Goal: Transaction & Acquisition: Purchase product/service

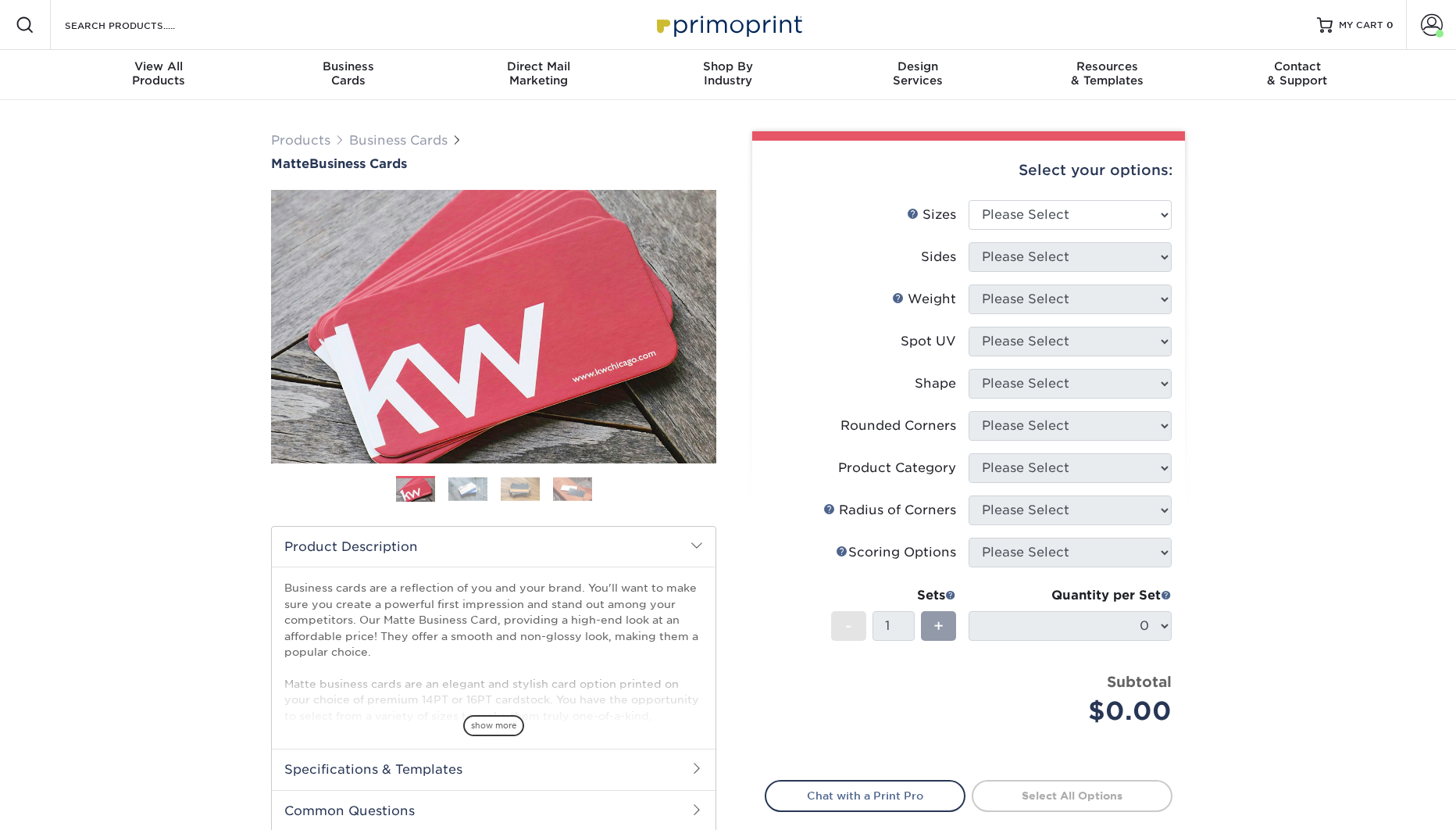
select select "2.00x3.50"
select select "0"
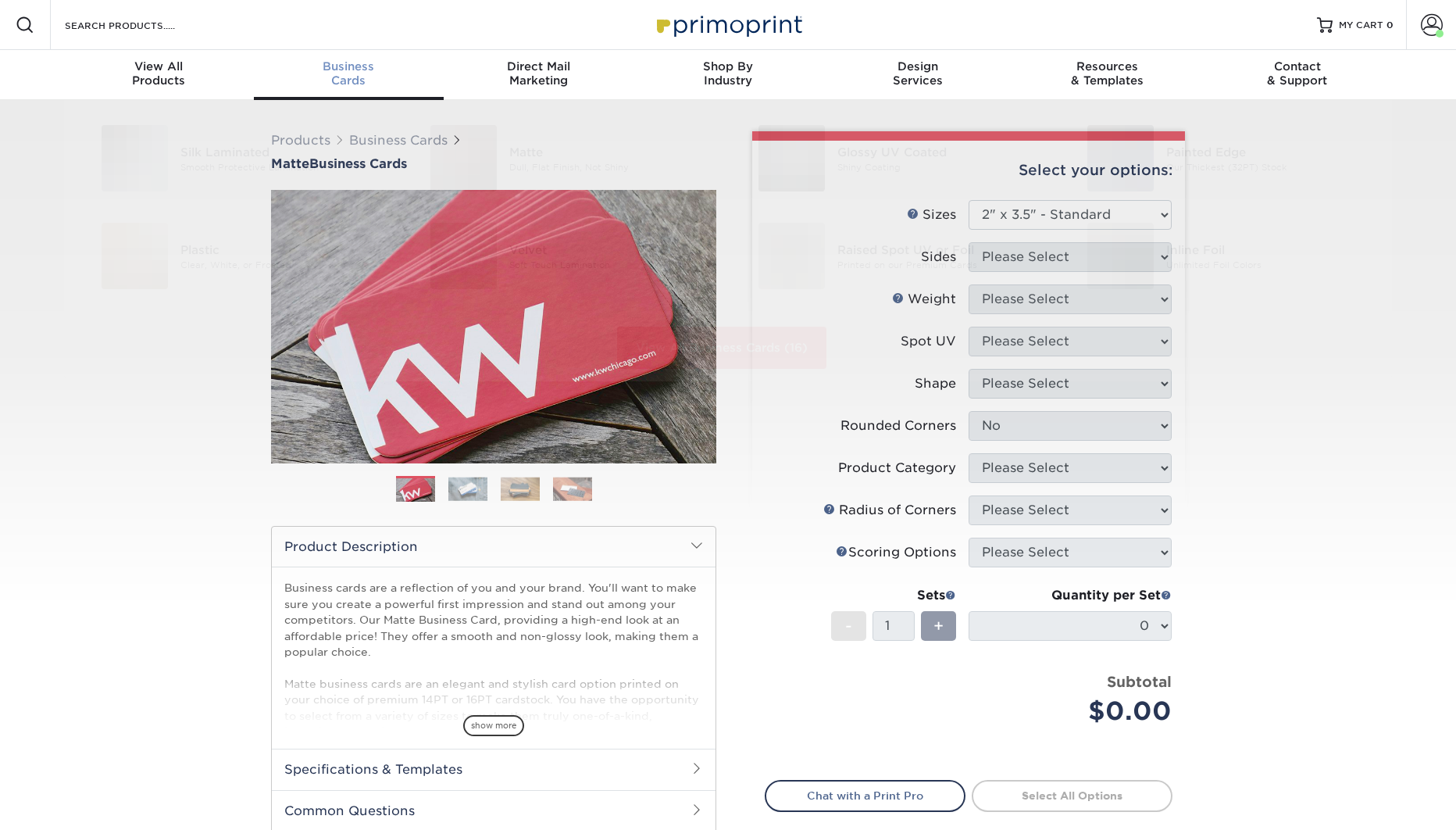
click at [346, 76] on div "Business Cards" at bounding box center [348, 73] width 190 height 28
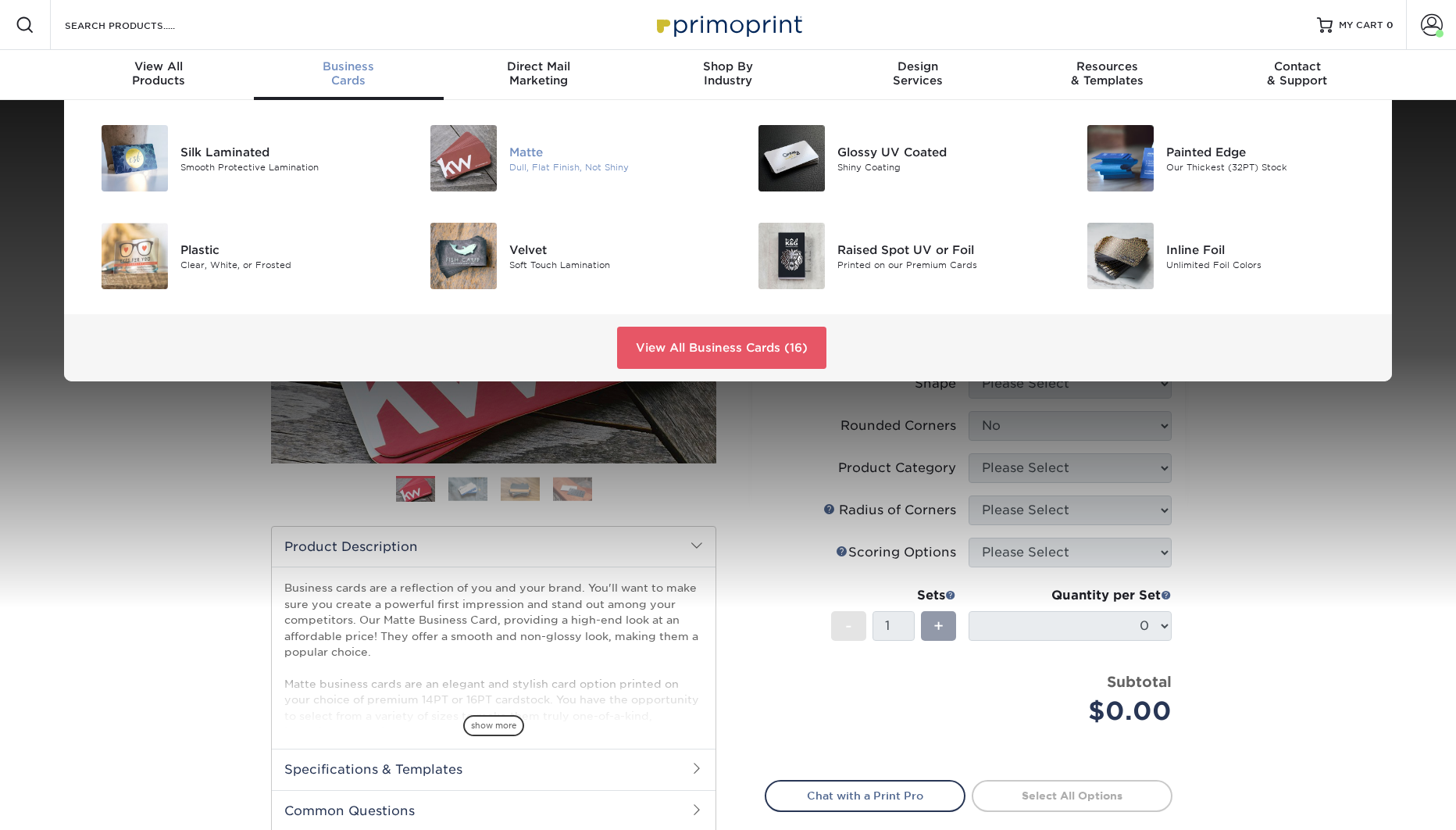
click at [528, 154] on div "Matte" at bounding box center [612, 151] width 207 height 17
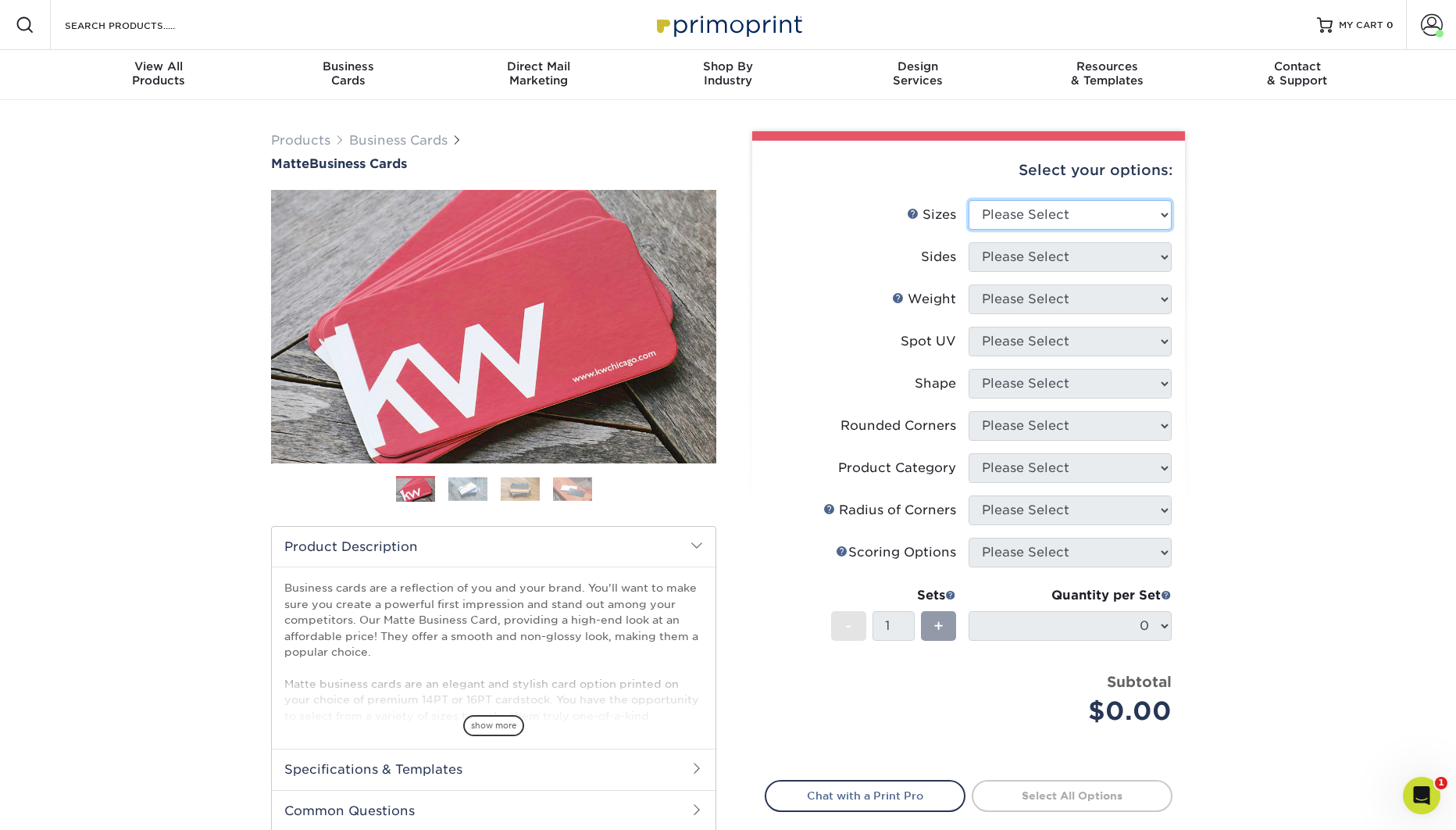
select select "2.00x3.50"
click option "2" x 3.5" - Standard" at bounding box center [0, 0] width 0 height 0
select select "32d3c223-f82c-492b-b915-ba065a00862f"
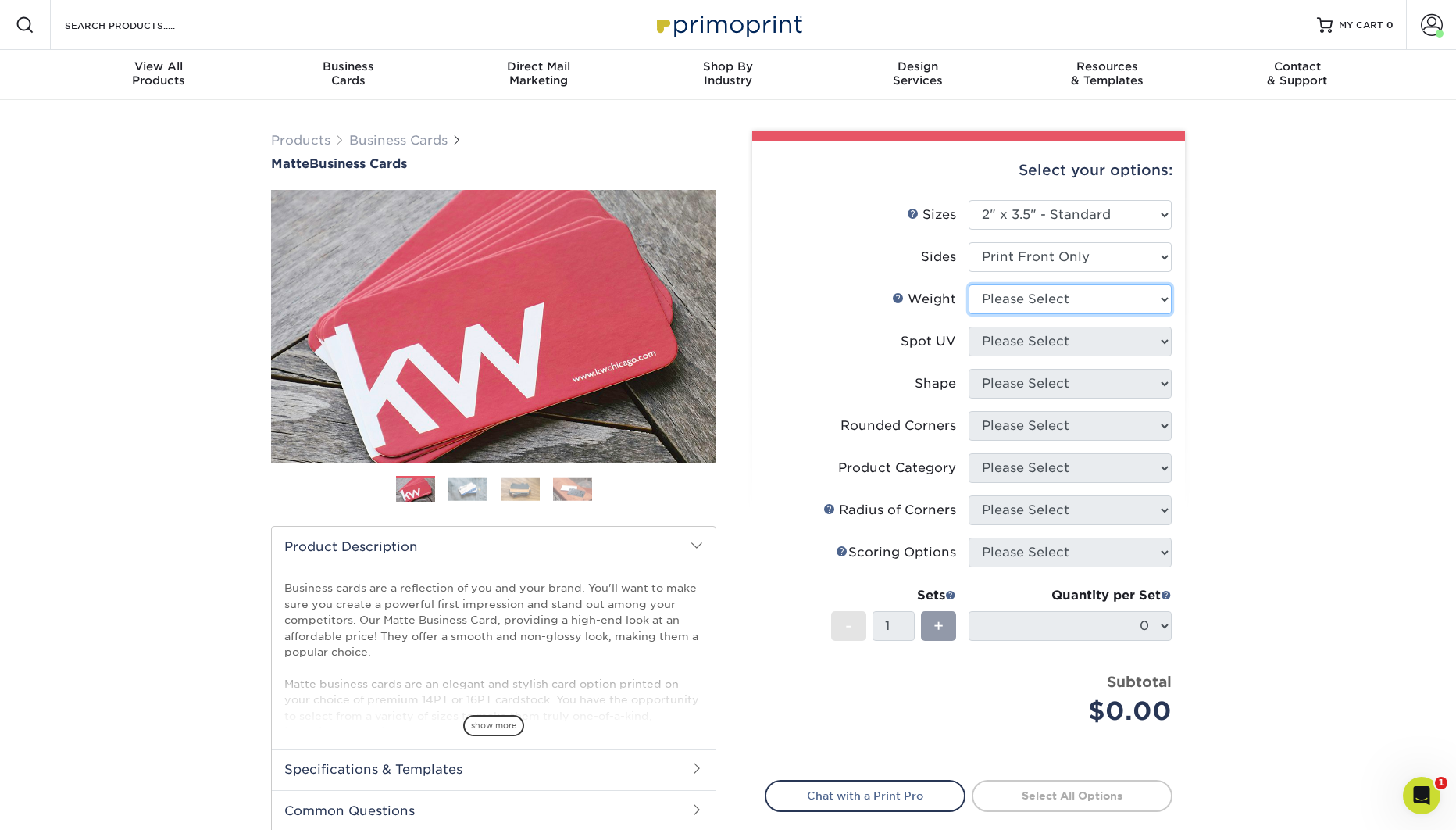
select select "16PT"
select select "3"
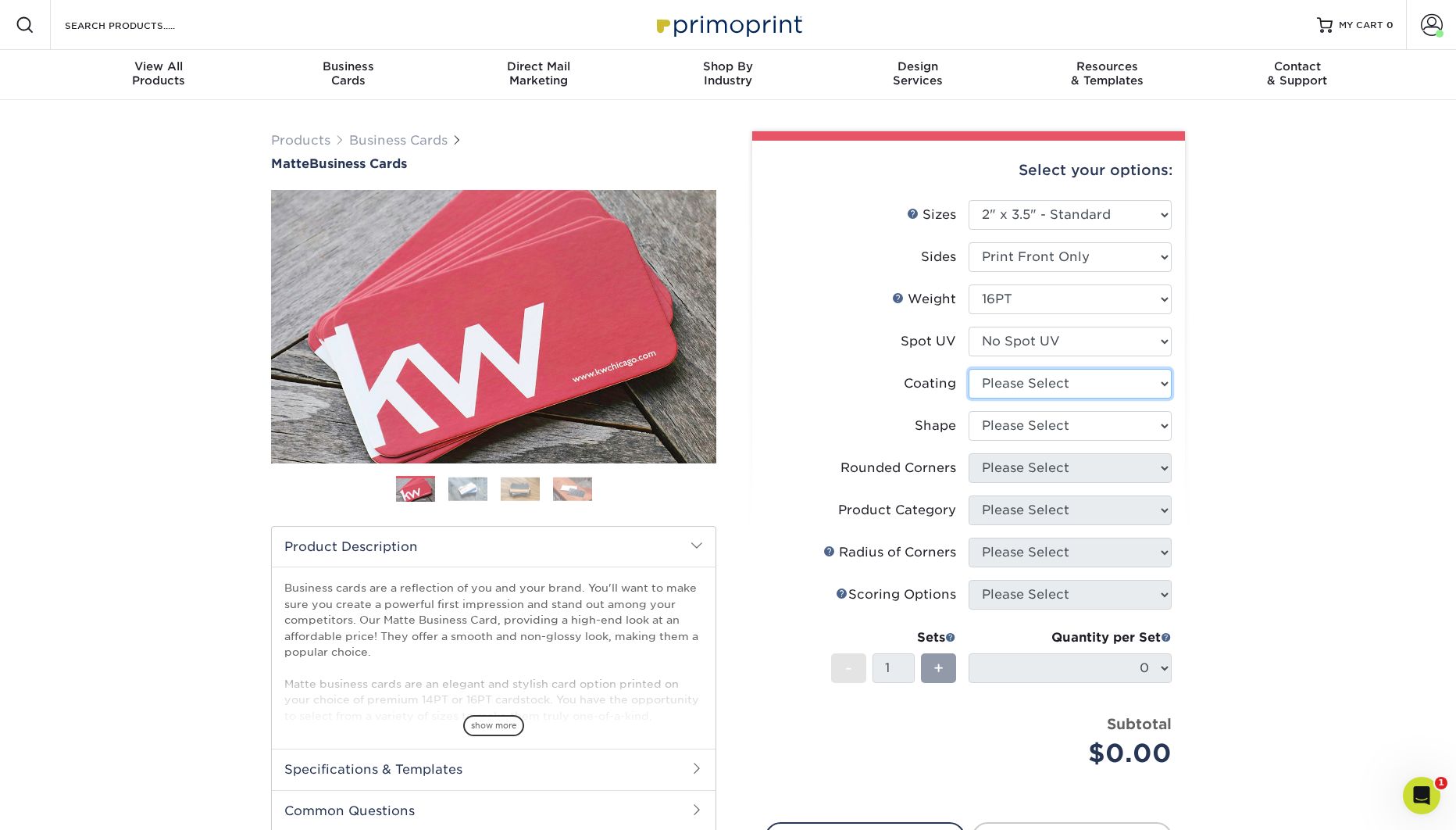
select select "121bb7b5-3b4d-429f-bd8d-bbf80e953313"
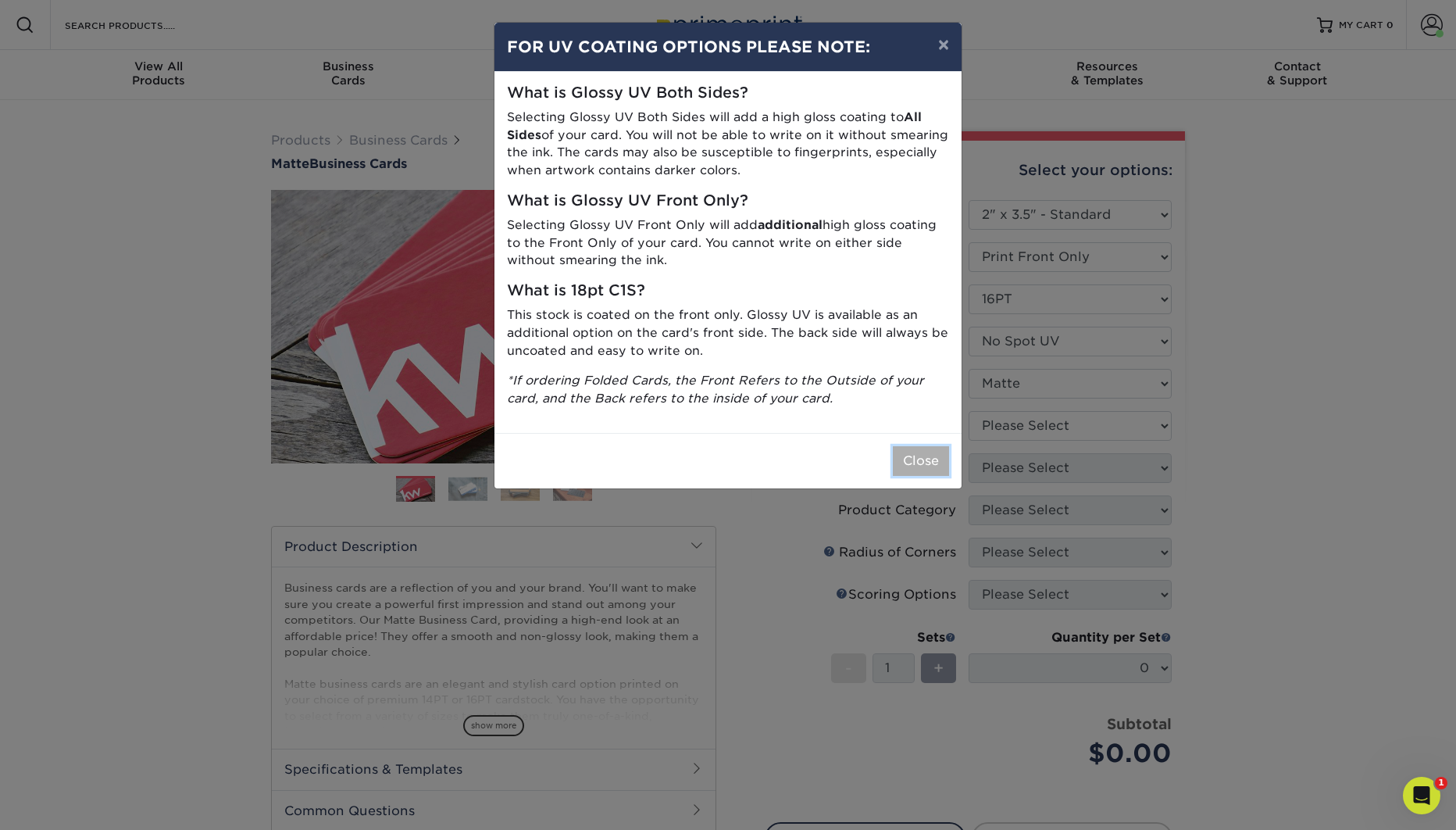
click at [922, 460] on button "Close" at bounding box center [921, 460] width 56 height 30
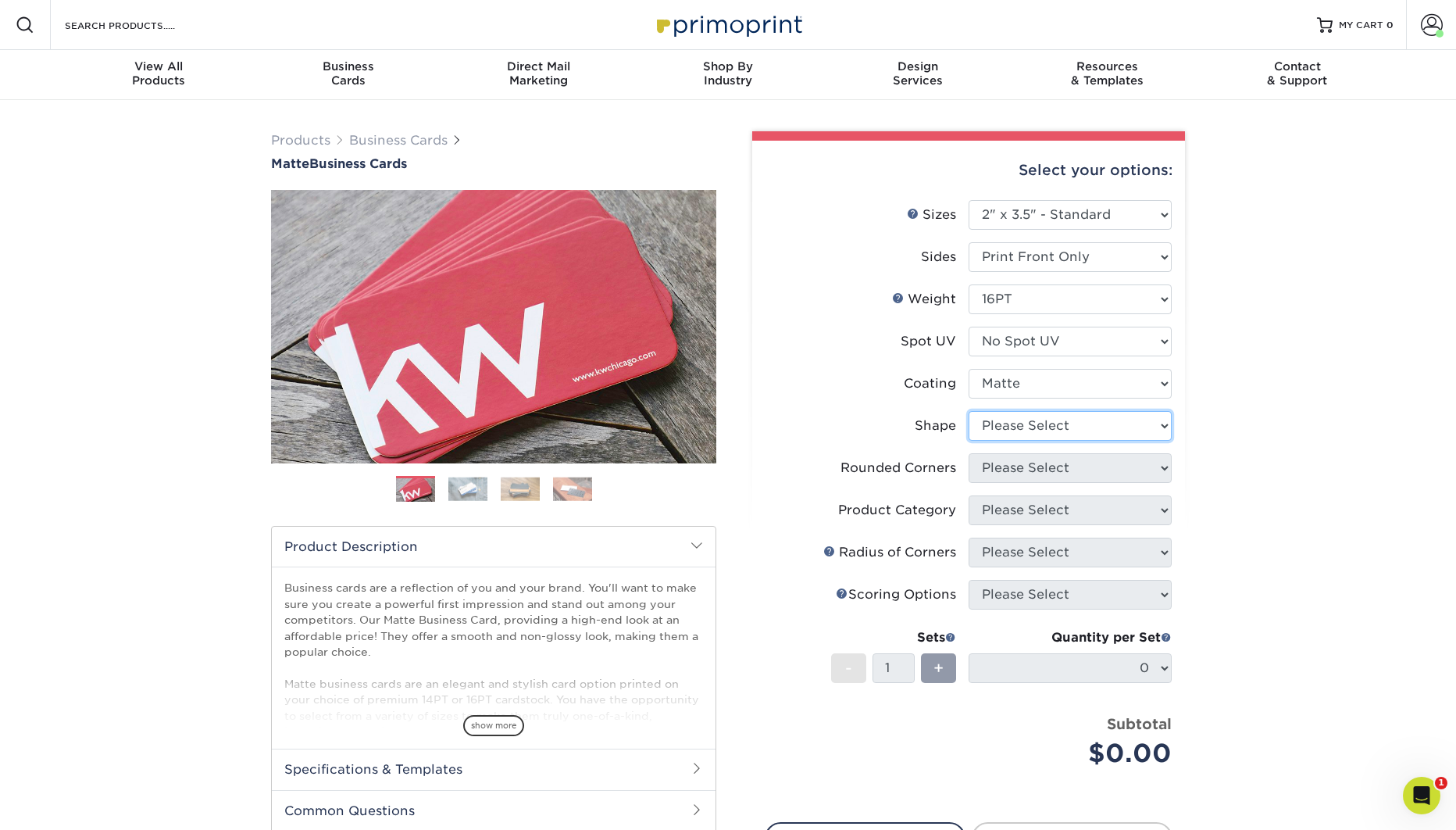
select select "standard"
select select "0"
click option "No" at bounding box center [0, 0] width 0 height 0
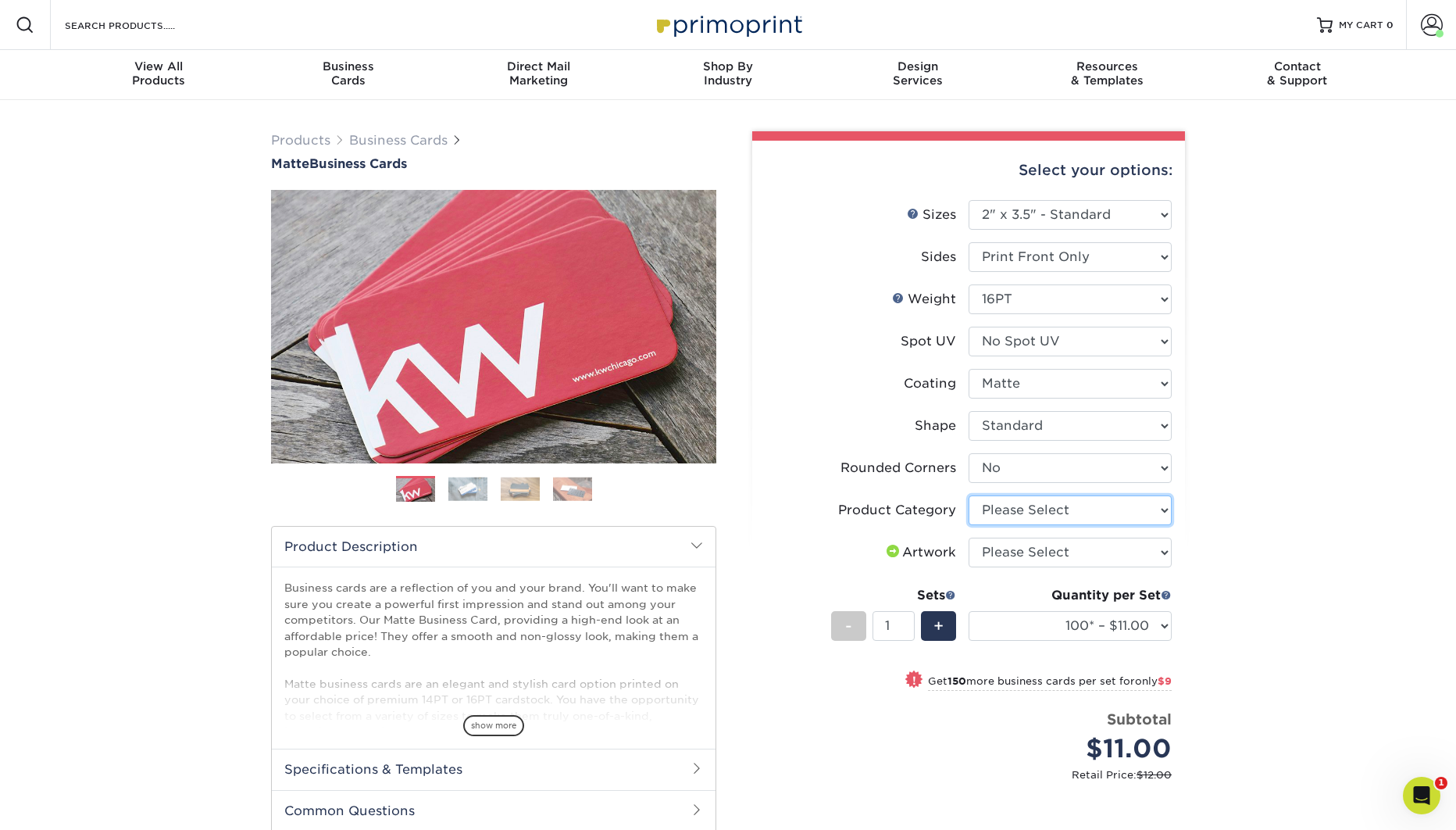
select select "3b5148f1-0588-4f88-a218-97bcfdce65c1"
click option "Business Cards" at bounding box center [0, 0] width 0 height 0
select select "upload"
click option "I will upload files" at bounding box center [0, 0] width 0 height 0
click at [968, 611] on select "100* – $11.00 250* – $20.00 500 – $39.00 1000 – $49.00 2500 – $87.00 5000 – $16…" at bounding box center [1070, 625] width 203 height 30
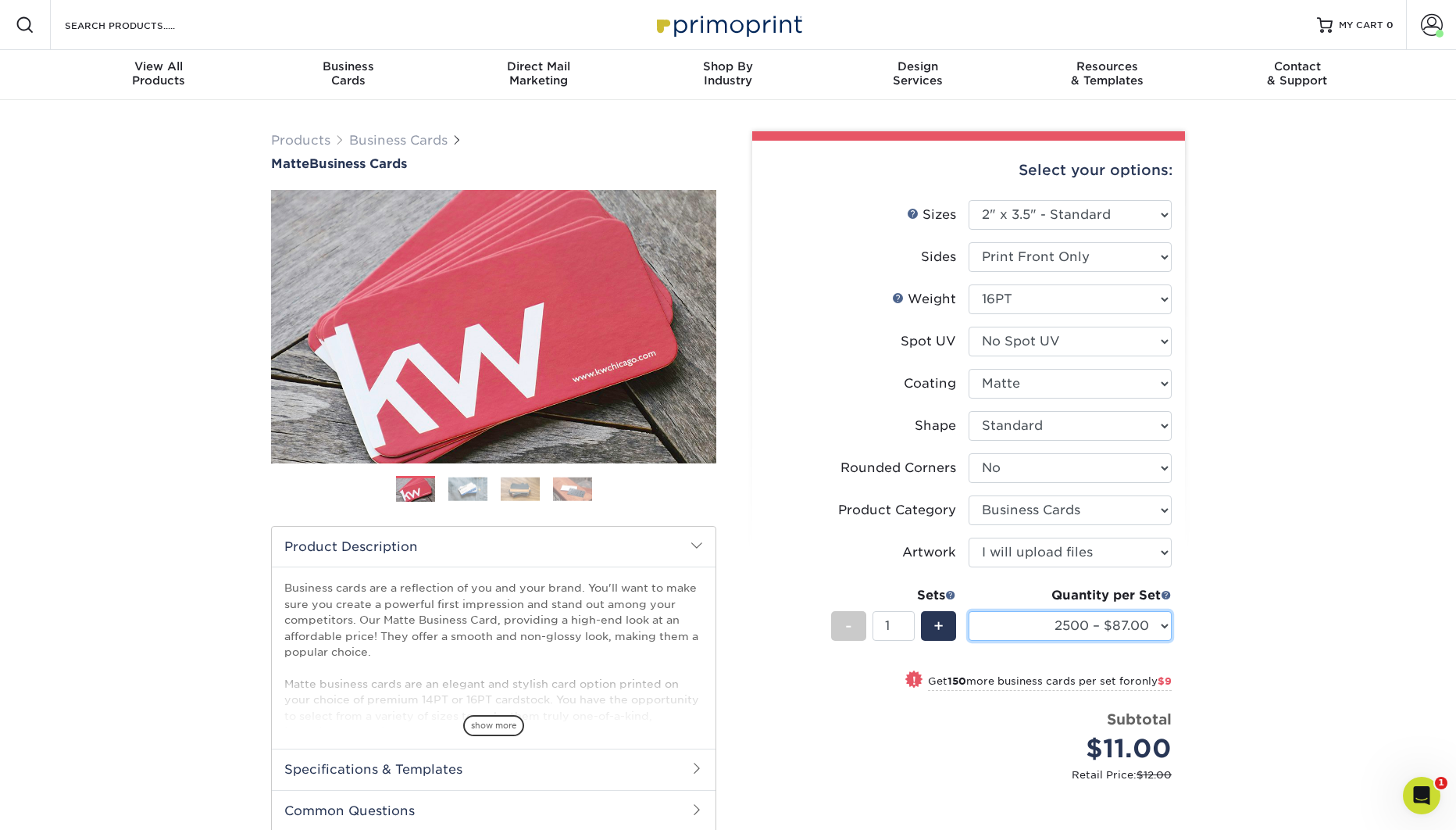
click option "2500 – $87.00" at bounding box center [0, 0] width 0 height 0
click at [968, 611] on select "100* – $11.00 250* – $20.00 500 – $39.00 1000 – $49.00 2500 – $87.00 5000 – $16…" at bounding box center [1070, 625] width 203 height 30
select select "1000 – $49.00"
click option "1000 – $49.00" at bounding box center [0, 0] width 0 height 0
click at [1260, 506] on div "Products Business Cards Matte Business Cards Previous Next 100 $ 8" at bounding box center [728, 557] width 1456 height 914
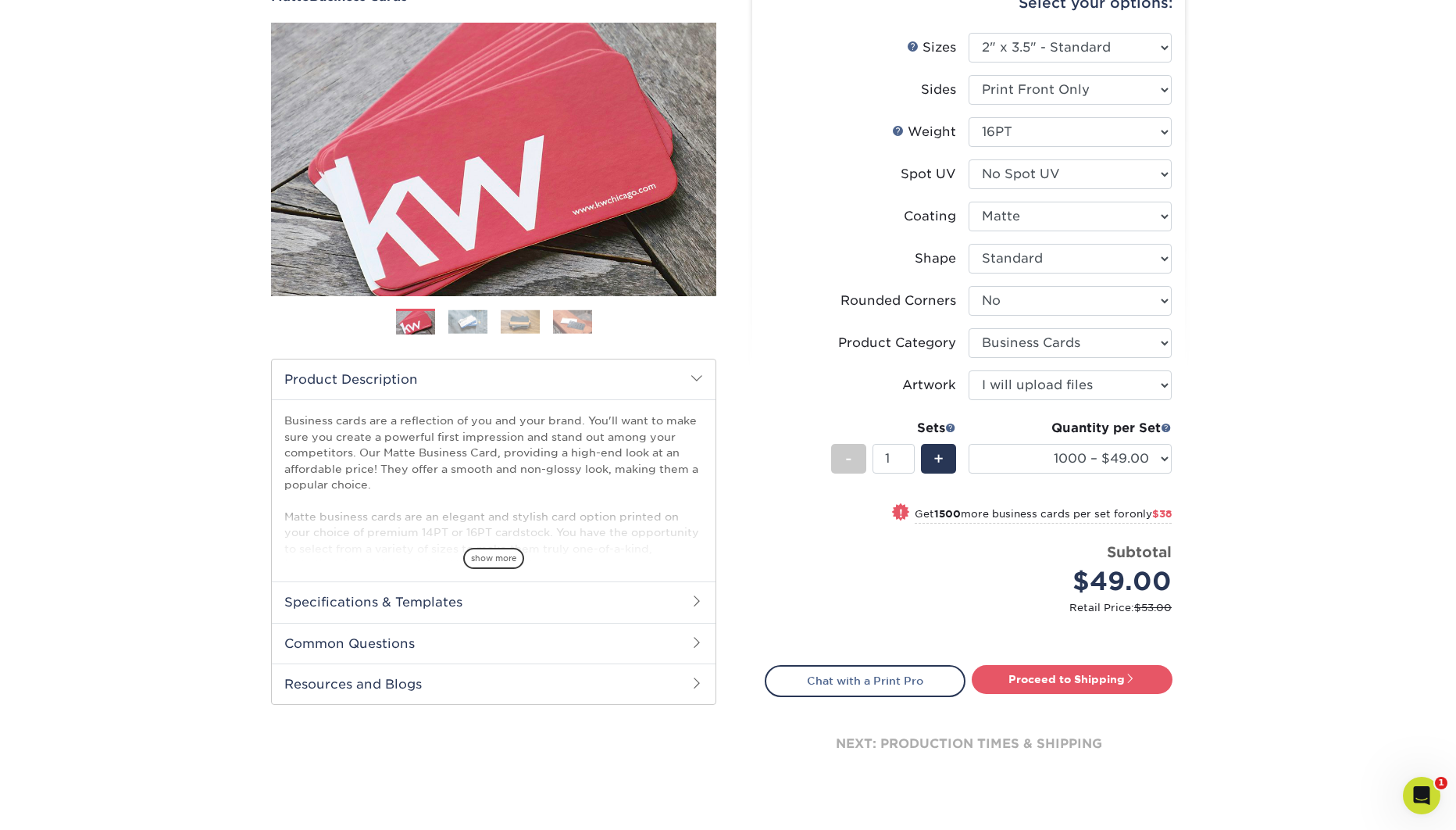
scroll to position [175, 0]
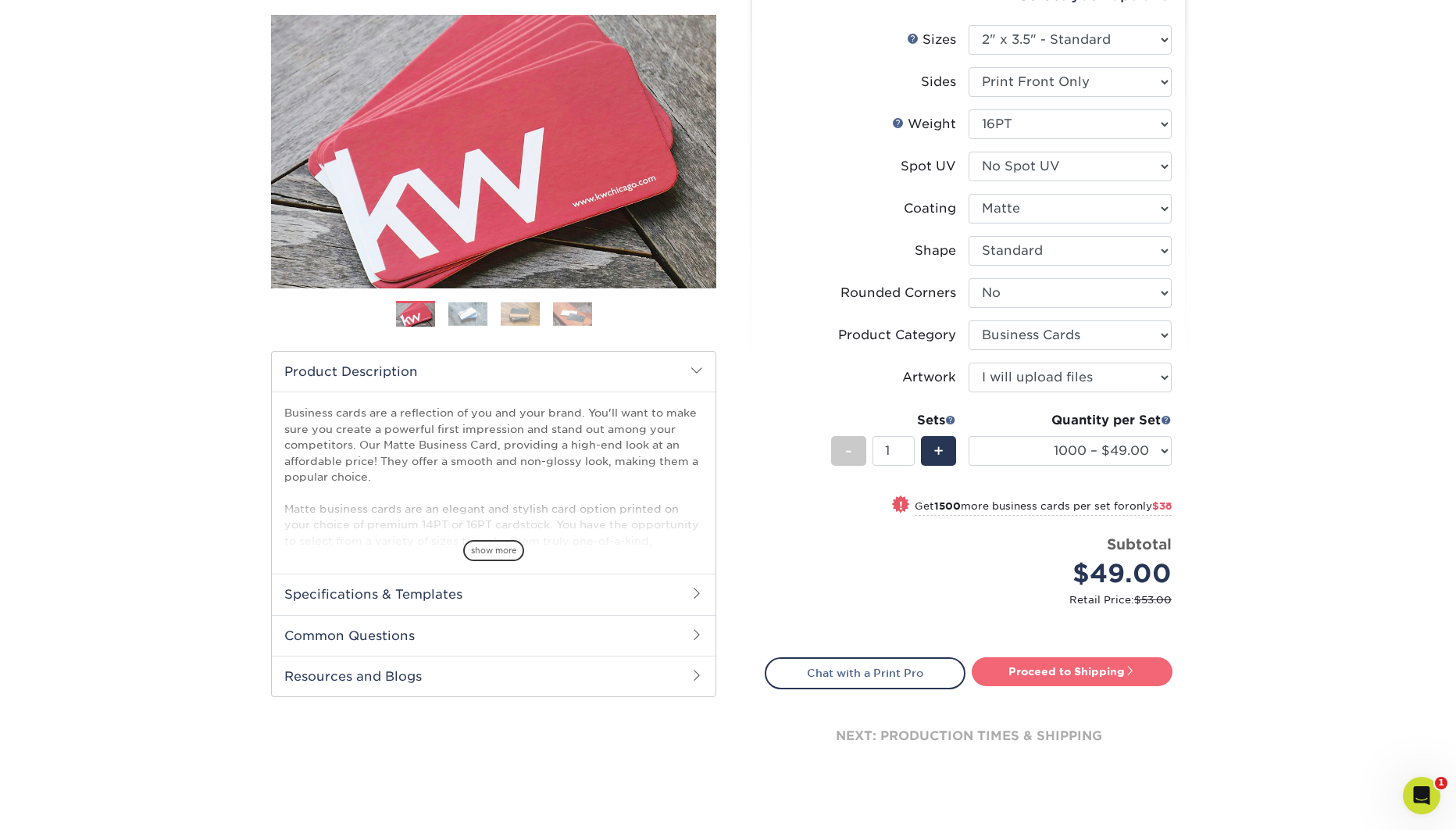
click at [1080, 667] on link "Proceed to Shipping" at bounding box center [1072, 670] width 201 height 28
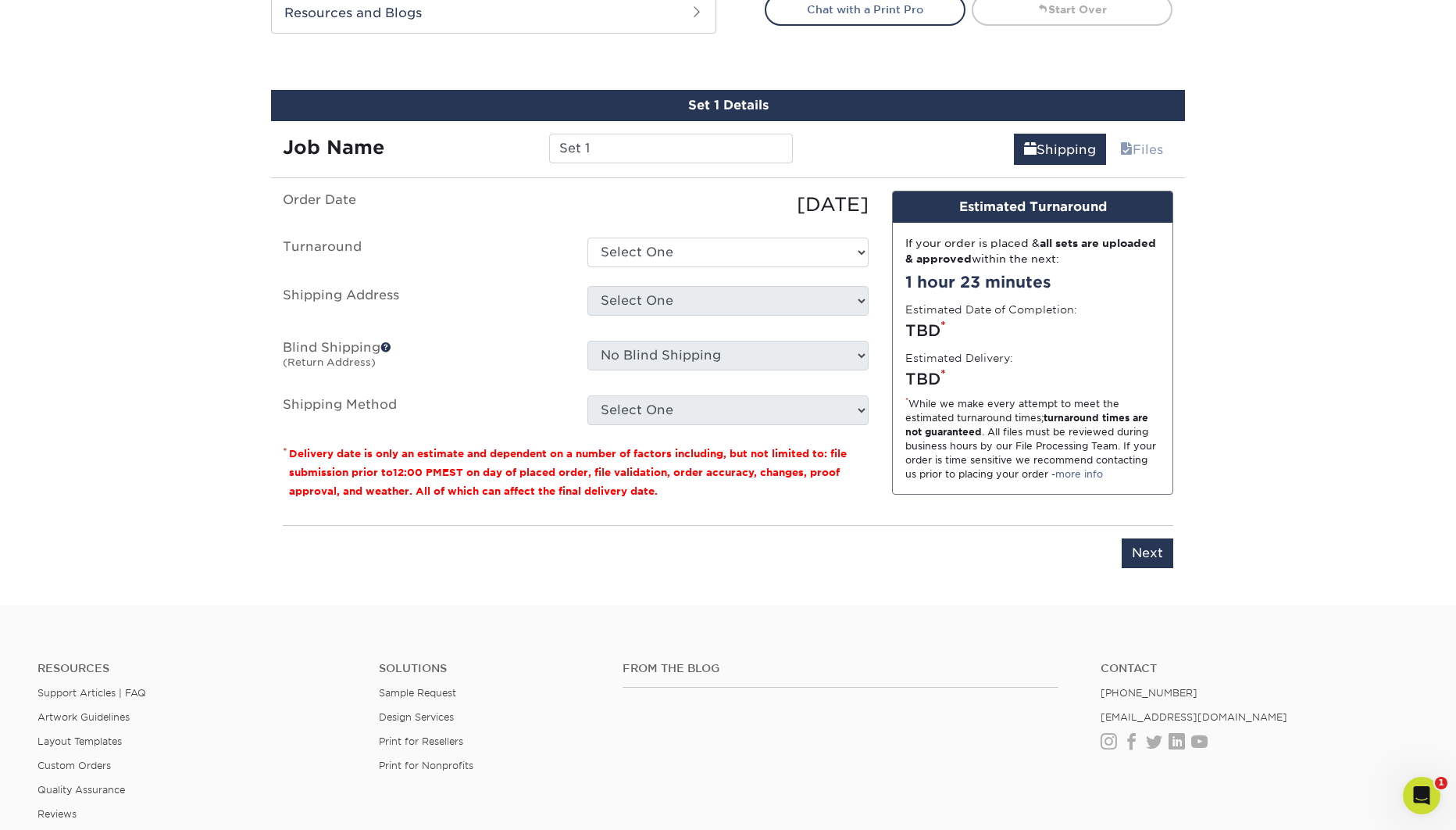
scroll to position [874, 0]
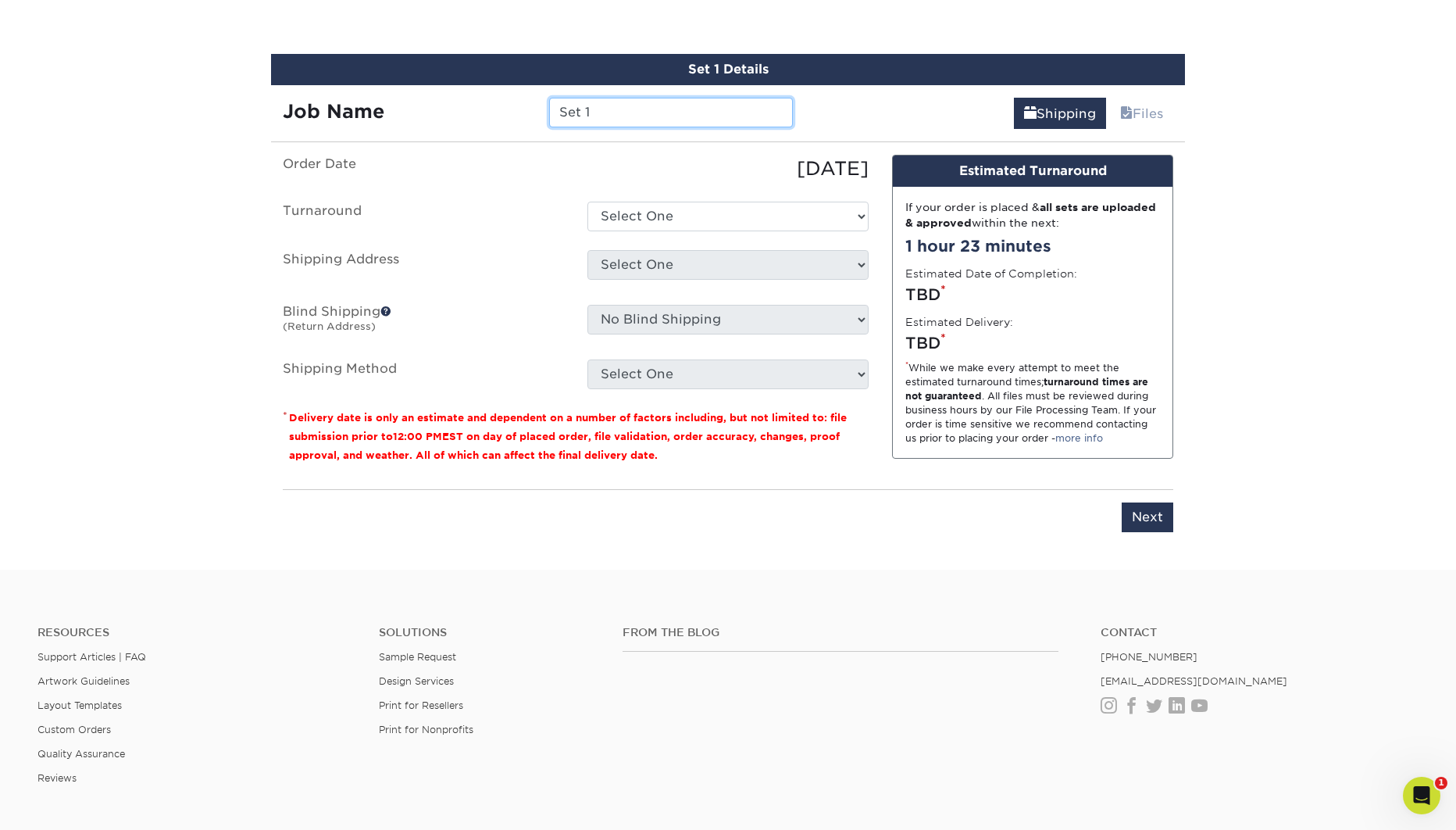
click at [597, 117] on input "Set 1" at bounding box center [670, 112] width 243 height 30
type input "Nouveau Appointment Cards"
select select "88cb0c55-ec38-40f6-8fd4-a7b8ca81646e"
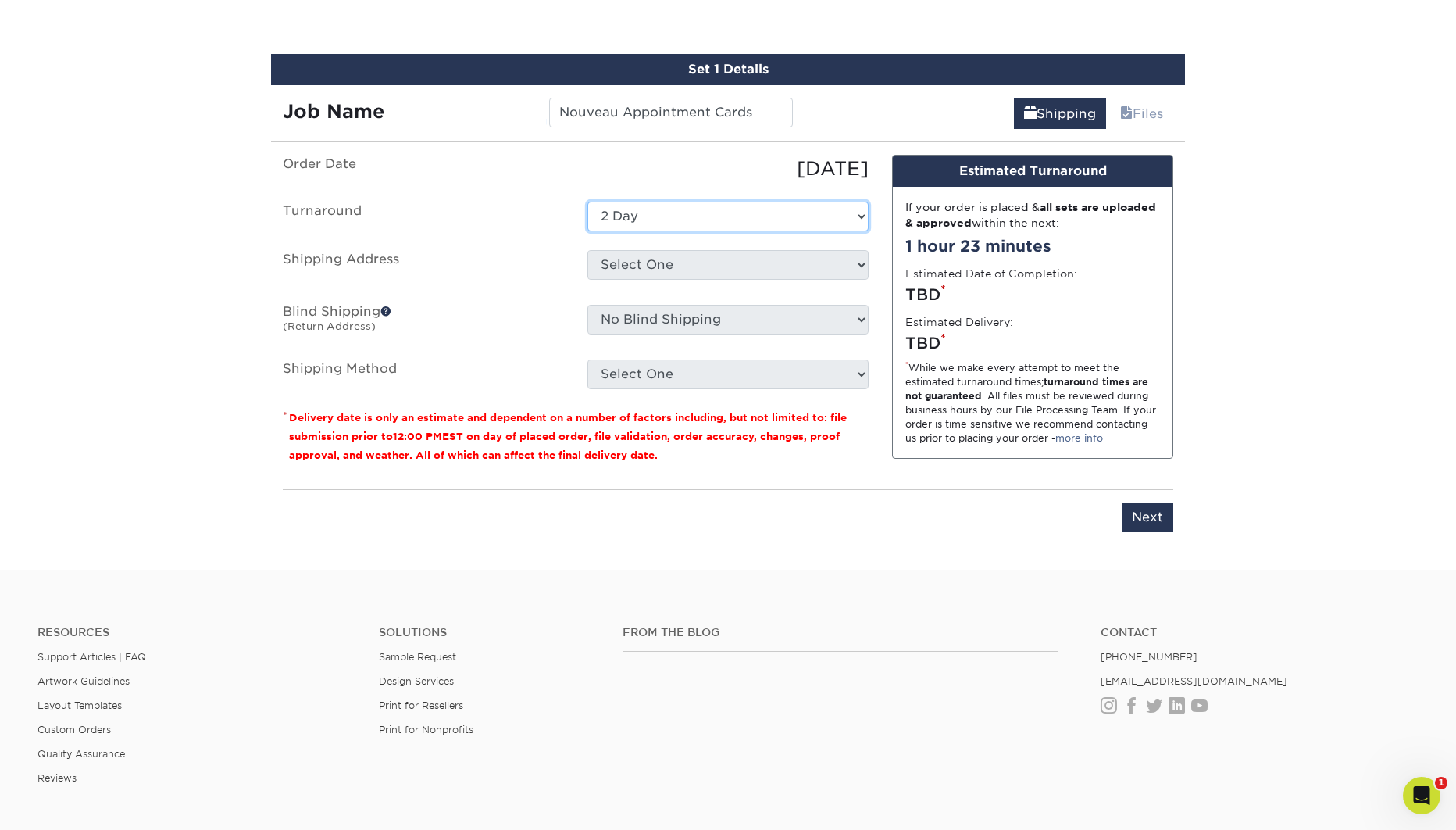
click option "2 Day" at bounding box center [0, 0] width 0 height 0
select select "96898"
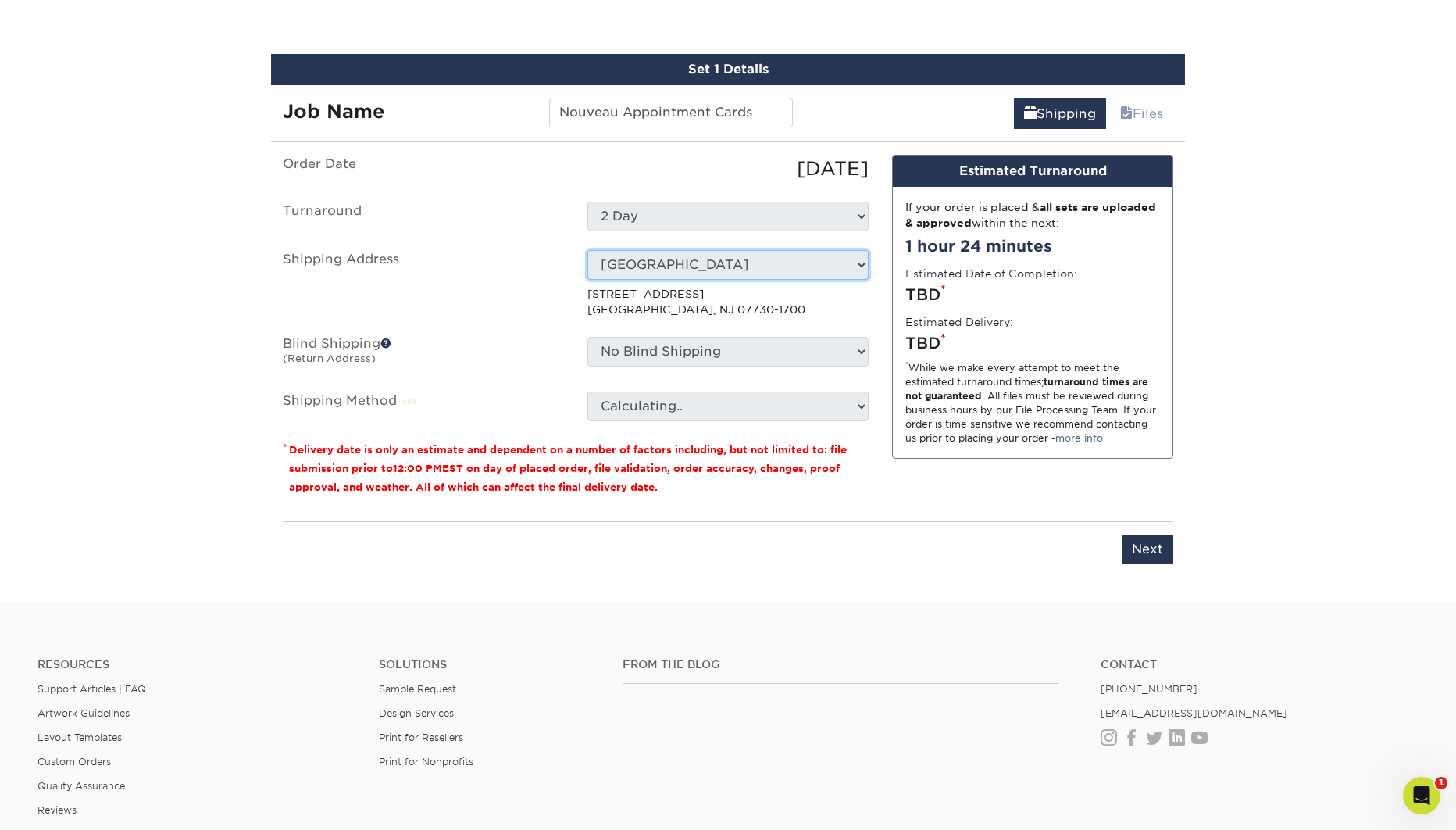
click at [843, 313] on p "984 Hwy 36 Hazlet, NJ 07730-1700" at bounding box center [728, 302] width 281 height 32
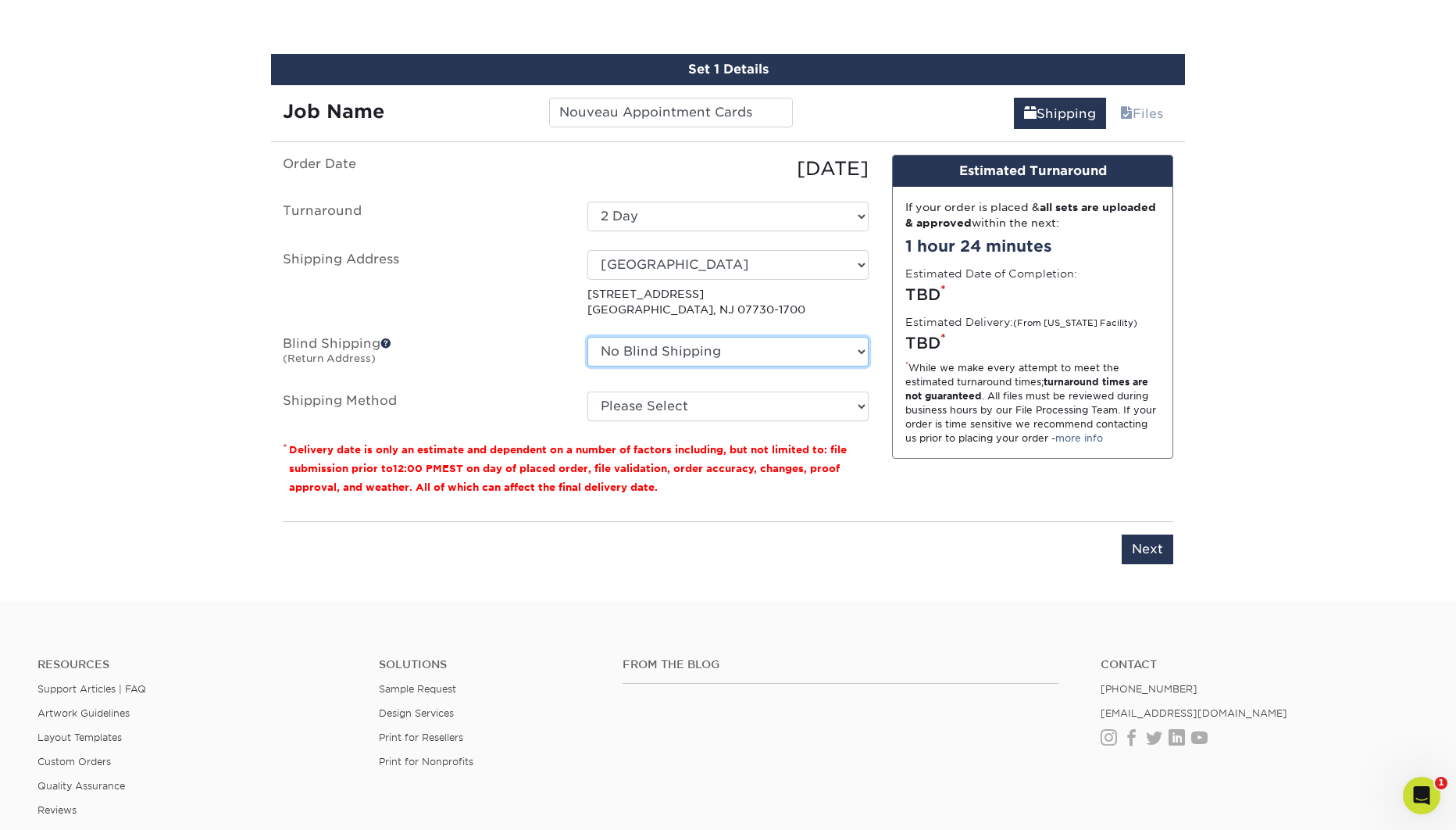
select select "83992"
click option "bk creative" at bounding box center [0, 0] width 0 height 0
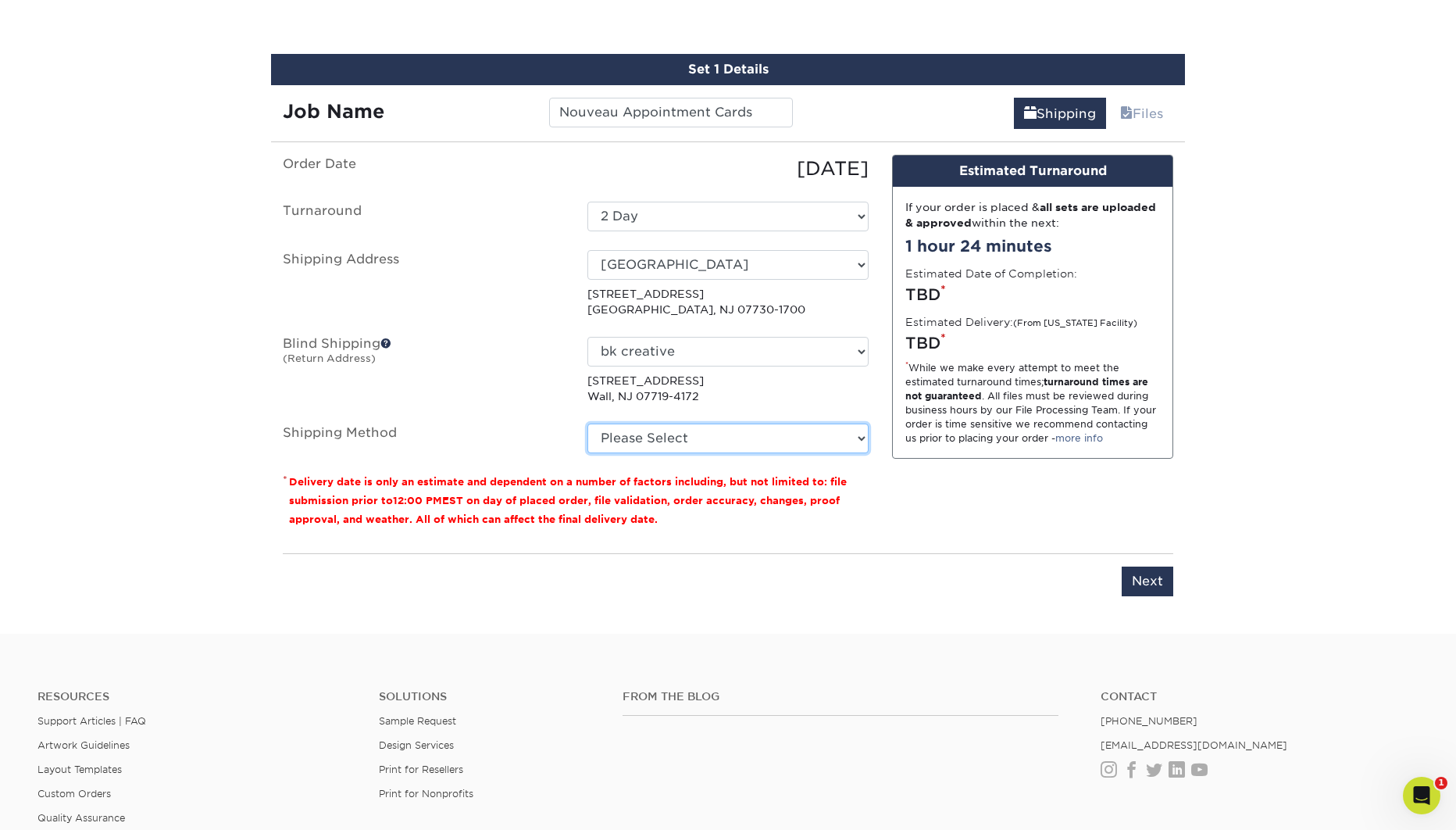
select select "03"
click option "Ground Shipping (+$8.96)" at bounding box center [0, 0] width 0 height 0
drag, startPoint x: 1148, startPoint y: 573, endPoint x: 1158, endPoint y: 573, distance: 10.0
click at [1148, 573] on input "Next" at bounding box center [1148, 581] width 51 height 30
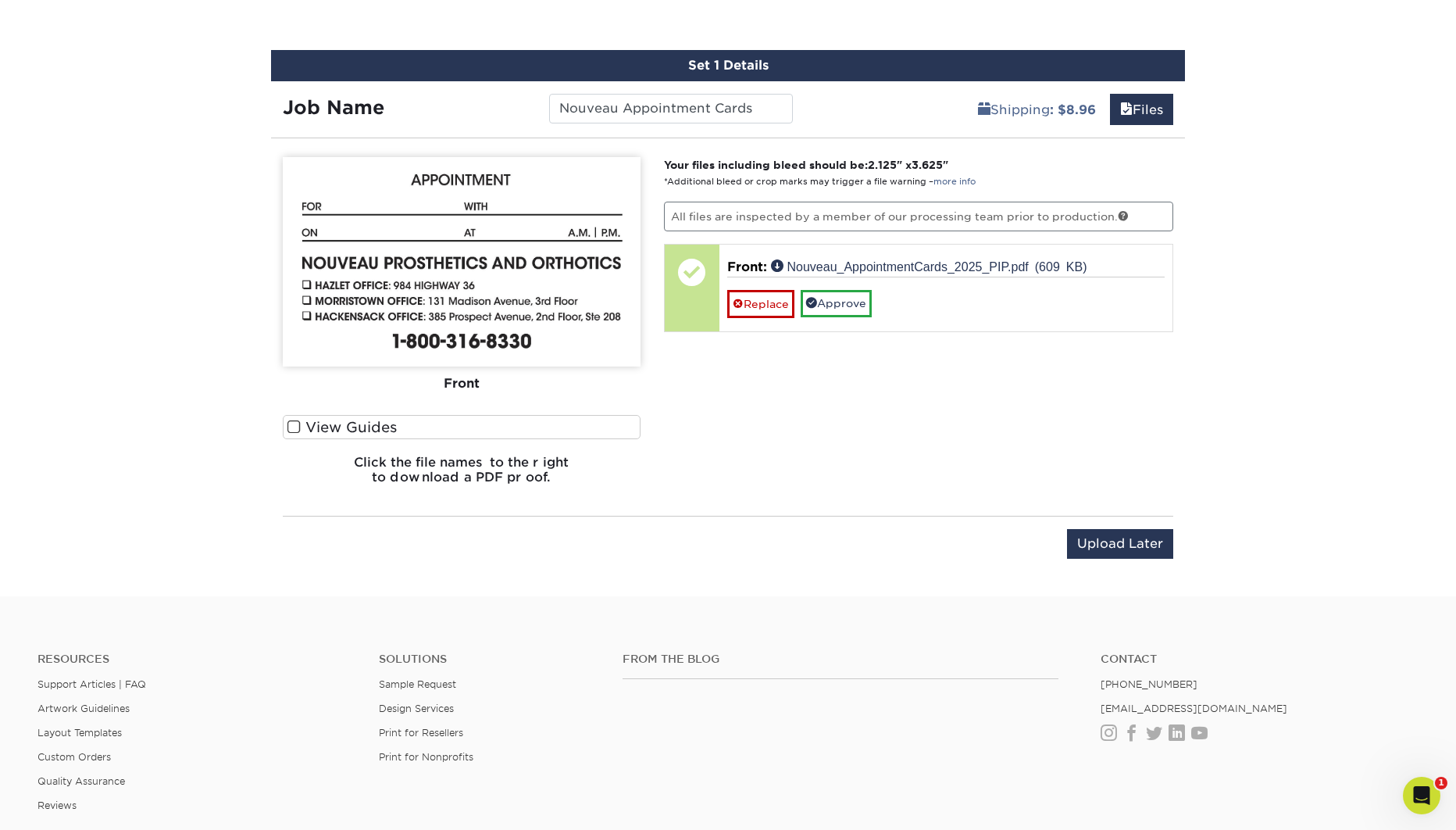
scroll to position [879, 0]
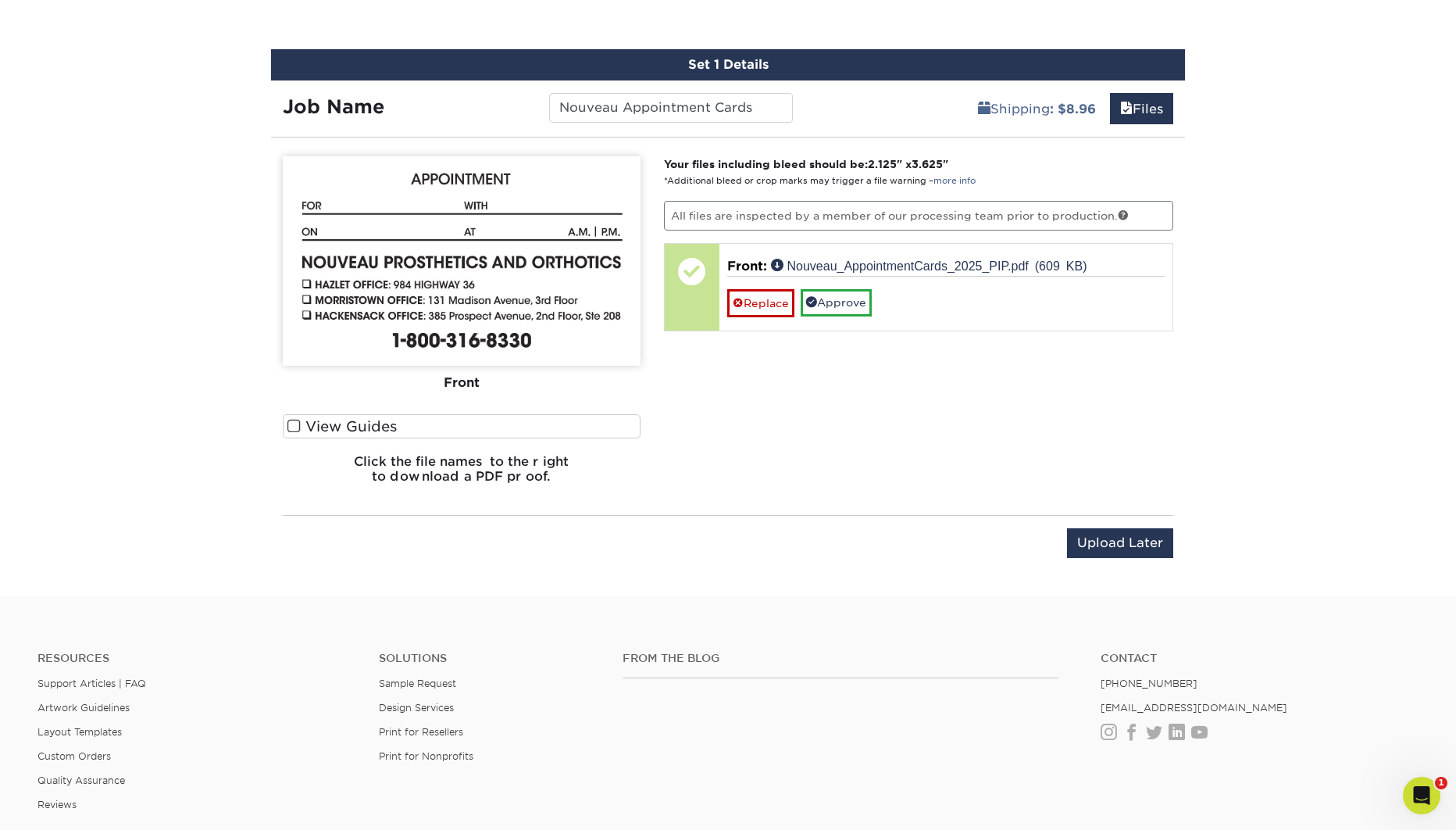
click at [291, 425] on span at bounding box center [295, 425] width 14 height 15
click at [0, 0] on input "View Guides" at bounding box center [0, 0] width 0 height 0
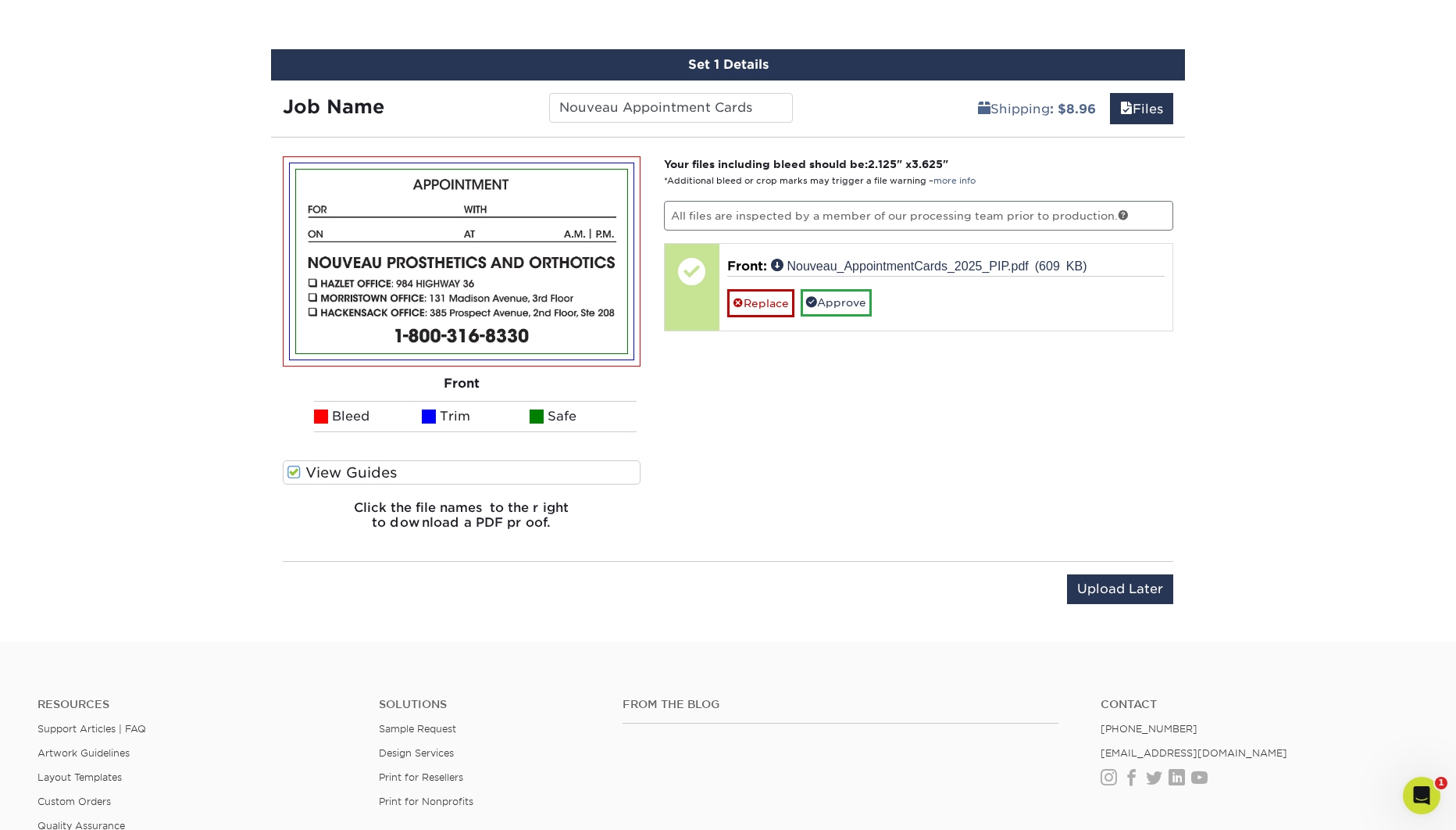
click at [293, 472] on span at bounding box center [295, 471] width 14 height 15
click at [0, 0] on input "View Guides" at bounding box center [0, 0] width 0 height 0
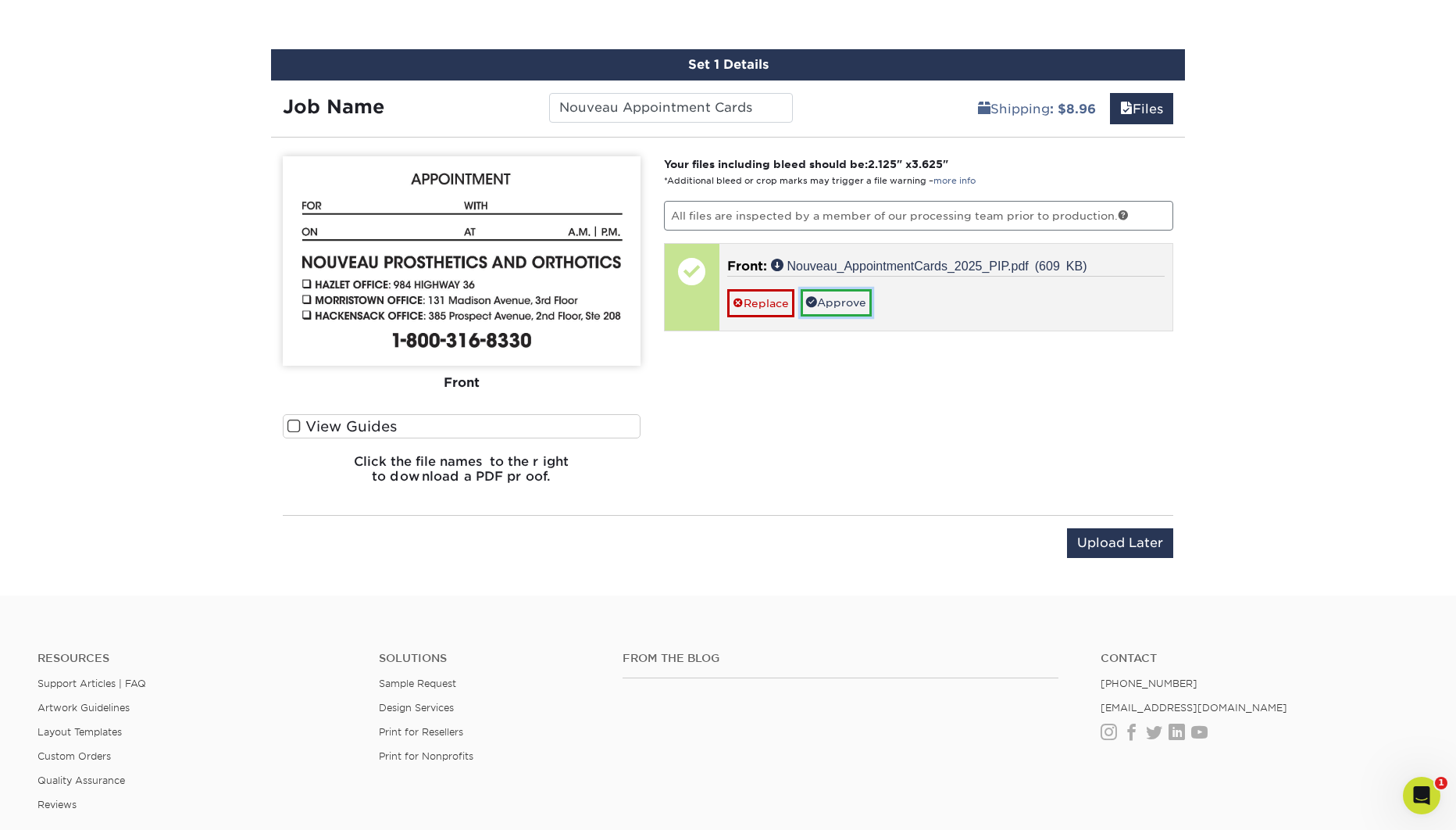
click at [834, 306] on link "Approve" at bounding box center [836, 301] width 71 height 26
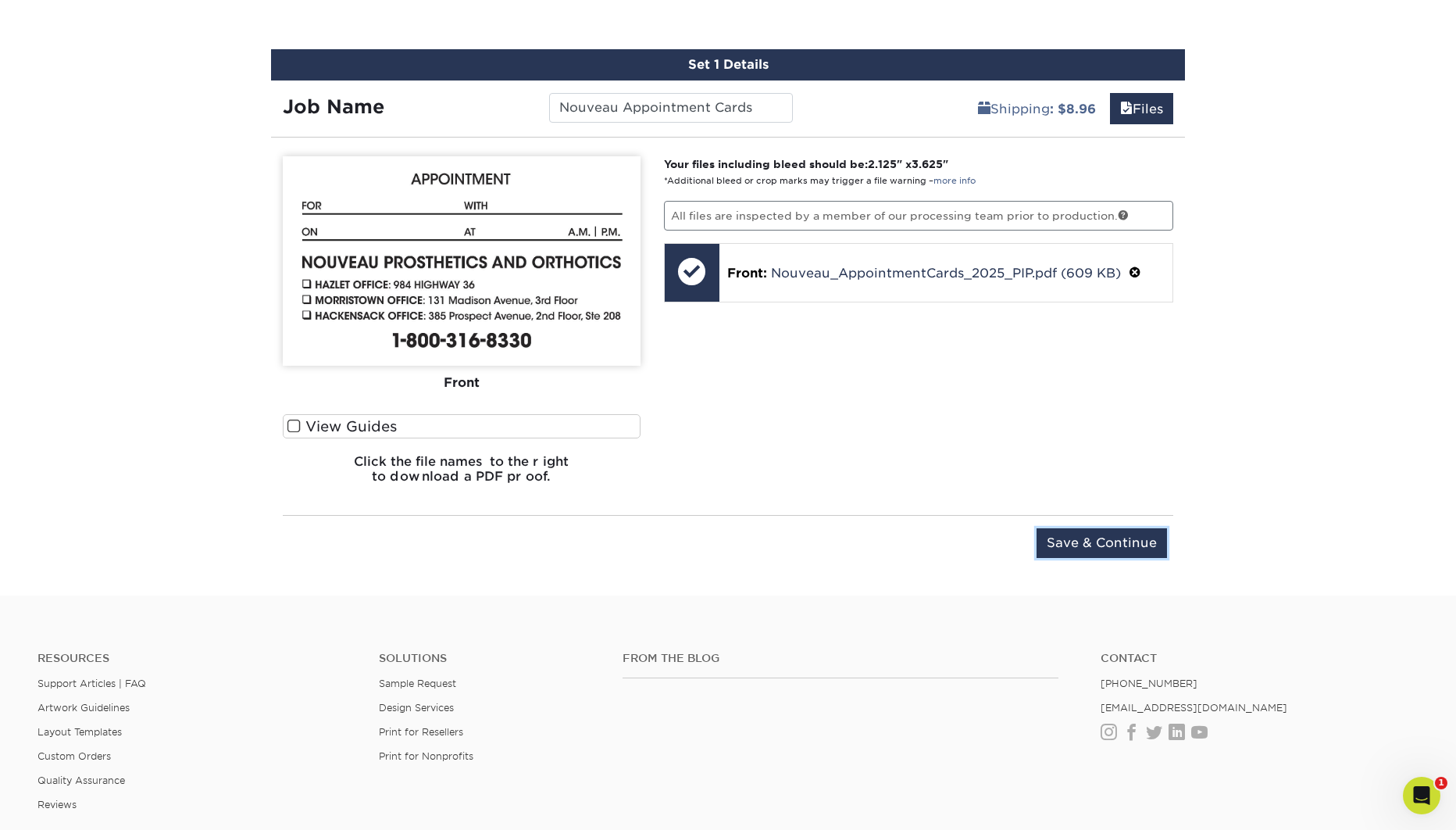
drag, startPoint x: 1111, startPoint y: 548, endPoint x: 1155, endPoint y: 546, distance: 44.0
click at [1111, 548] on input "Save & Continue" at bounding box center [1102, 542] width 131 height 30
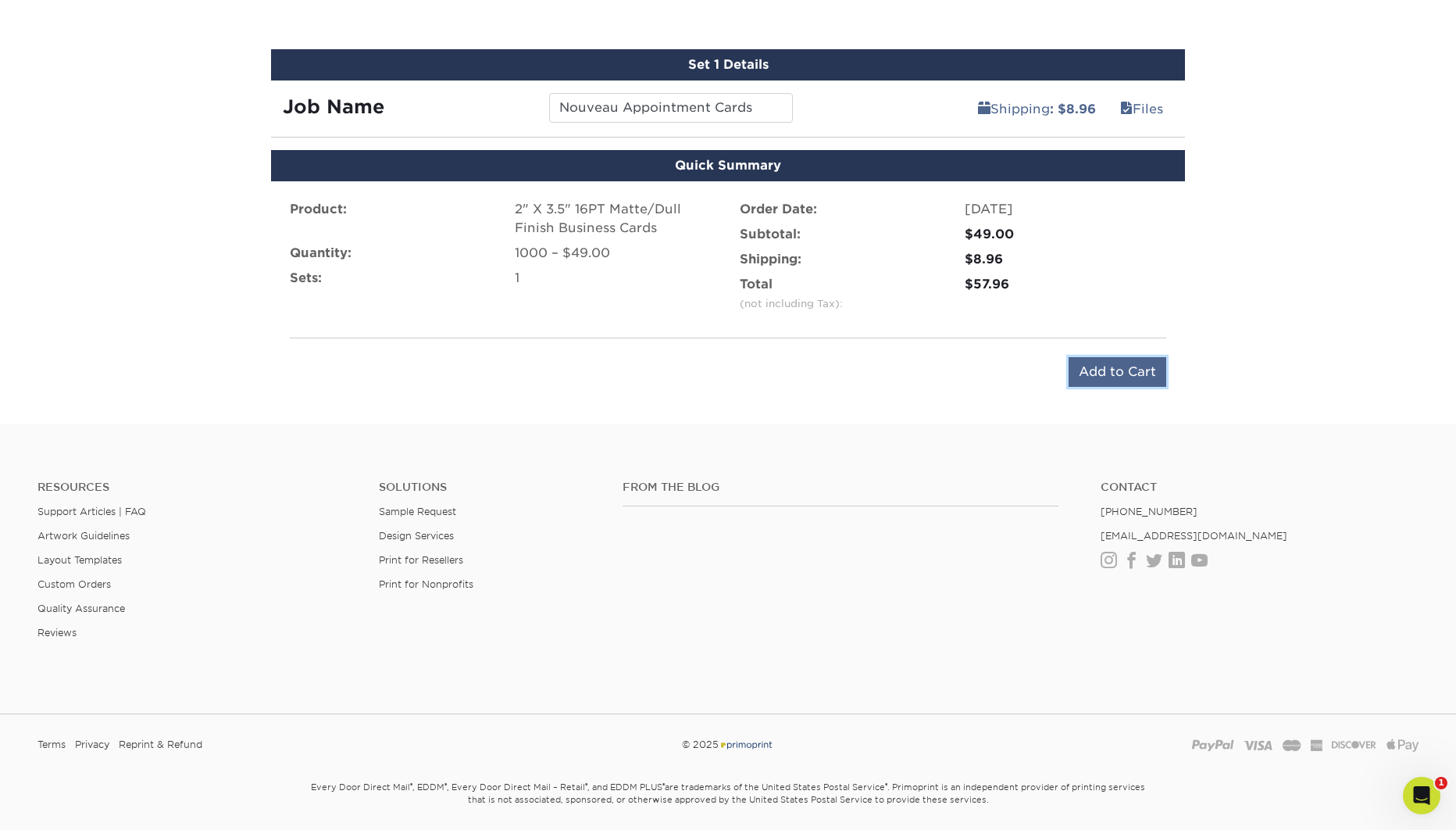
click at [1114, 374] on input "Add to Cart" at bounding box center [1117, 371] width 97 height 30
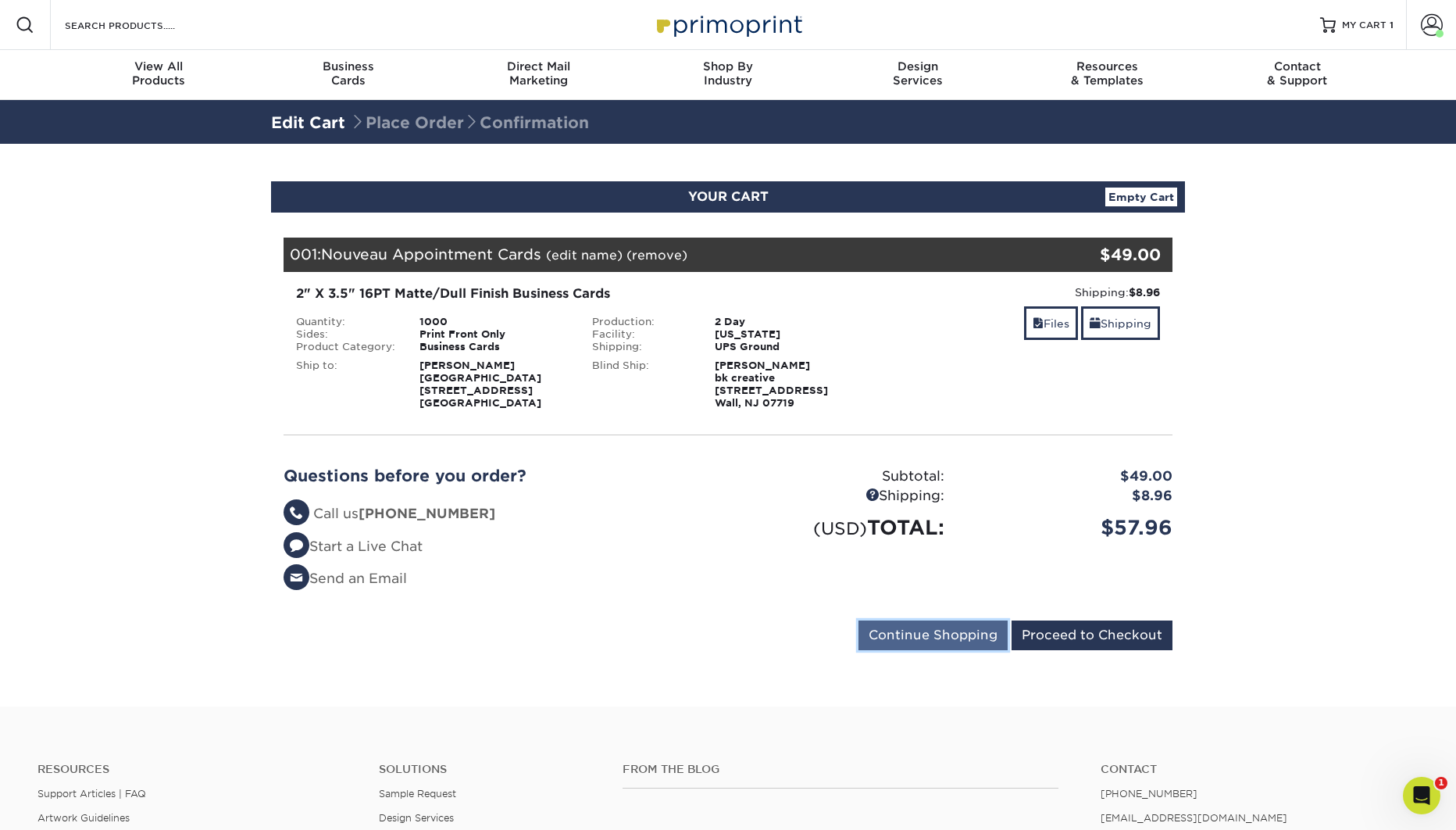
click at [976, 635] on input "Continue Shopping" at bounding box center [933, 634] width 149 height 30
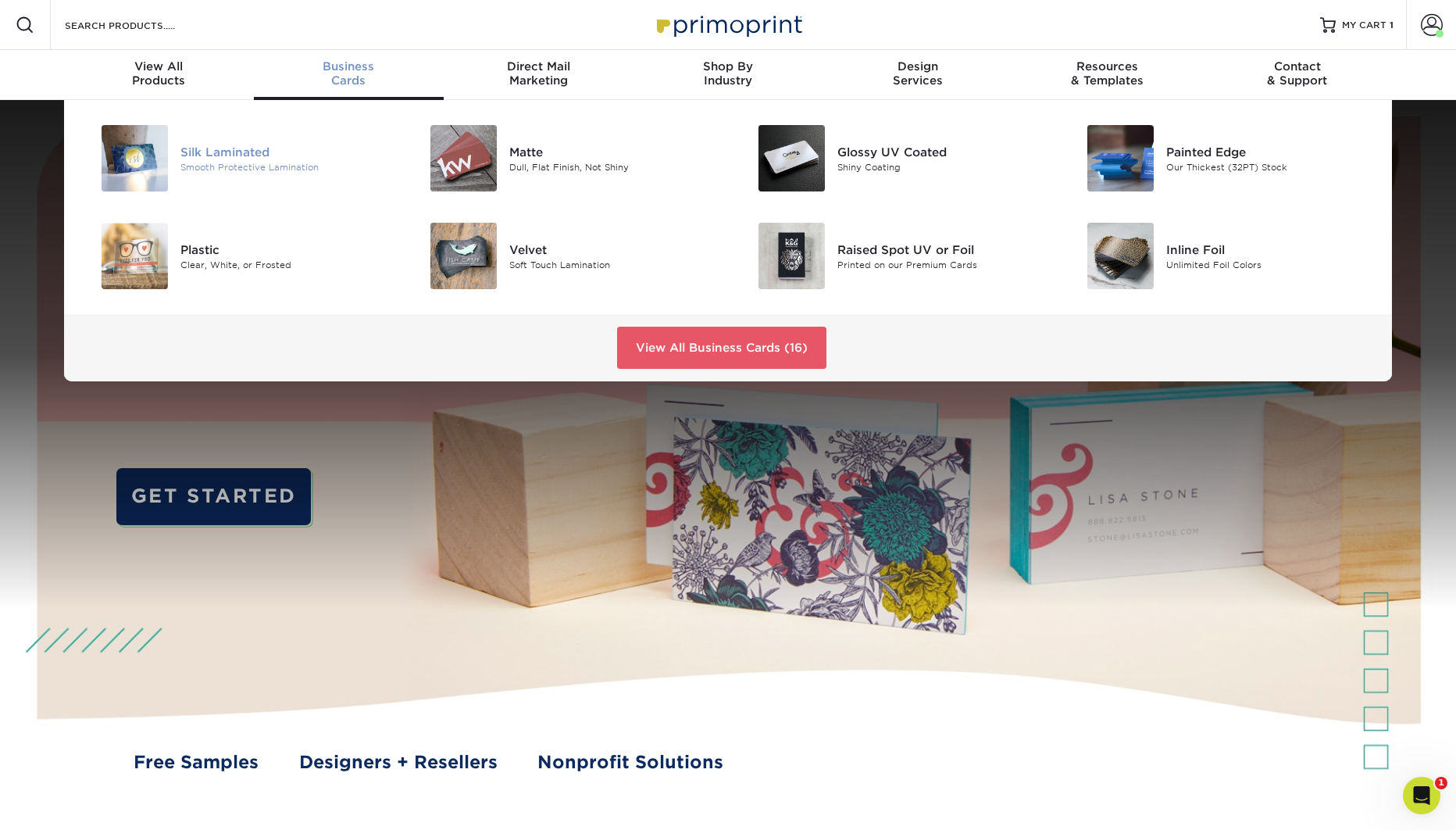
click at [265, 151] on div "Silk Laminated" at bounding box center [284, 151] width 207 height 17
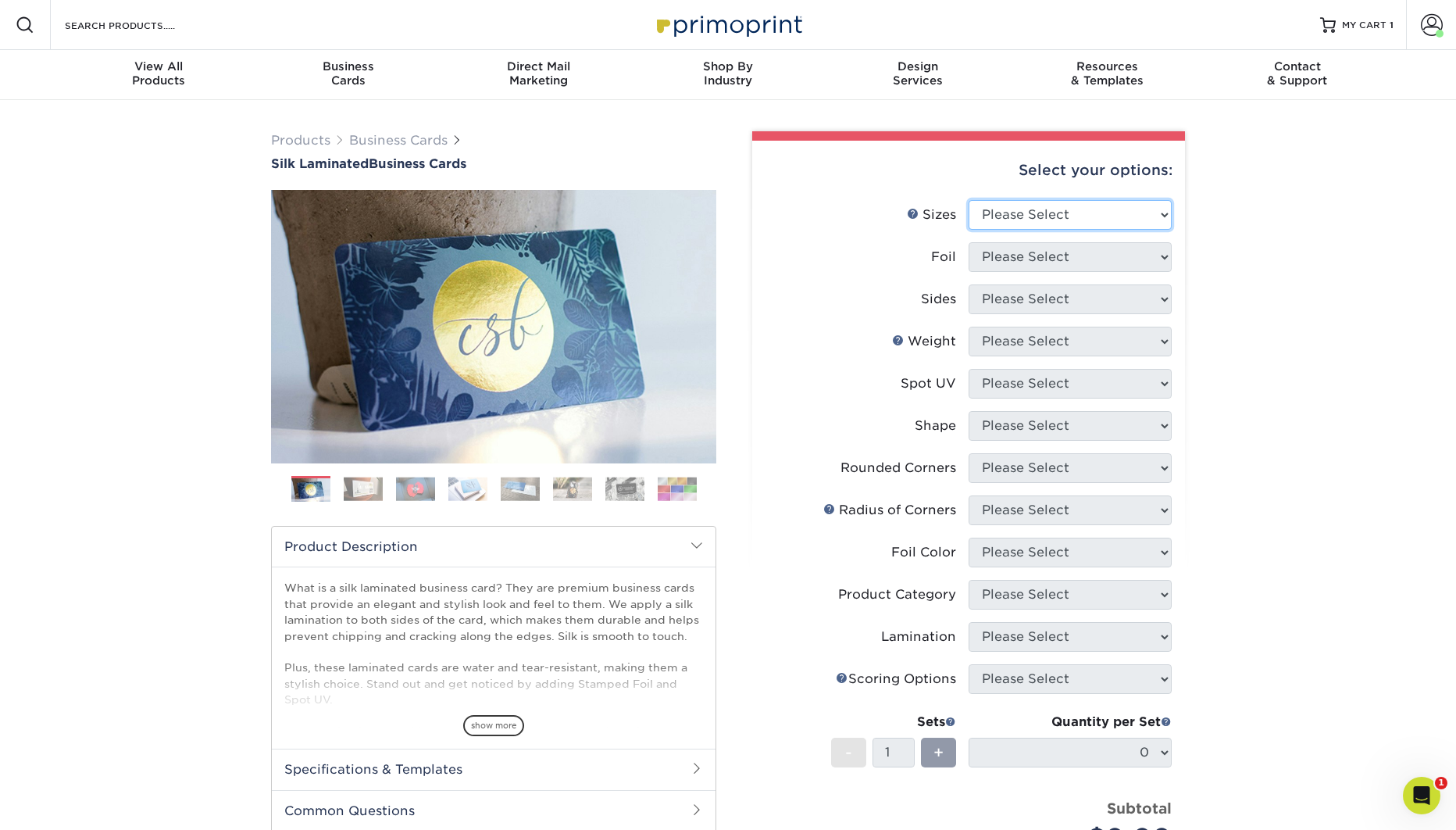
select select "2.00x3.50"
click option "2" x 3.5" - Standard" at bounding box center [0, 0] width 0 height 0
select select "0"
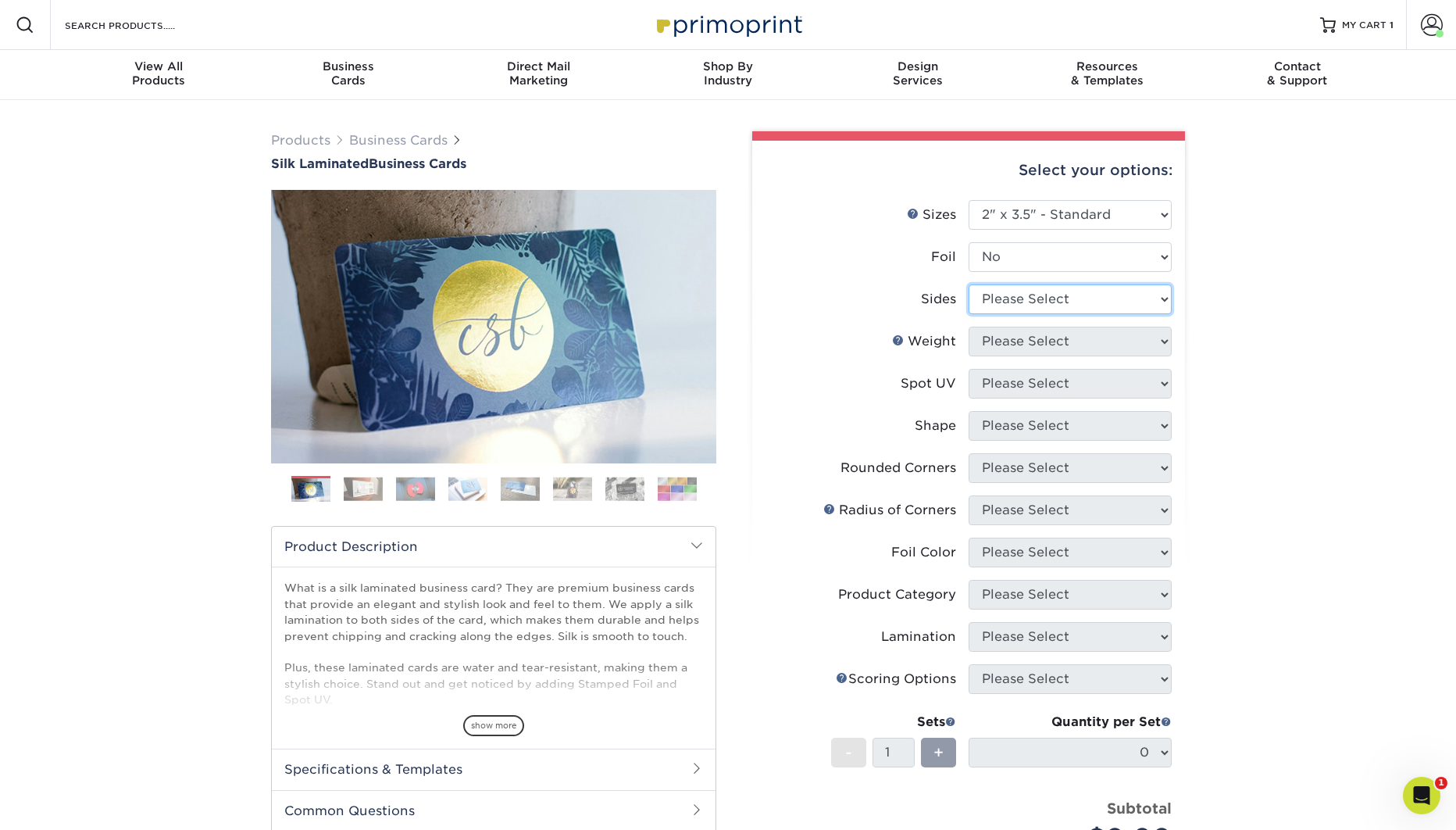
select select "13abbda7-1d64-4f25-8bb2-c179b224825d"
select select "16PT"
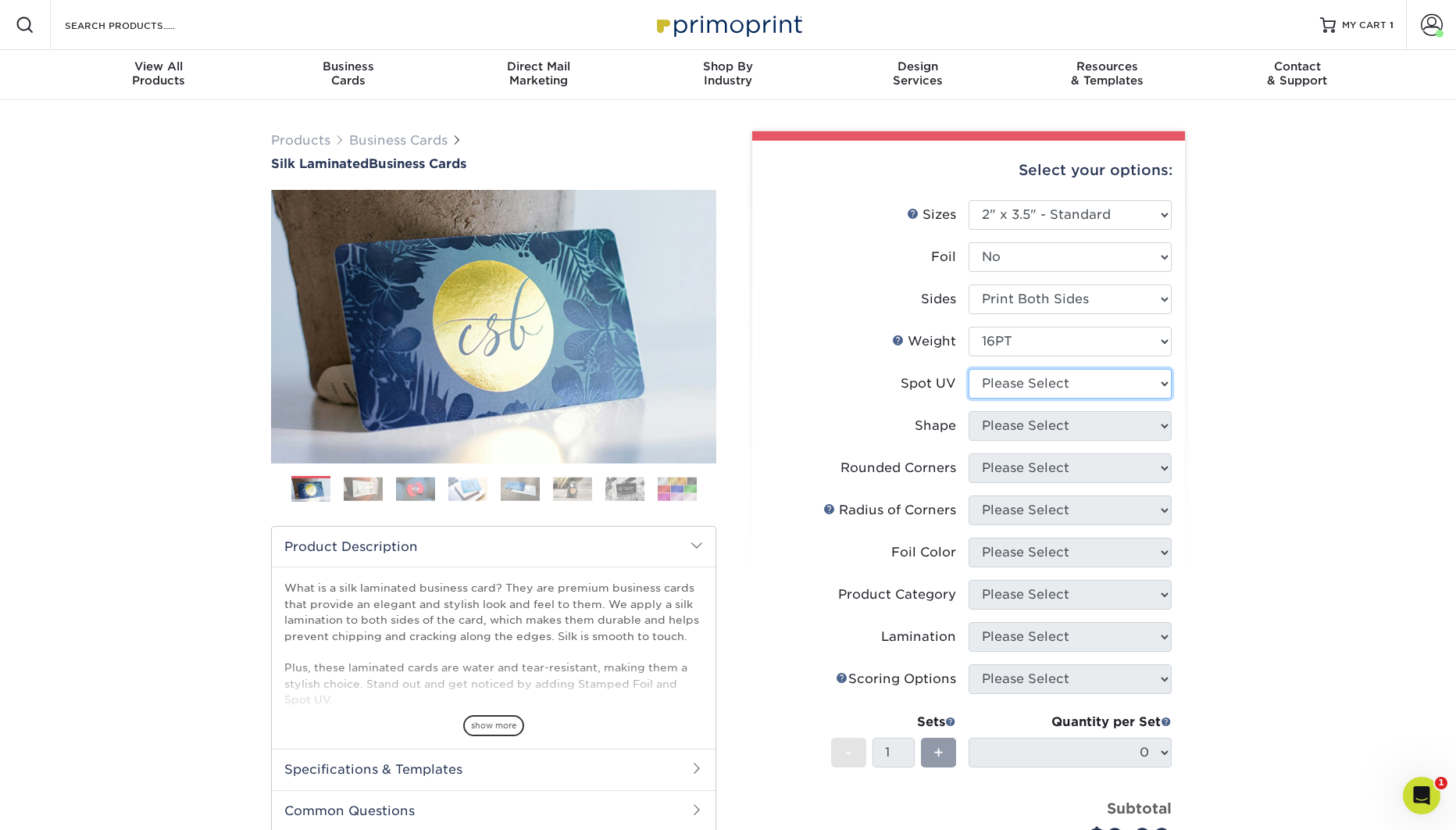
select select "3"
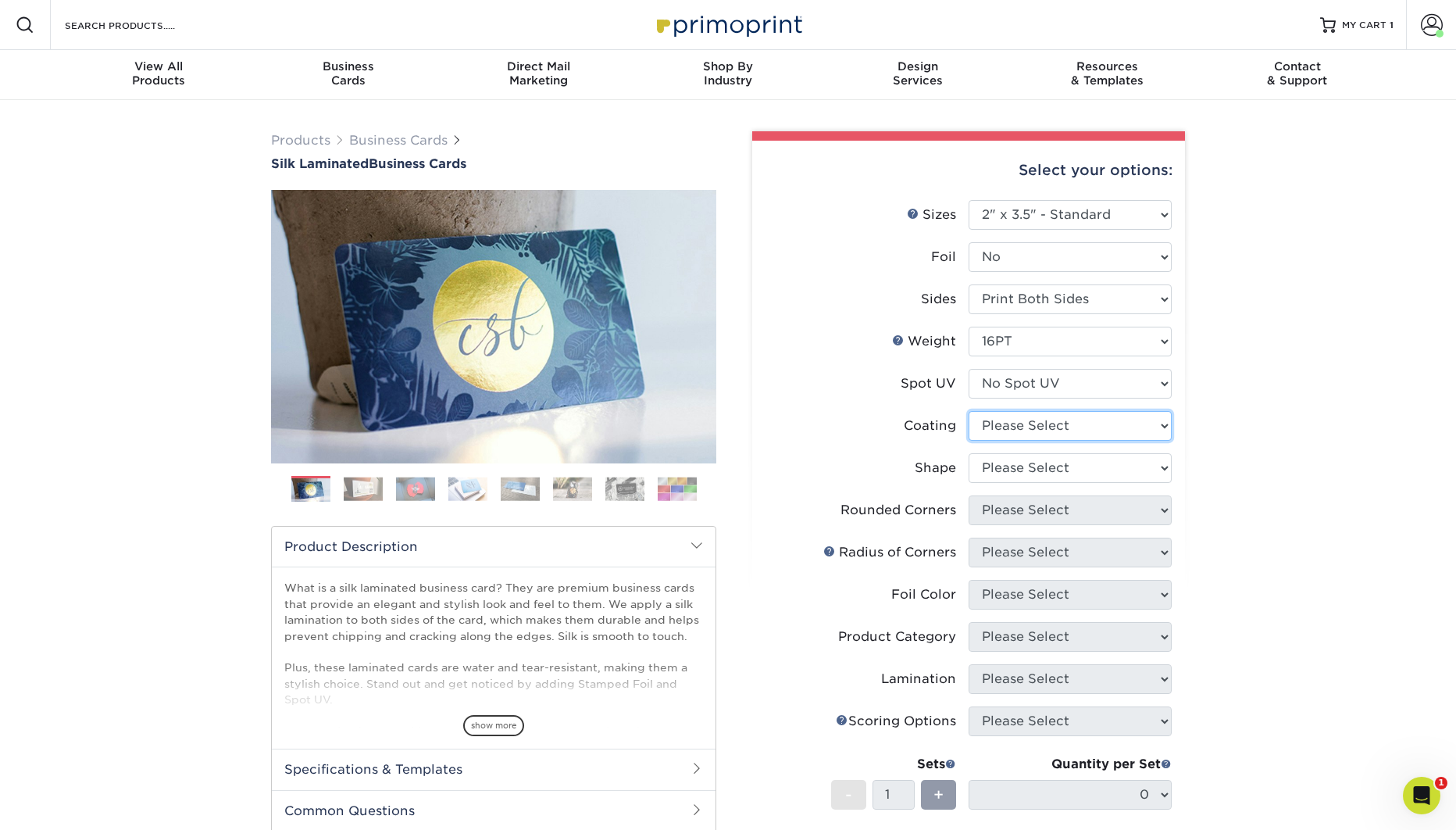
select select "3e7618de-abca-4bda-9f97-8b9129e913d8"
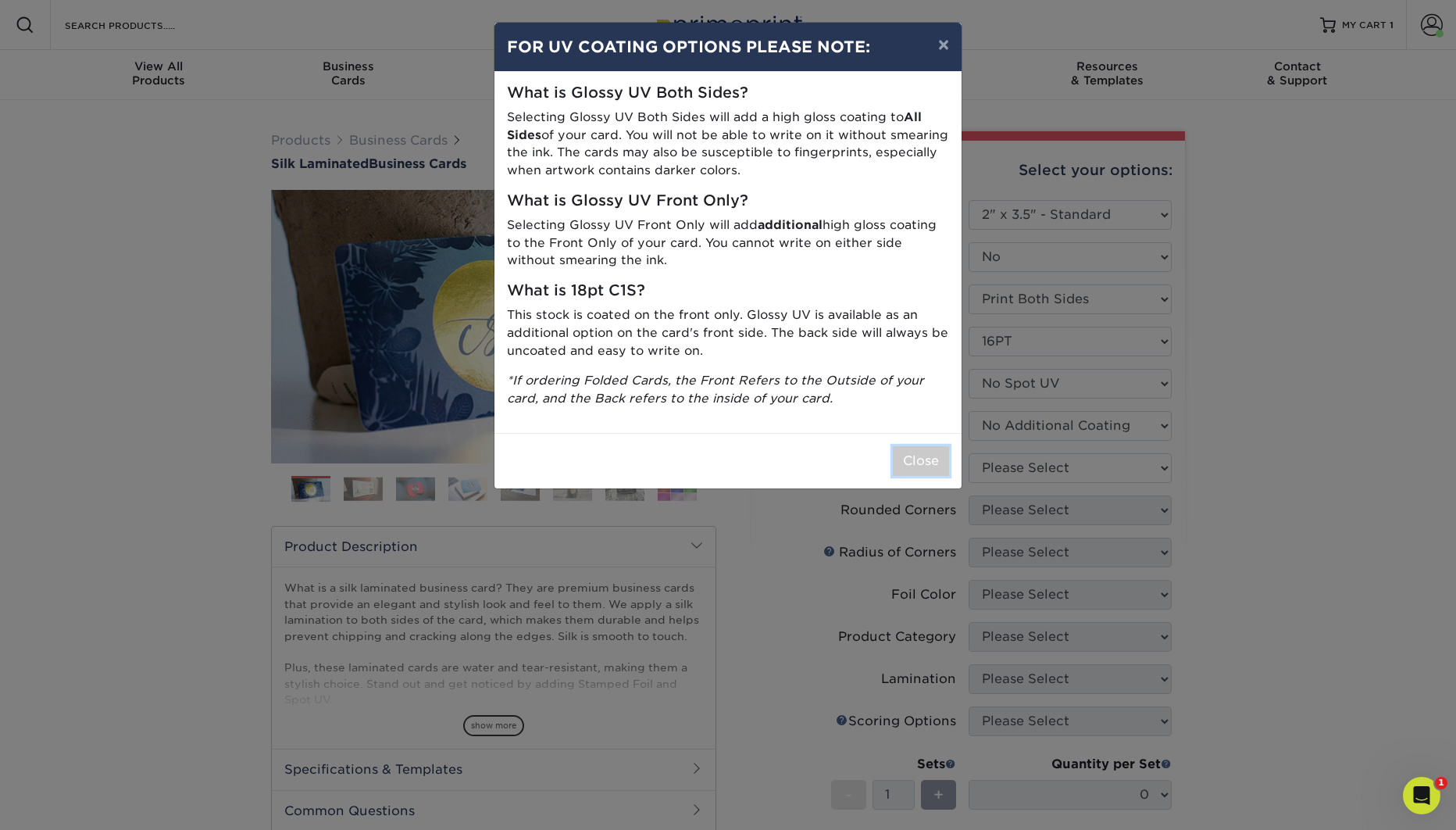
click at [925, 458] on button "Close" at bounding box center [921, 460] width 56 height 30
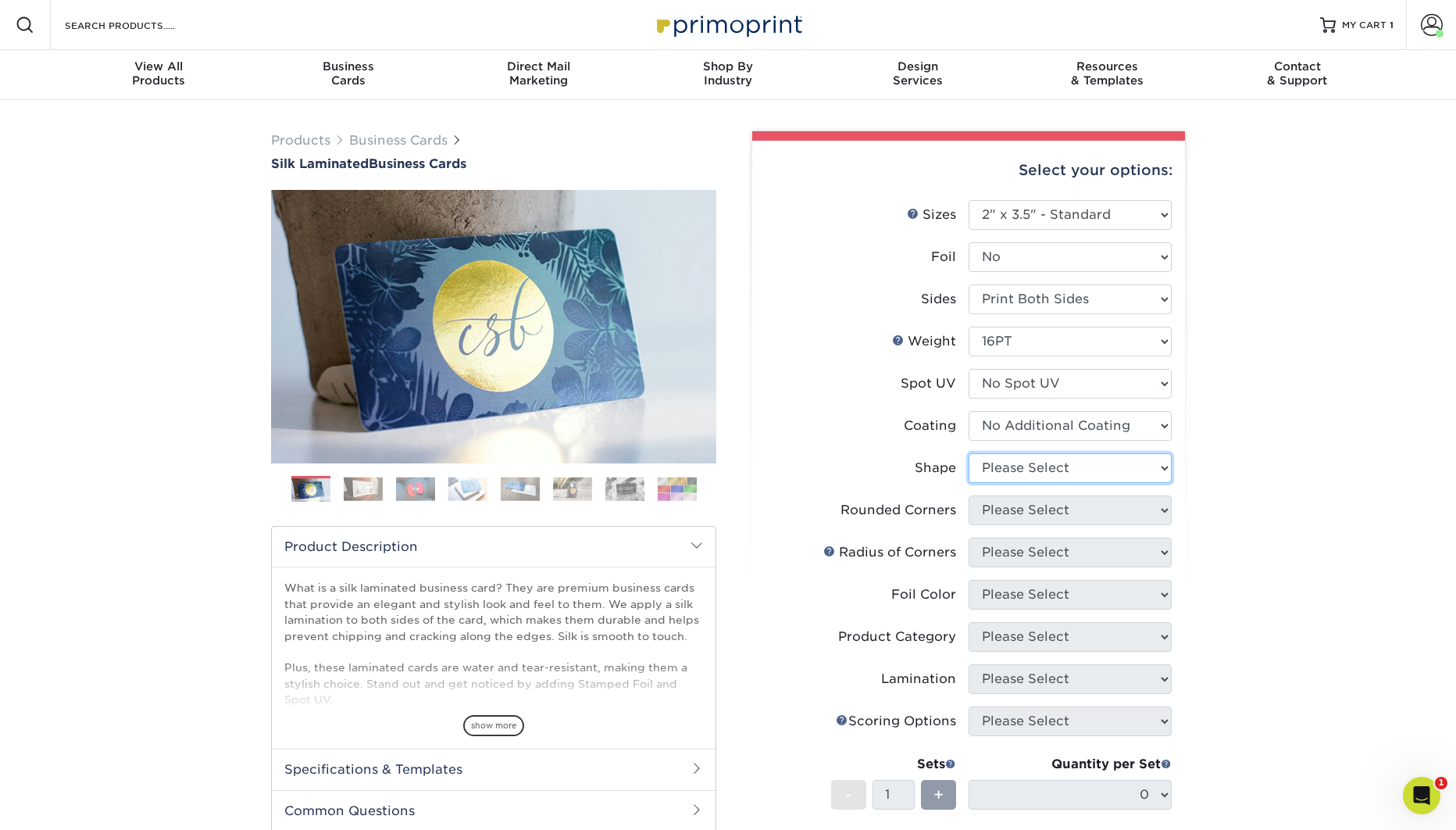
select select "standard"
select select "0"
click option "No" at bounding box center [0, 0] width 0 height 0
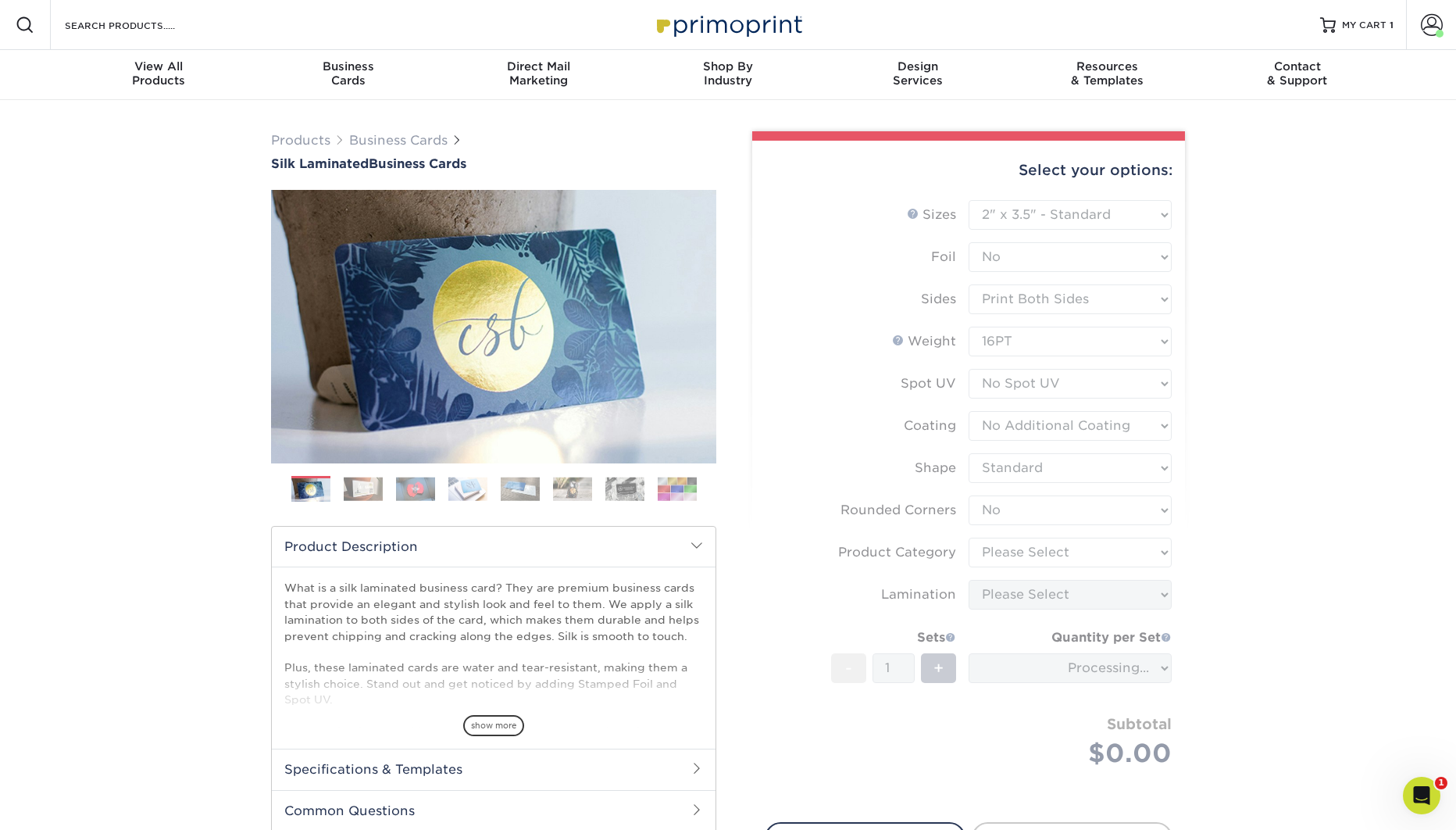
click at [1233, 525] on div "Products Business Cards Silk Laminated Business Cards Previous Next" at bounding box center [728, 552] width 1456 height 903
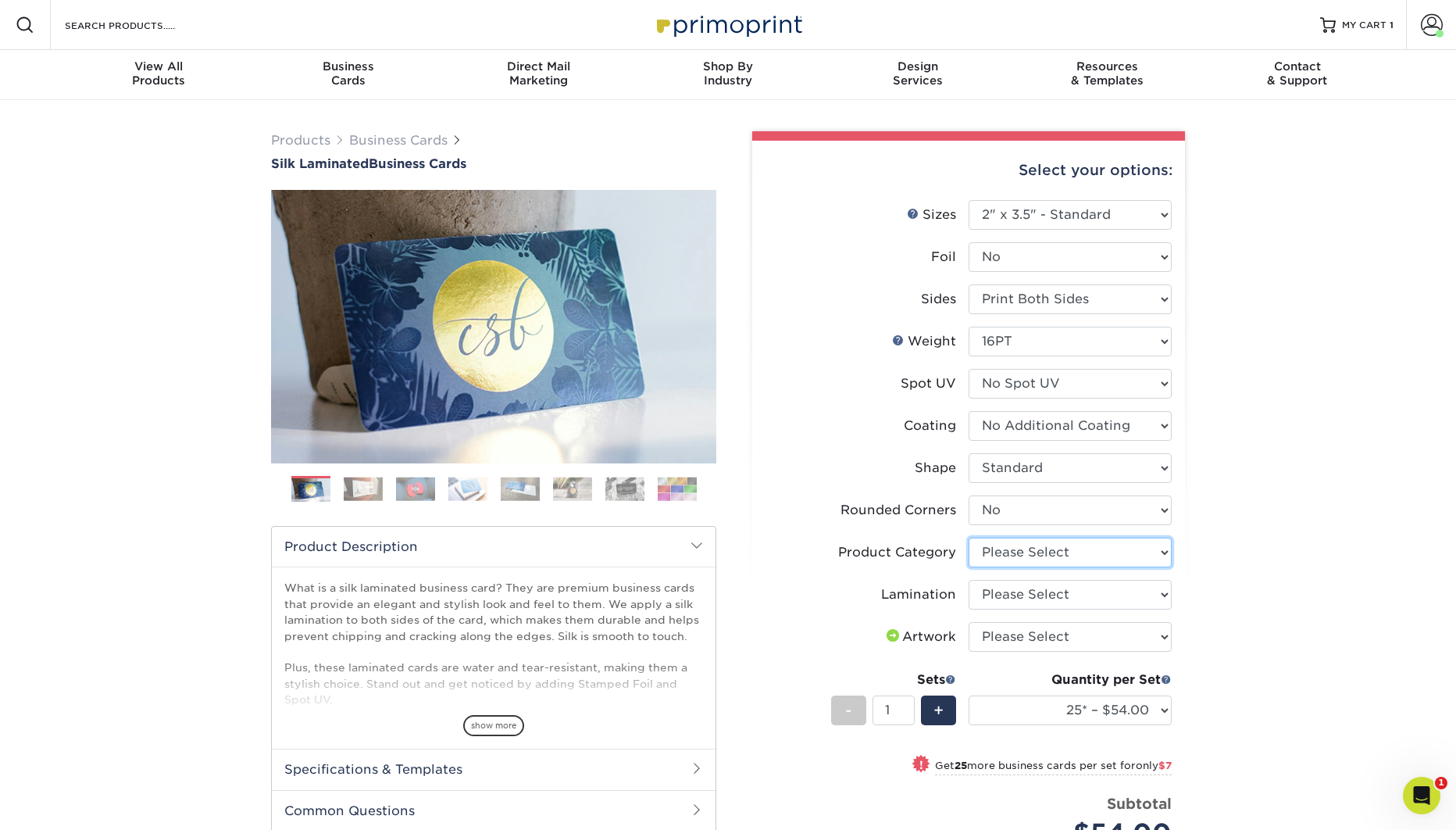
select select "3b5148f1-0588-4f88-a218-97bcfdce65c1"
click option "Business Cards" at bounding box center [0, 0] width 0 height 0
select select "ccacb42f-45f7-42d3-bbd3-7c8421cf37f0"
click option "Silk" at bounding box center [0, 0] width 0 height 0
select select "upload"
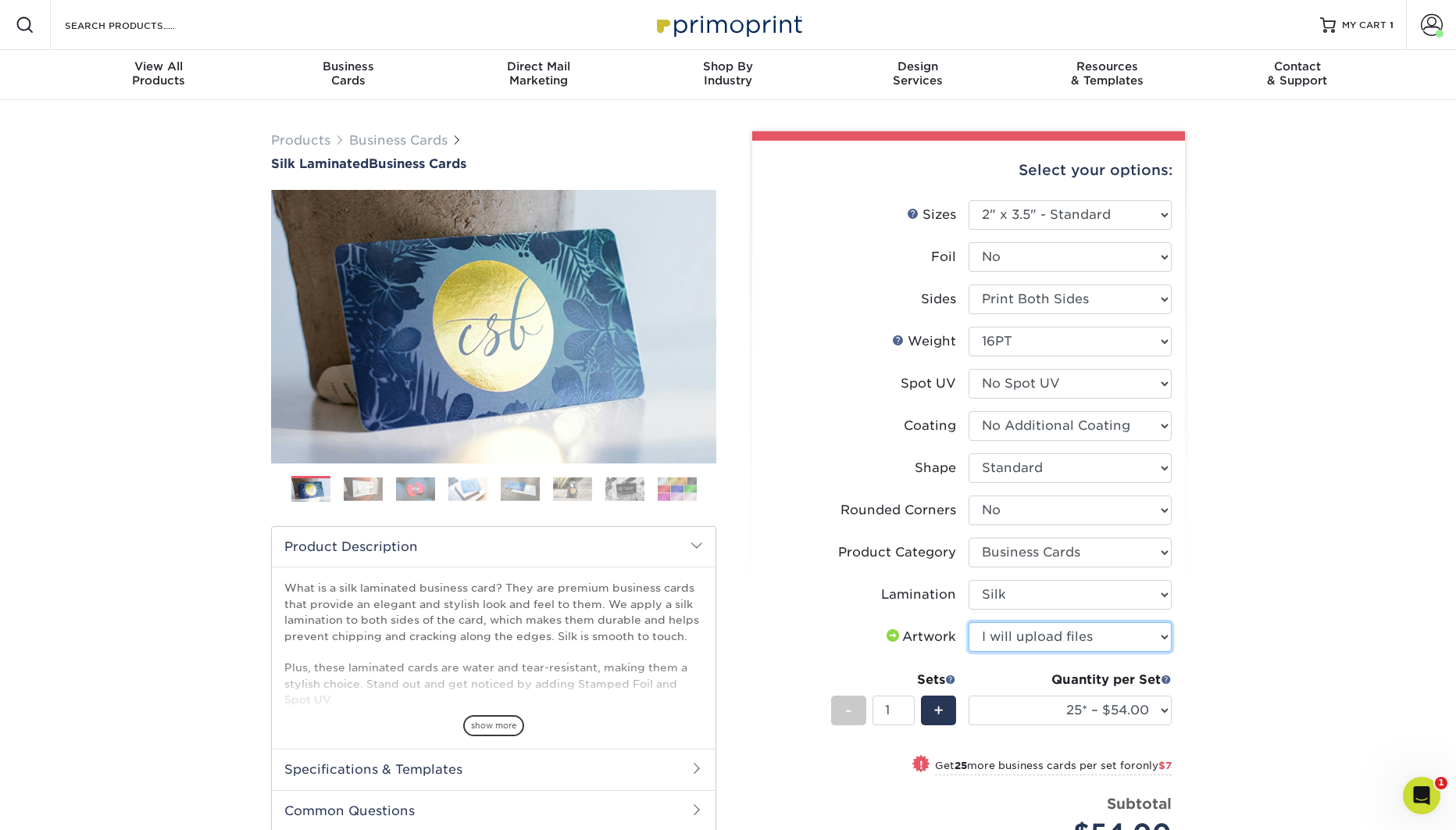
click option "I will upload files" at bounding box center [0, 0] width 0 height 0
click at [968, 695] on select "25* – $54.00 50* – $61.00 75* – $68.00 100* – $75.00 250* – $82.00 500 – $86.00…" at bounding box center [1070, 710] width 203 height 30
select select "2500 – $234.00"
click option "2500 – $234.00" at bounding box center [0, 0] width 0 height 0
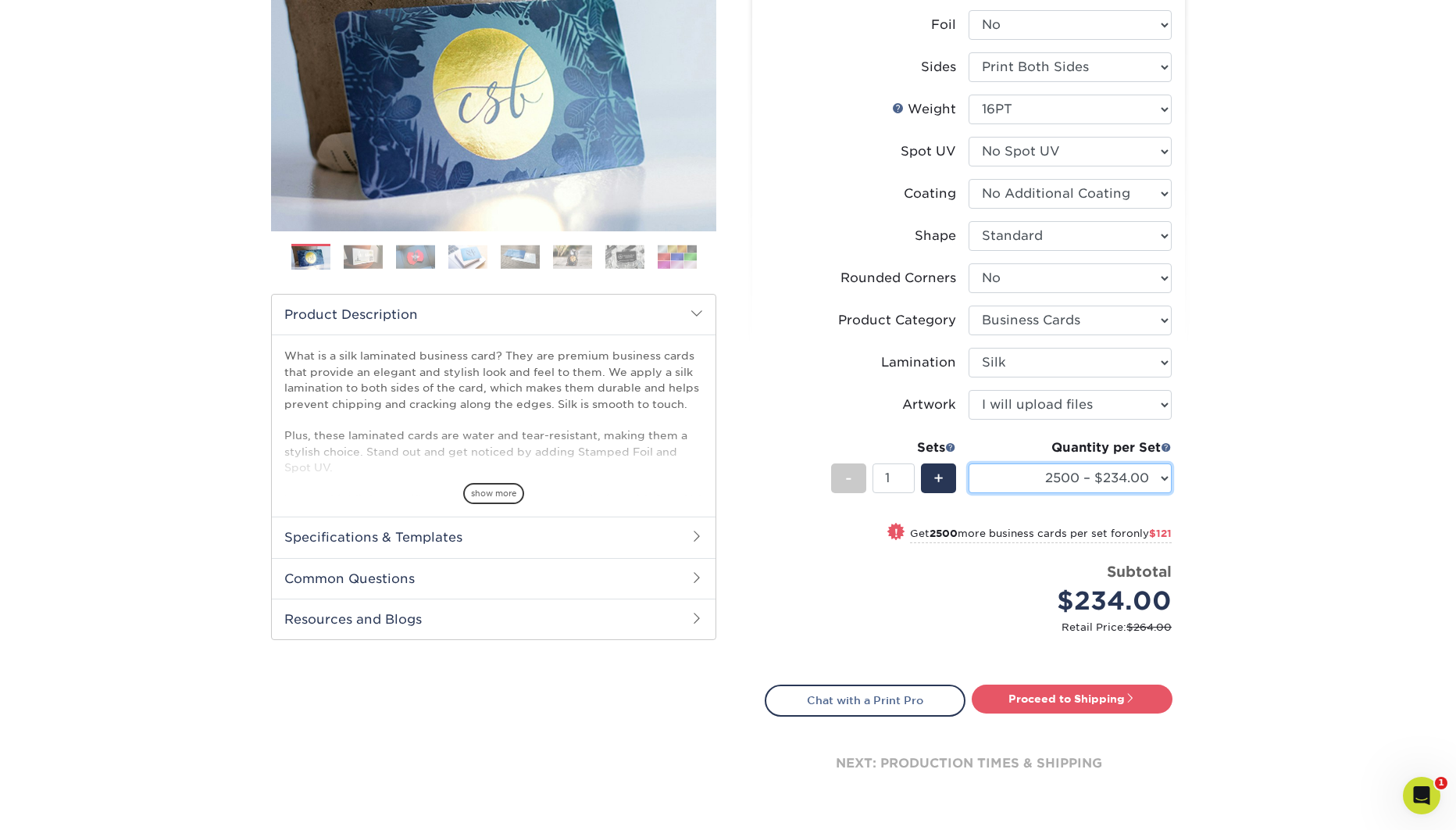
scroll to position [241, 0]
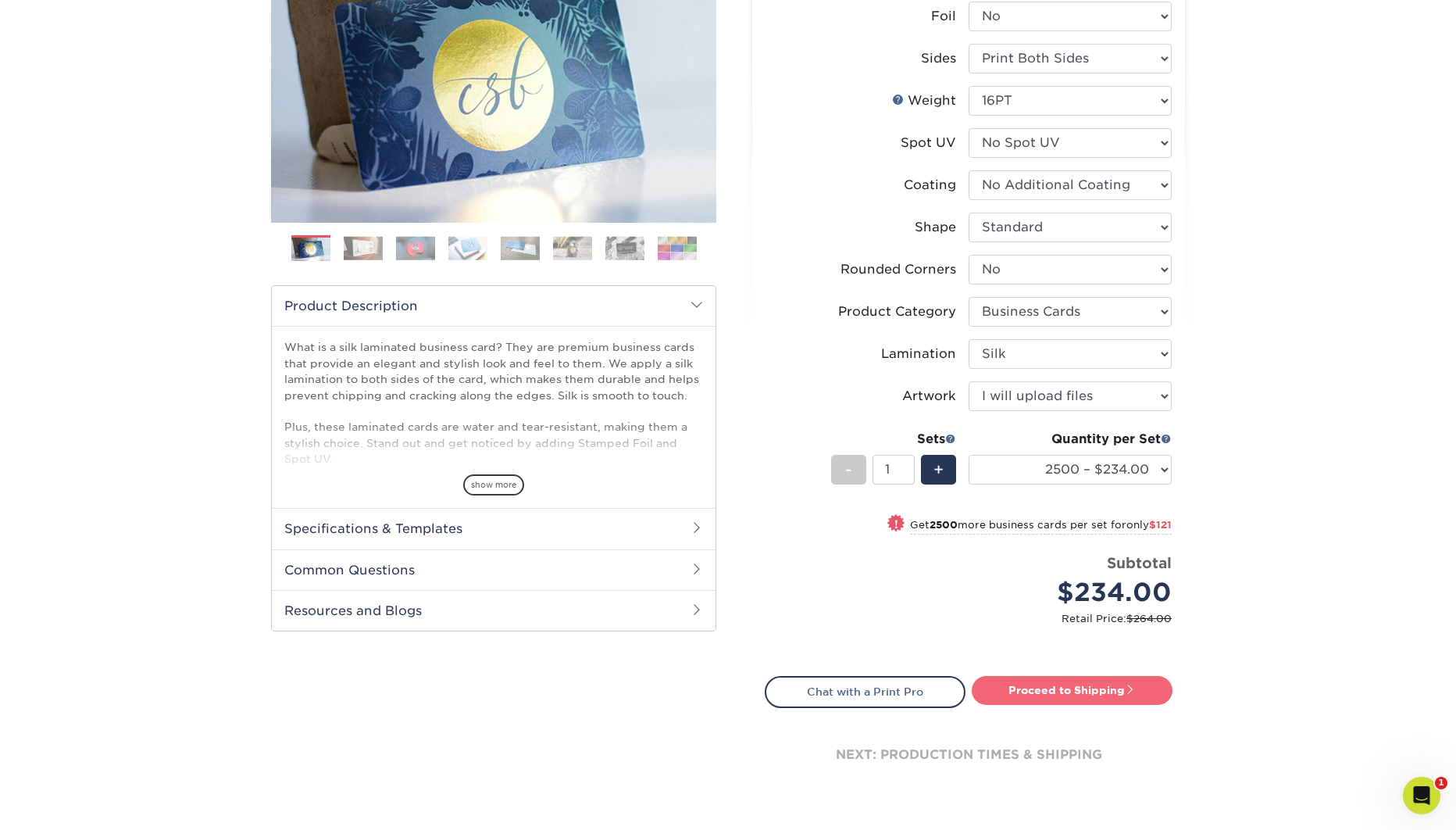
click at [1090, 685] on link "Proceed to Shipping" at bounding box center [1072, 689] width 201 height 28
type input "Set 1"
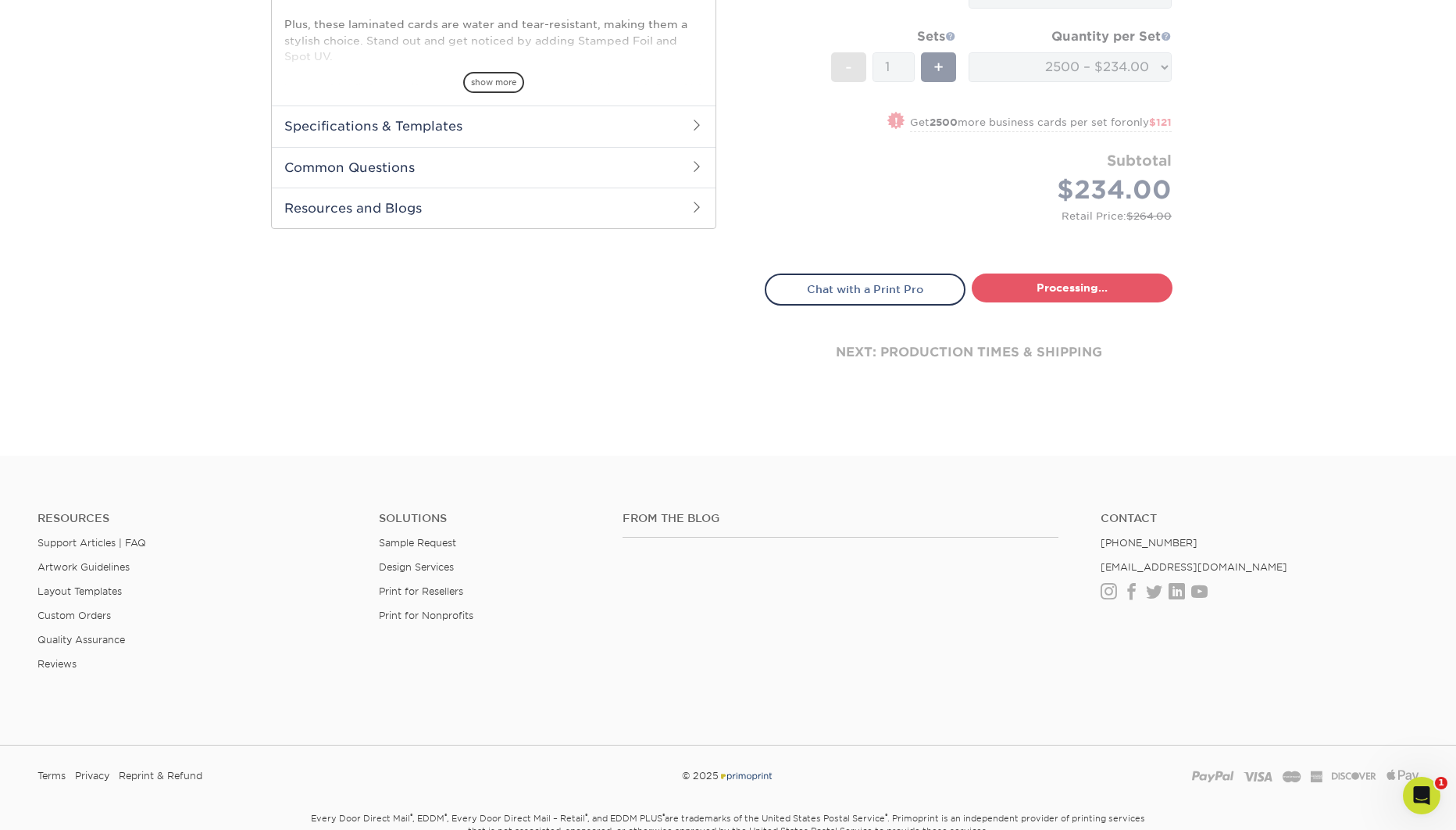
select select "6c83d54d-3ca3-47d4-8977-318a739bc38e"
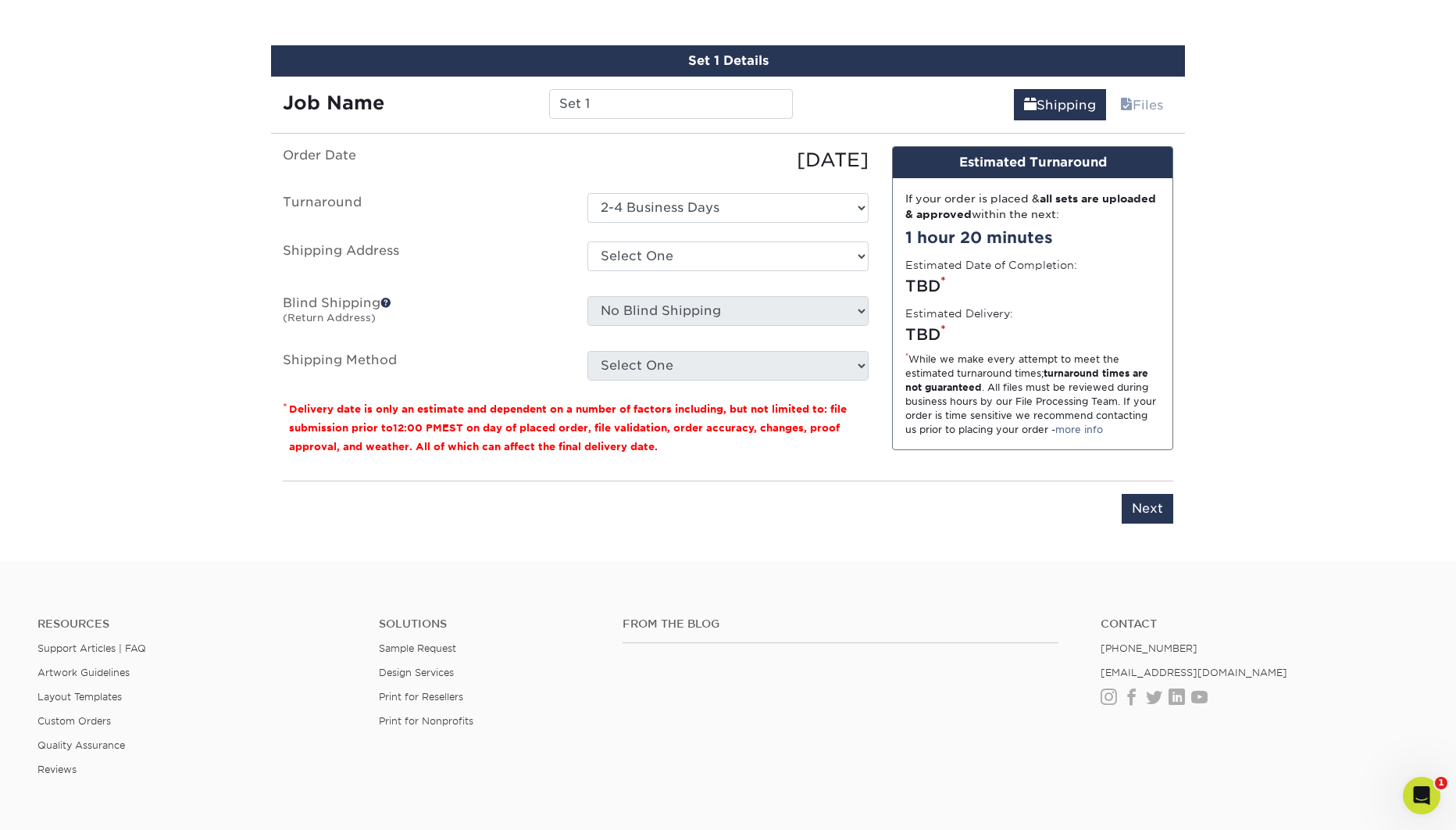
scroll to position [958, 0]
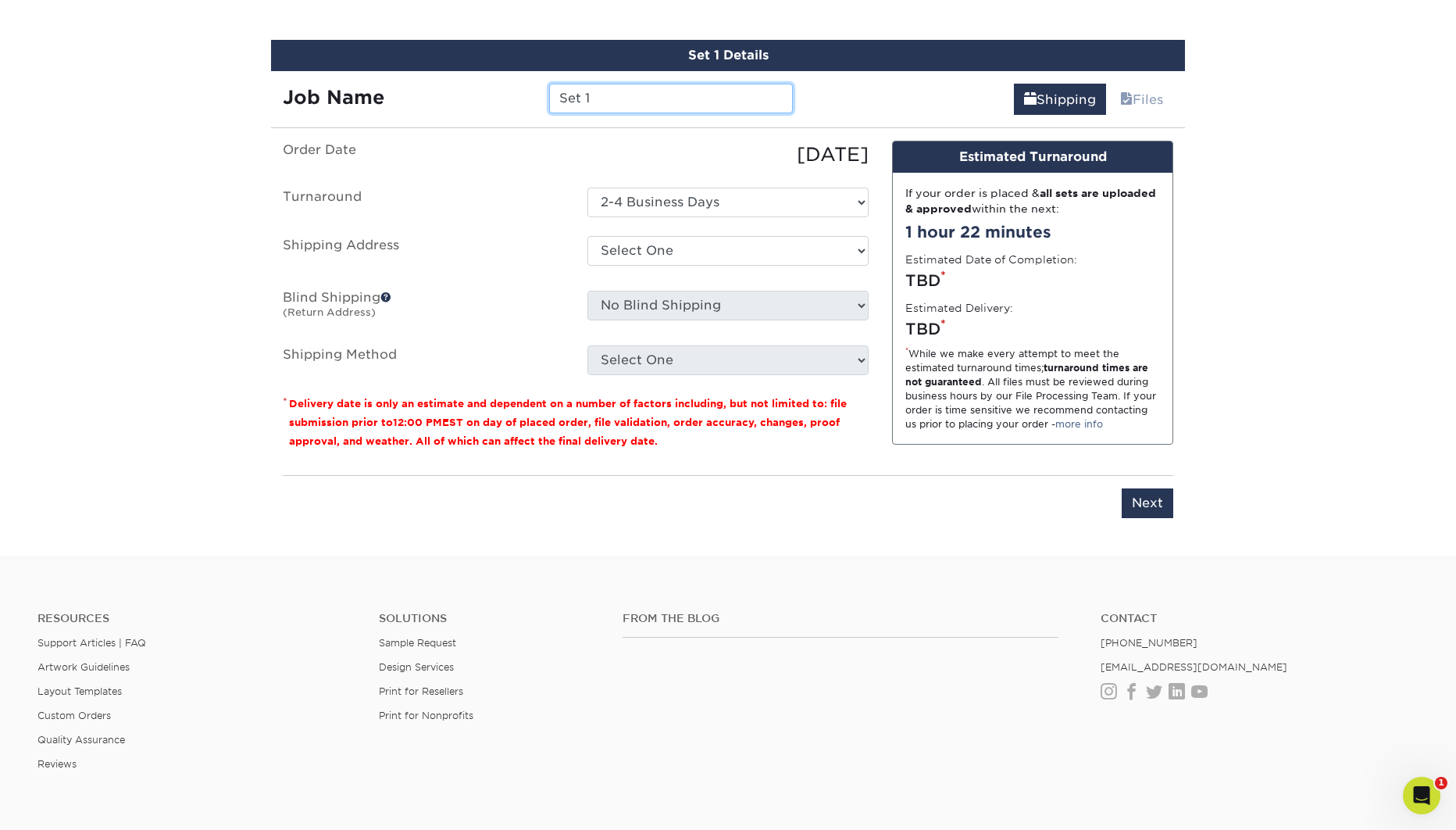
click at [641, 99] on input "Set 1" at bounding box center [670, 98] width 243 height 30
type input "[PERSON_NAME] Cranial Cards"
click at [661, 164] on div "08/20/2025" at bounding box center [728, 155] width 305 height 28
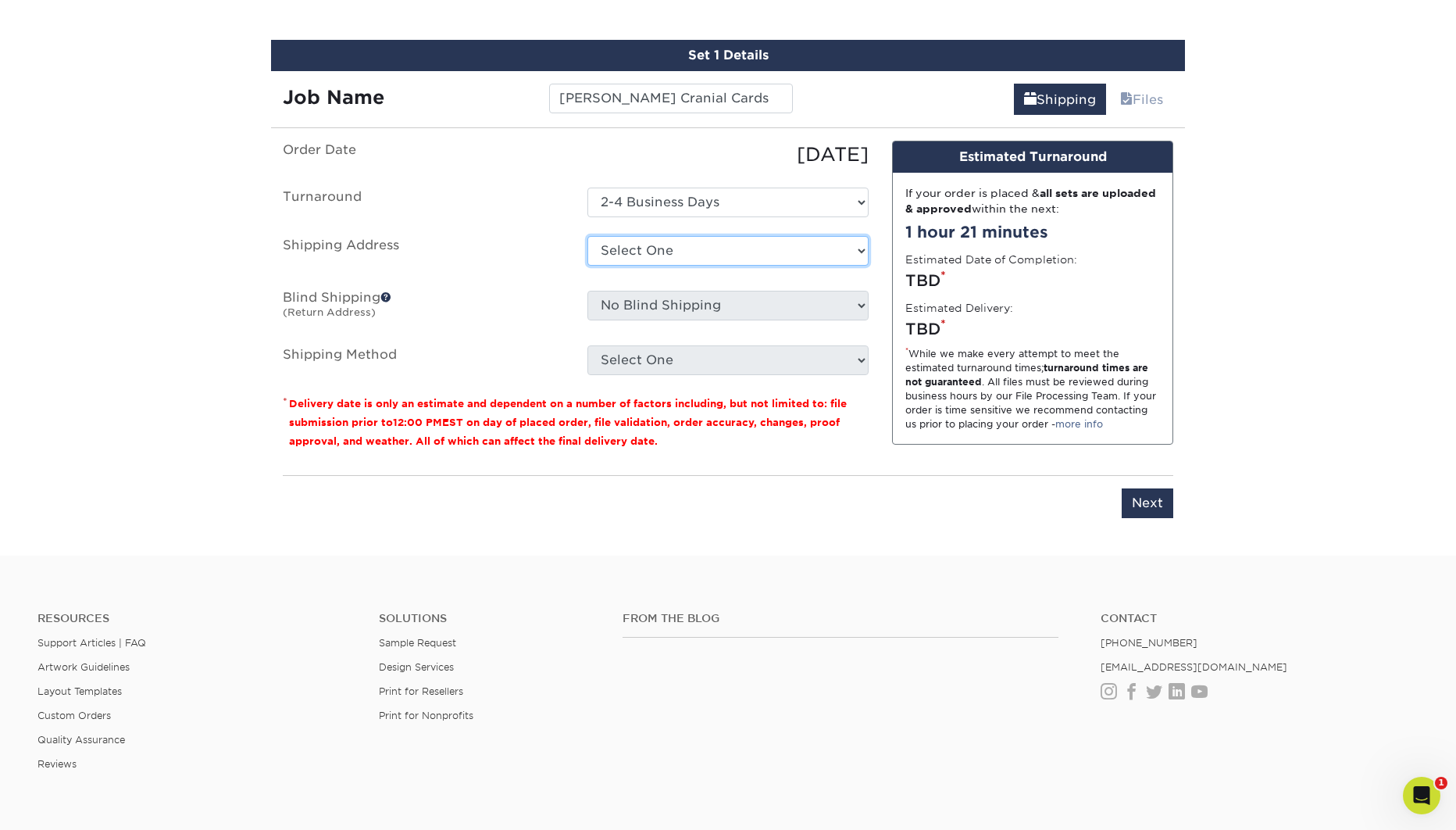
select select "96898"
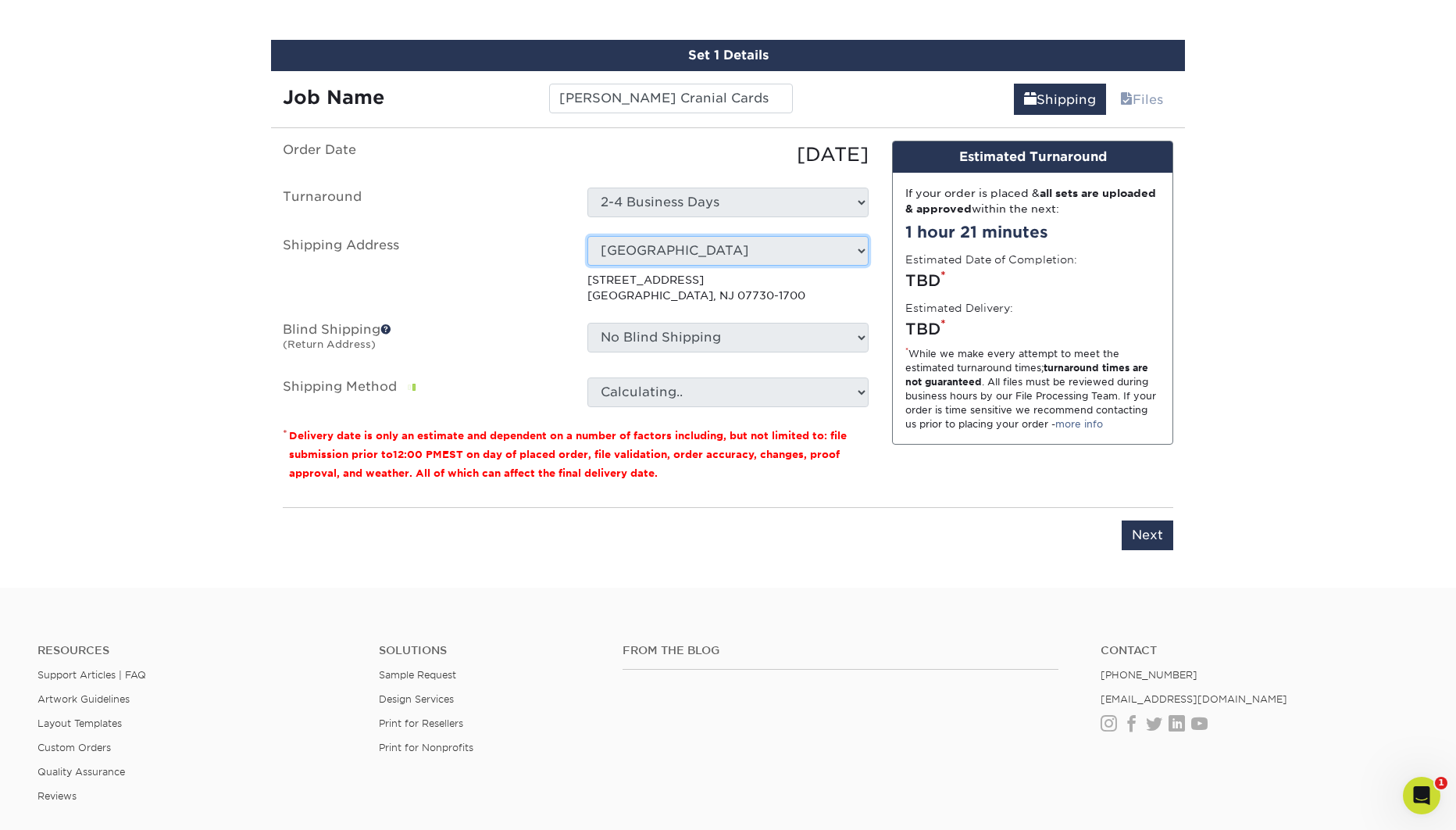
click at [810, 299] on p "984 Hwy 36 Hazlet, NJ 07730-1700" at bounding box center [728, 288] width 281 height 32
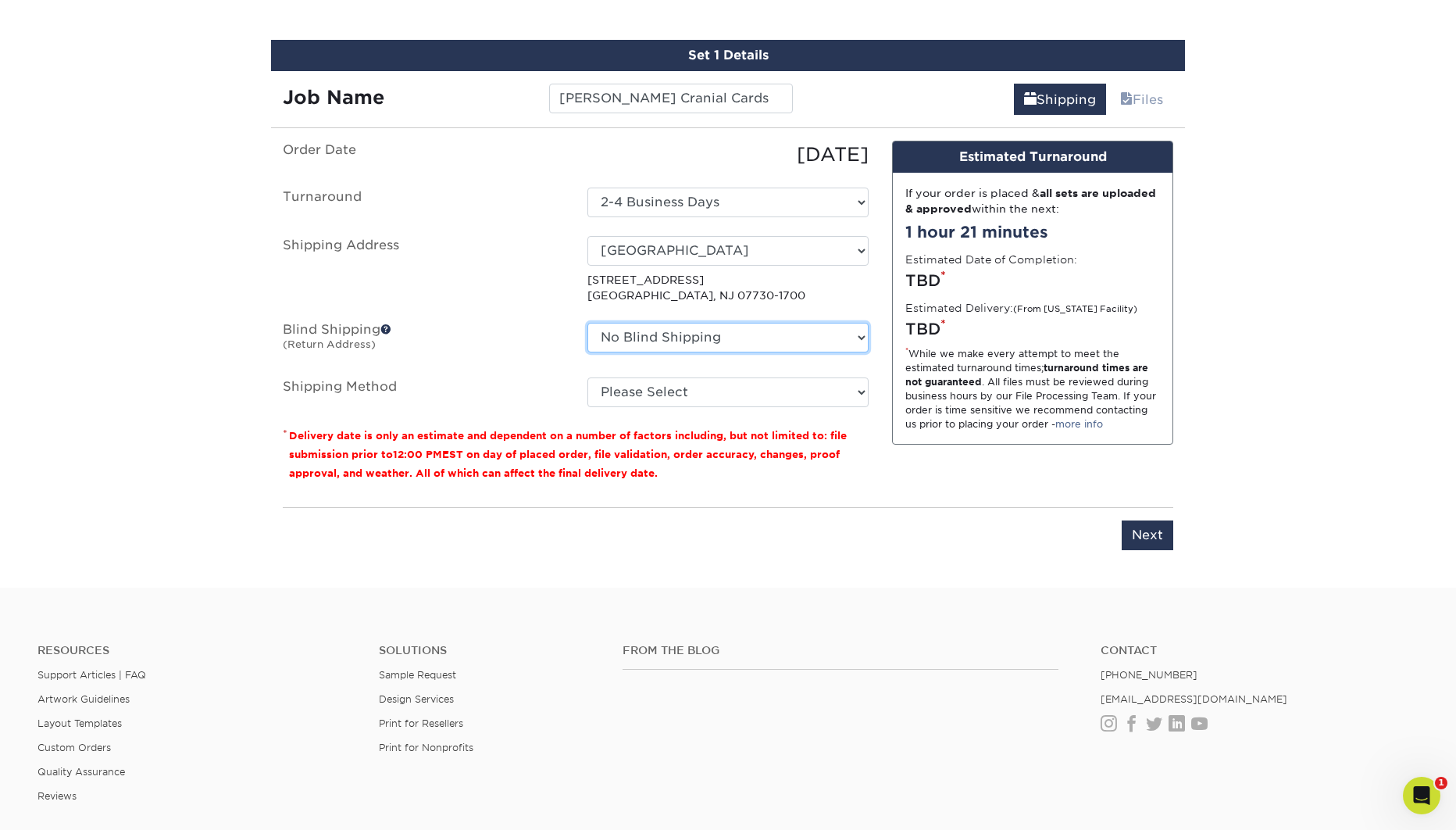
select select "83992"
click option "bk creative" at bounding box center [0, 0] width 0 height 0
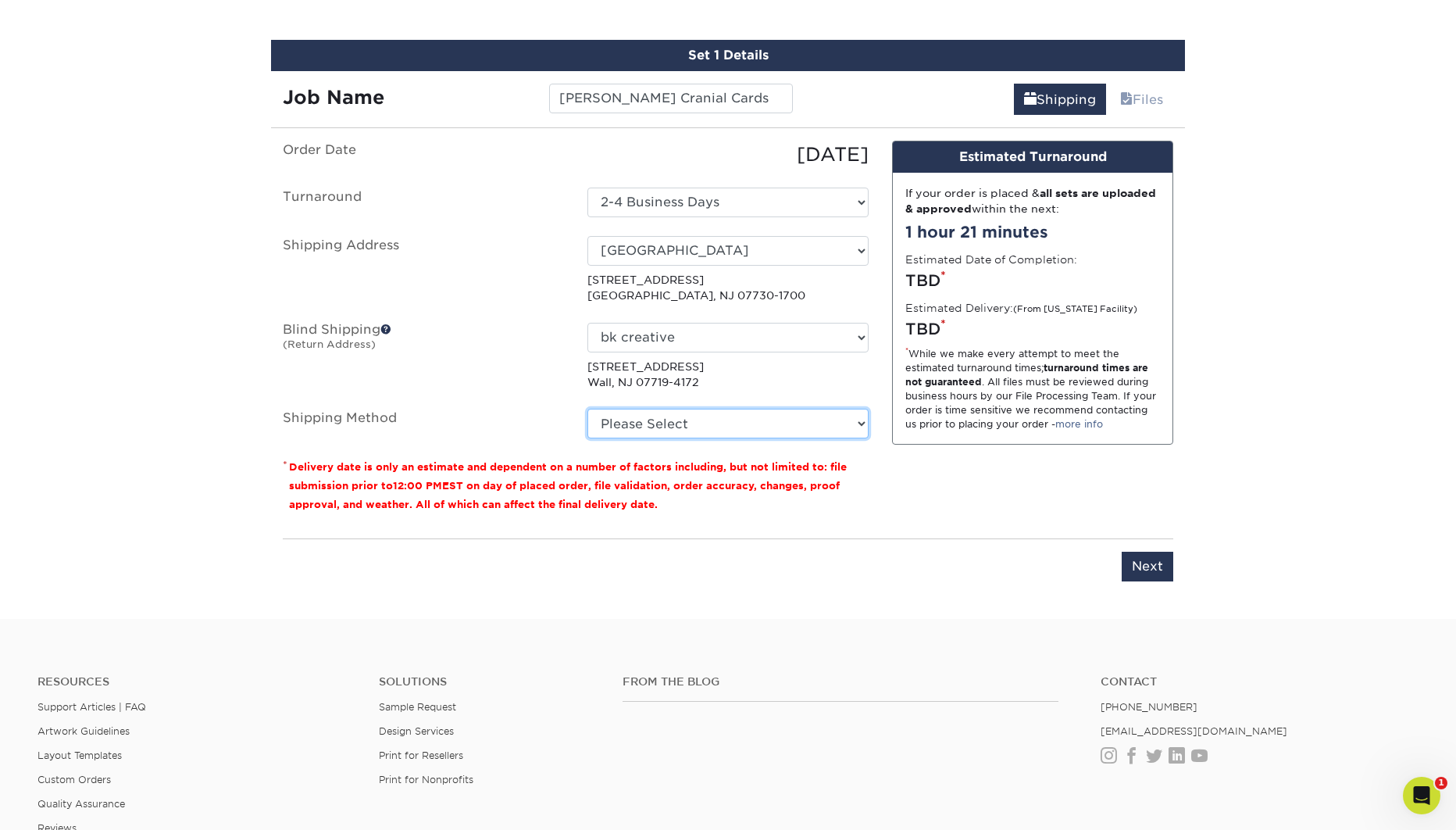
select select "03"
click option "Ground Shipping (+$11.20)" at bounding box center [0, 0] width 0 height 0
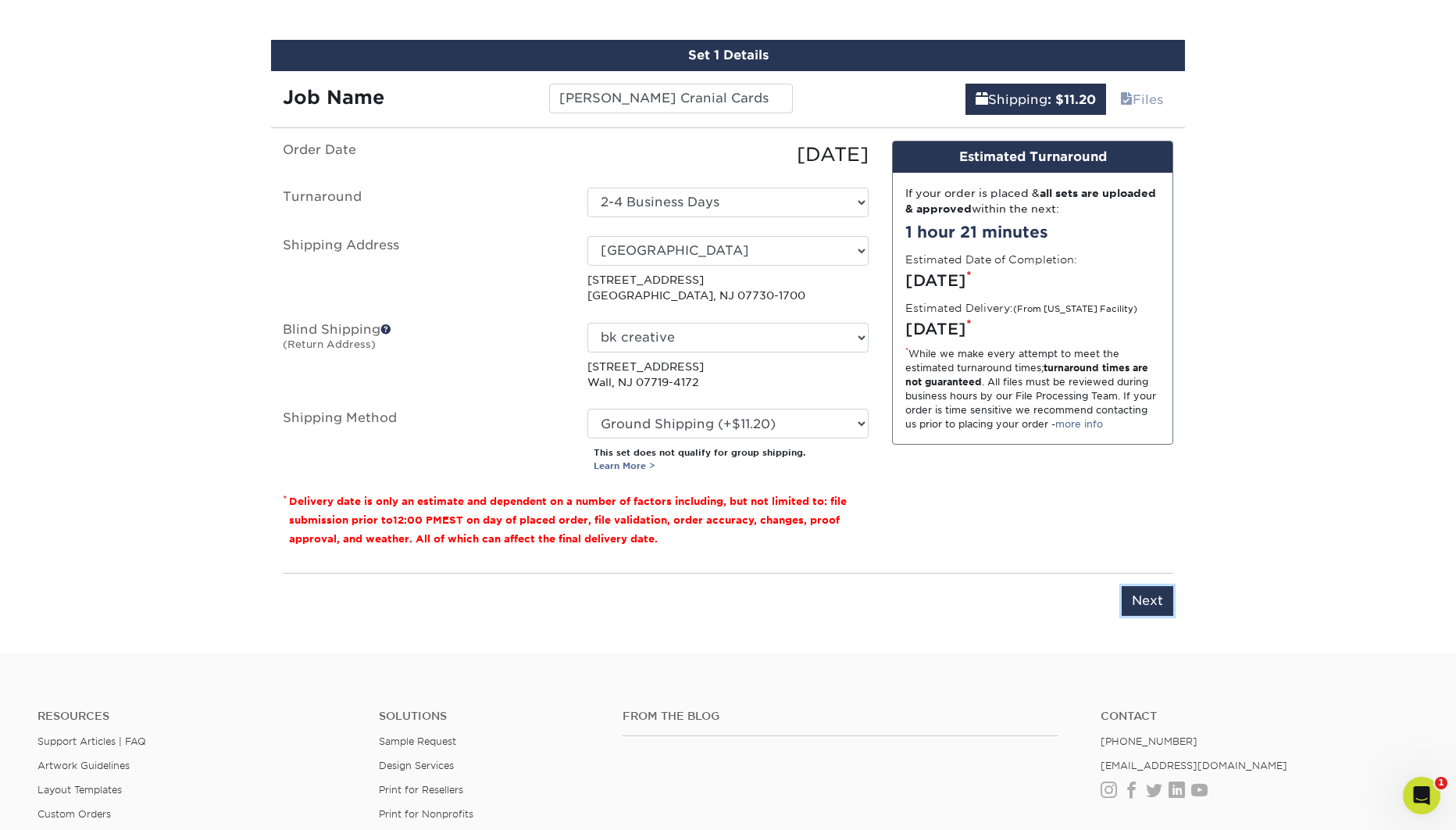
click at [1155, 601] on input "Next" at bounding box center [1148, 600] width 51 height 30
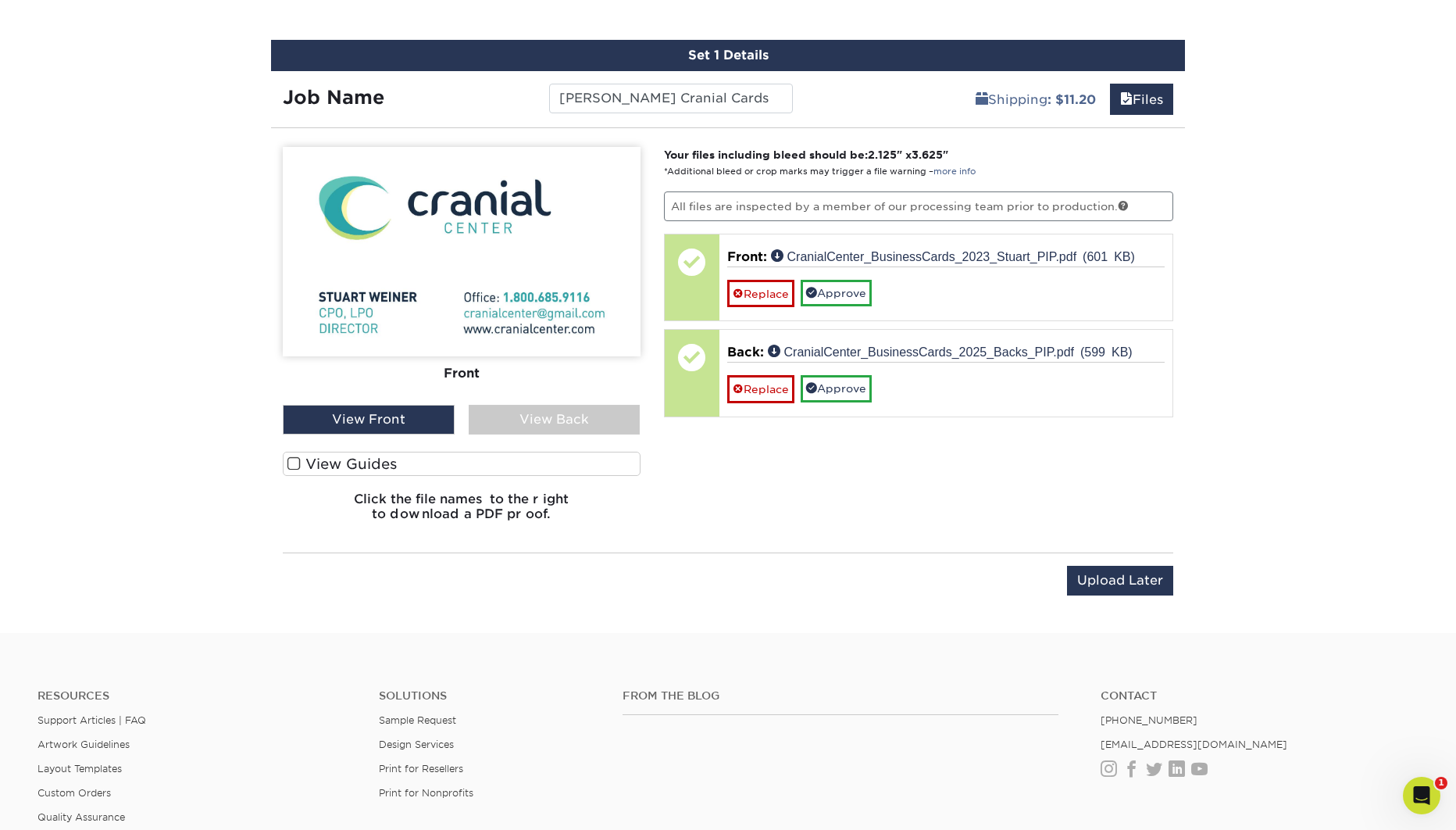
click at [295, 459] on span at bounding box center [295, 463] width 14 height 15
click at [0, 0] on input "View Guides" at bounding box center [0, 0] width 0 height 0
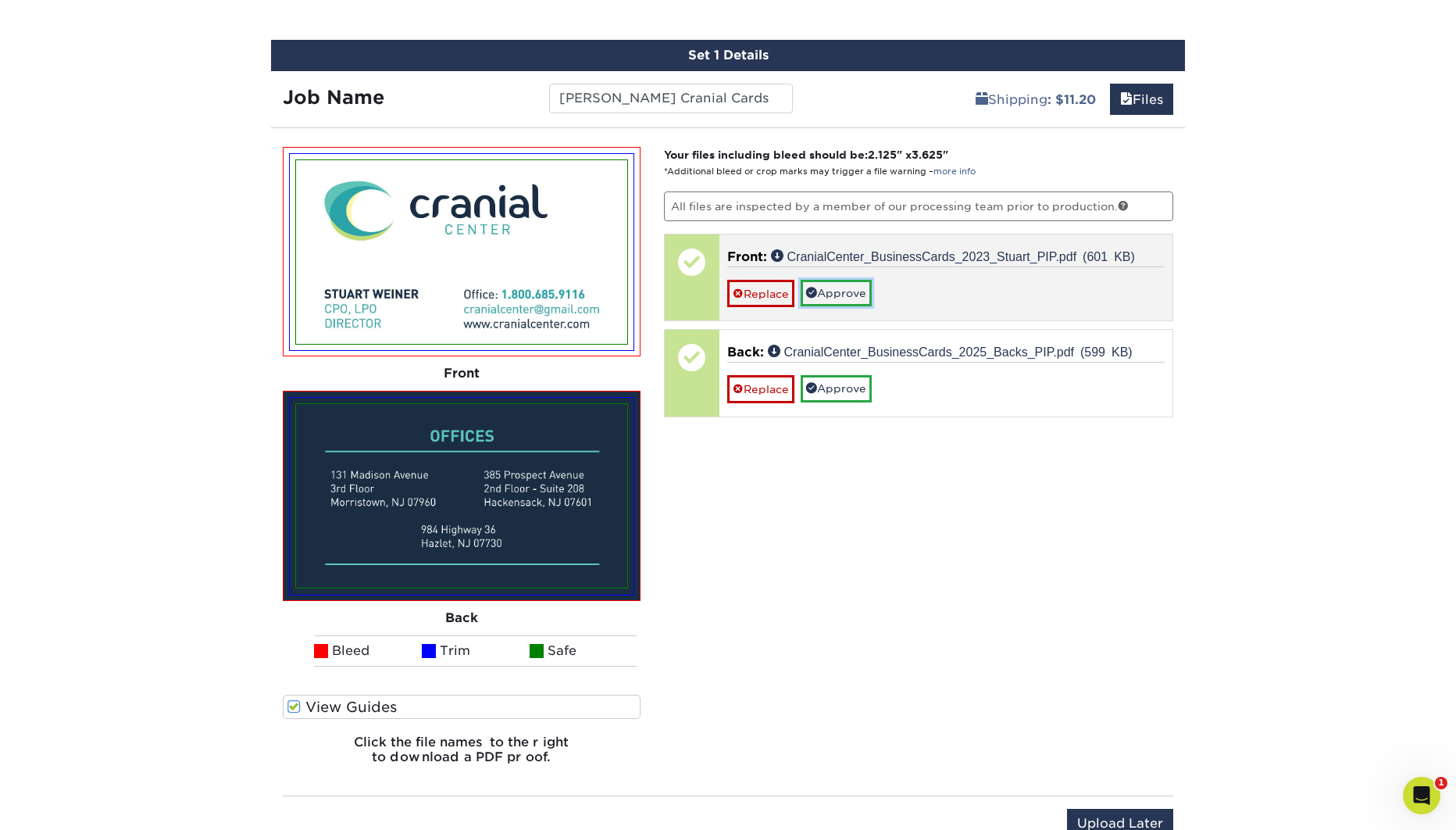
click at [851, 289] on link "Approve" at bounding box center [836, 293] width 71 height 26
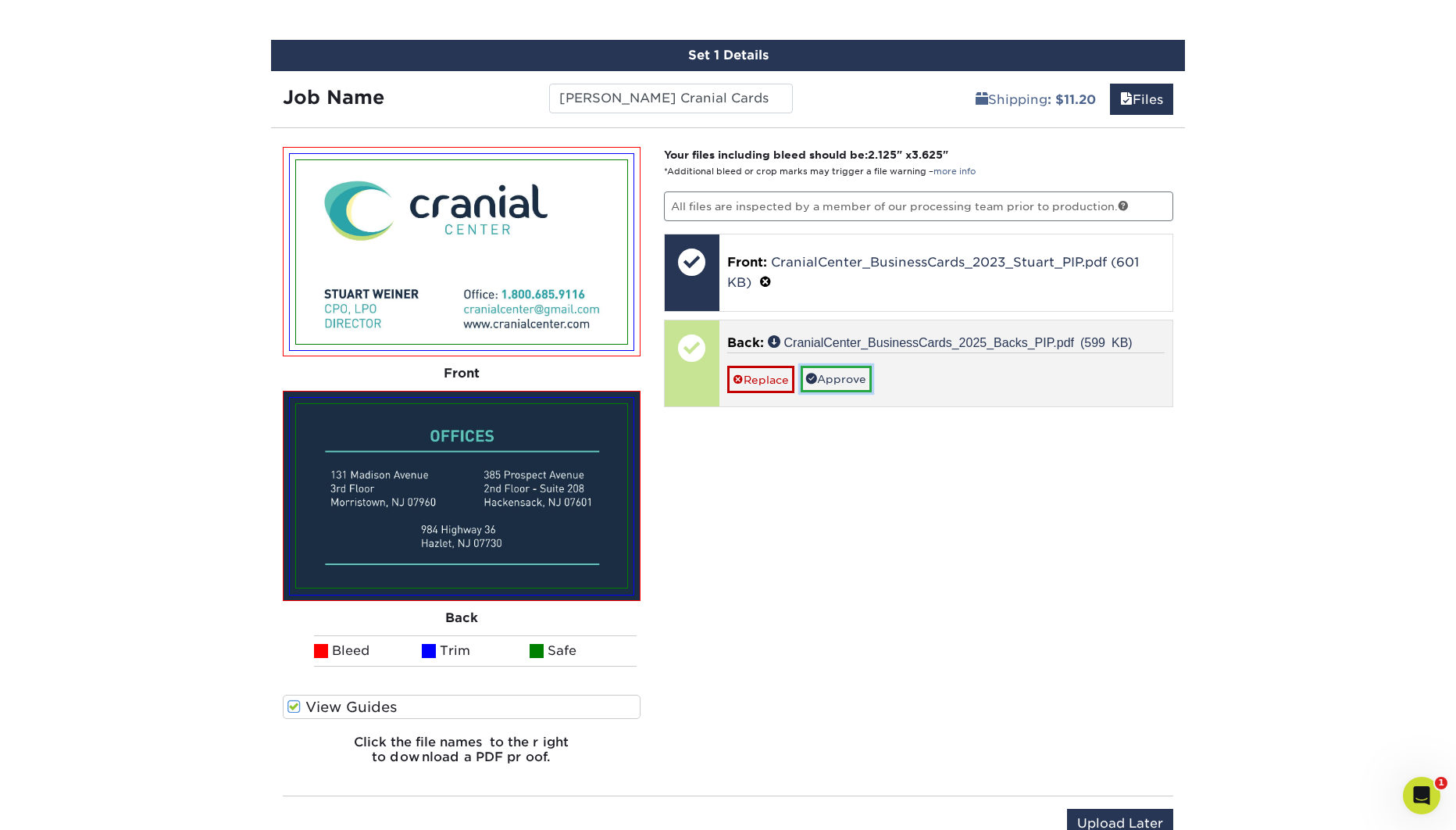
click at [845, 377] on link "Approve" at bounding box center [836, 378] width 71 height 26
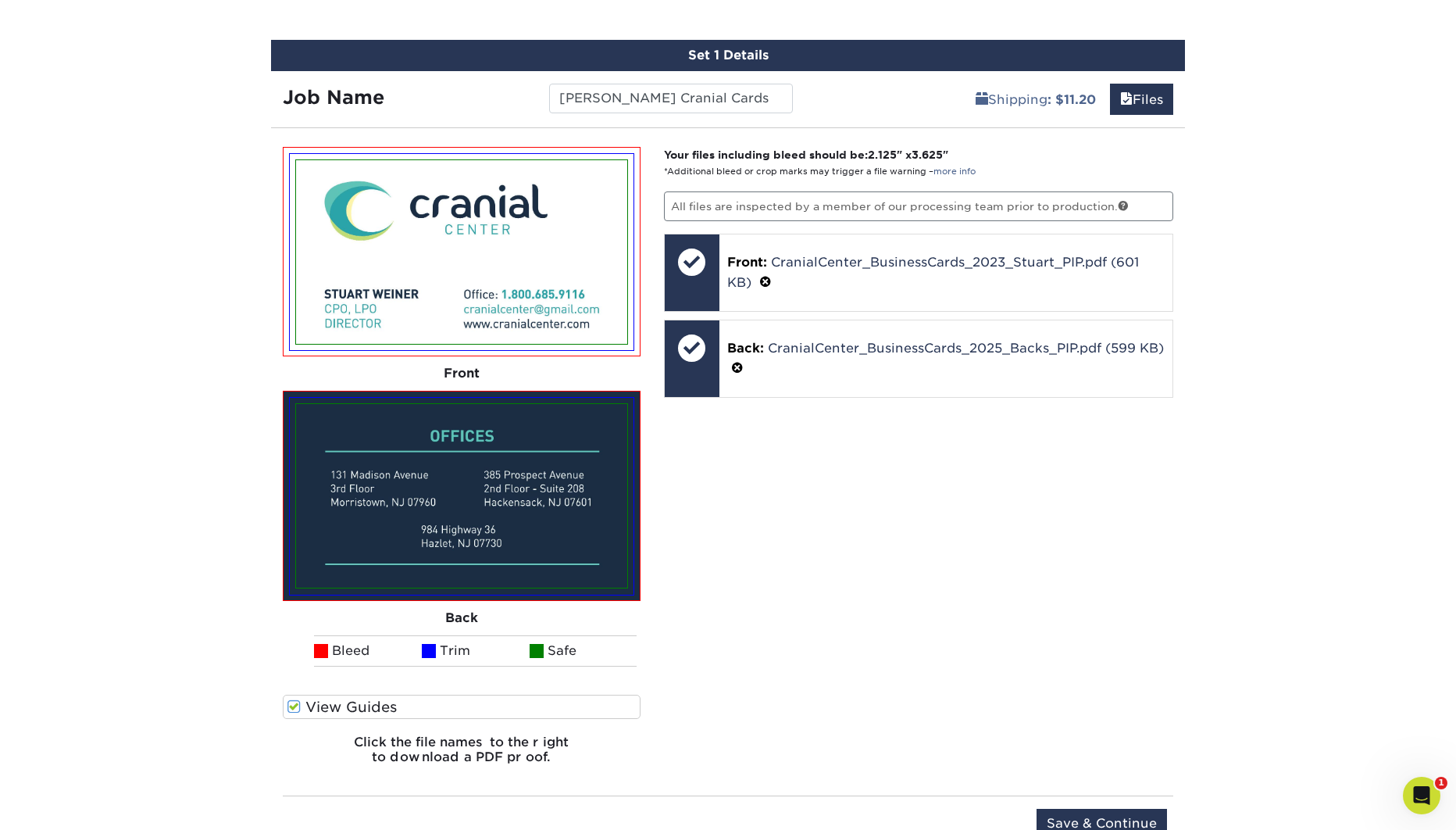
scroll to position [1402, 0]
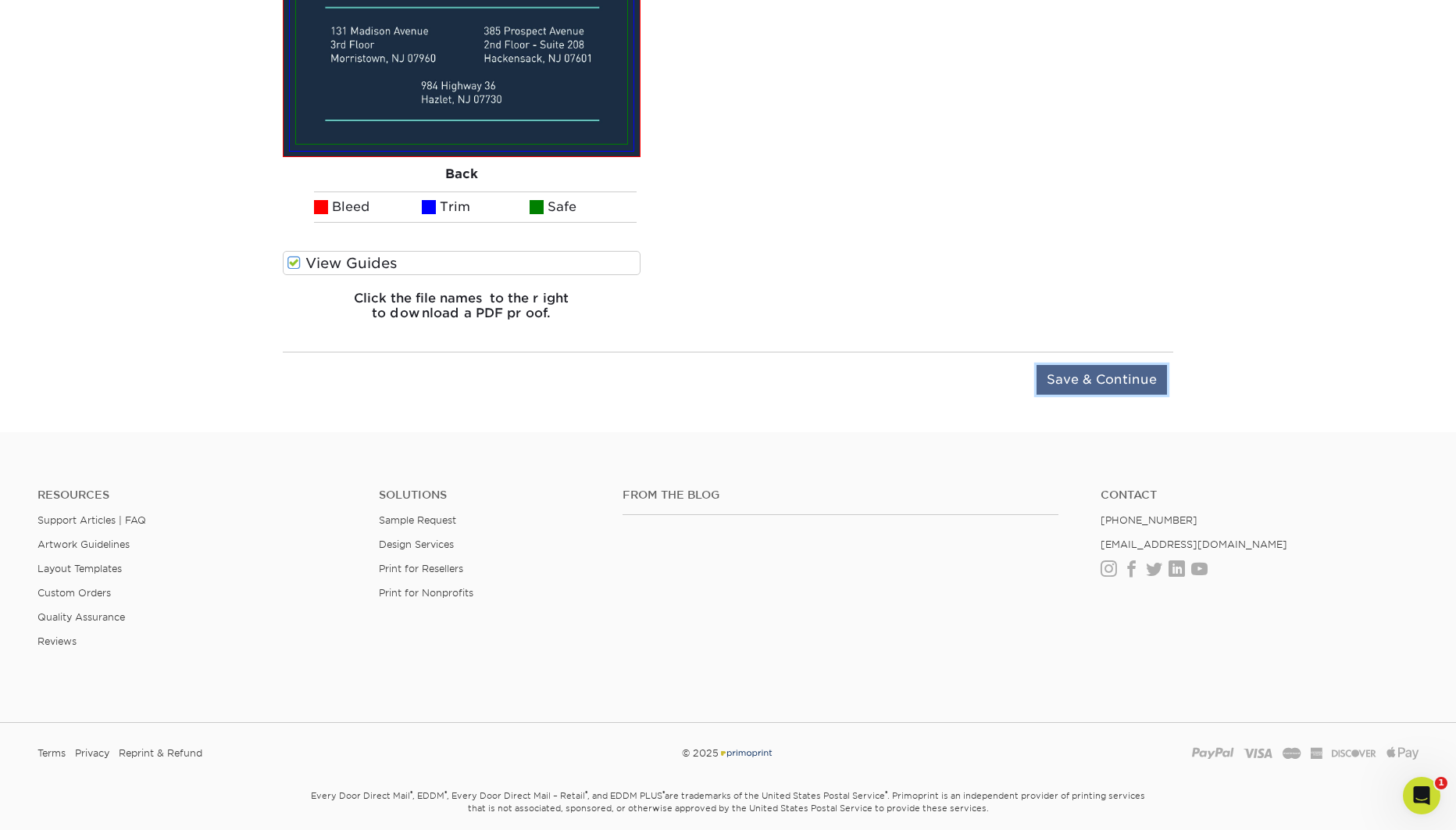
click at [1129, 386] on input "Save & Continue" at bounding box center [1102, 379] width 131 height 30
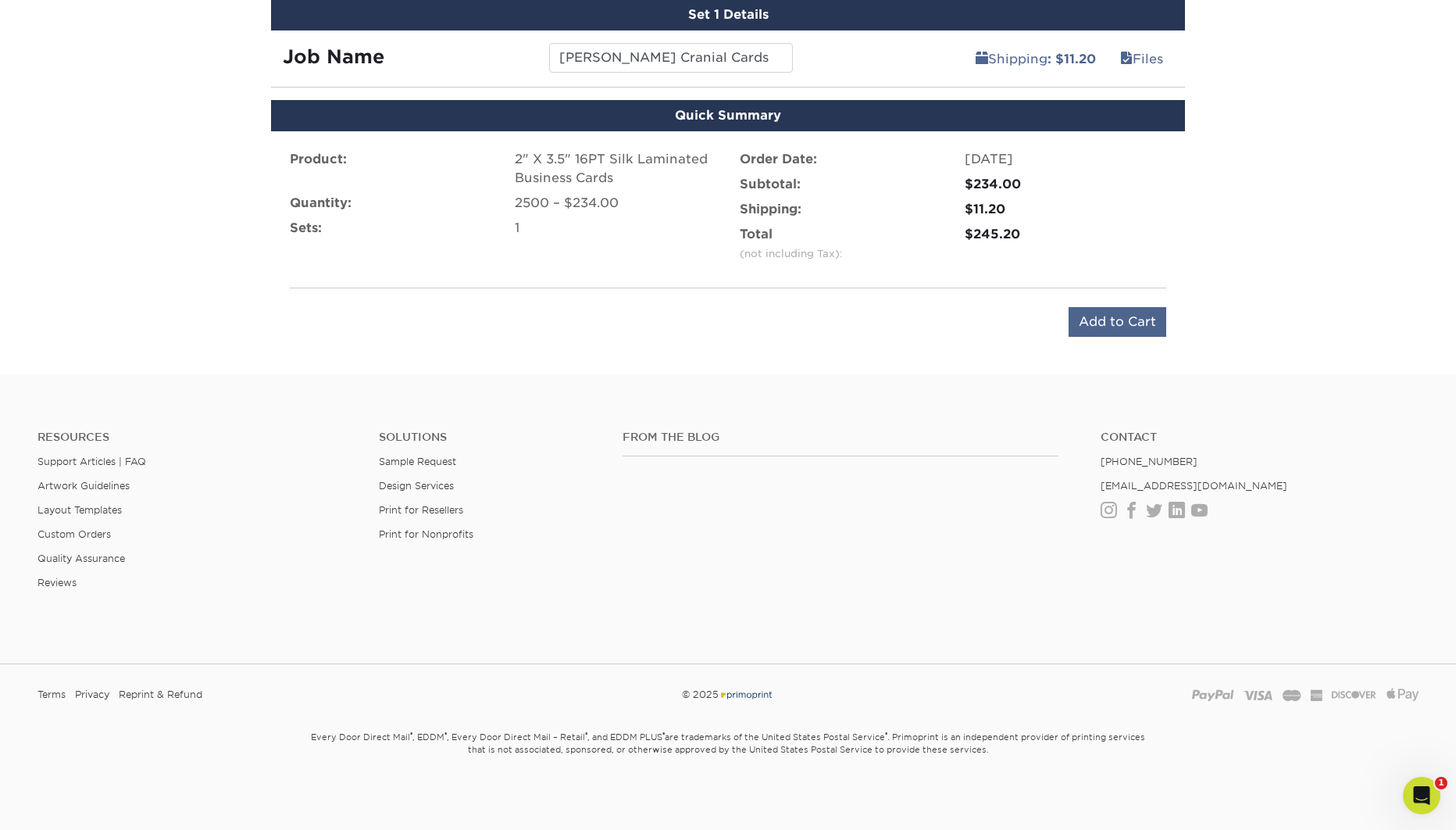
scroll to position [998, 0]
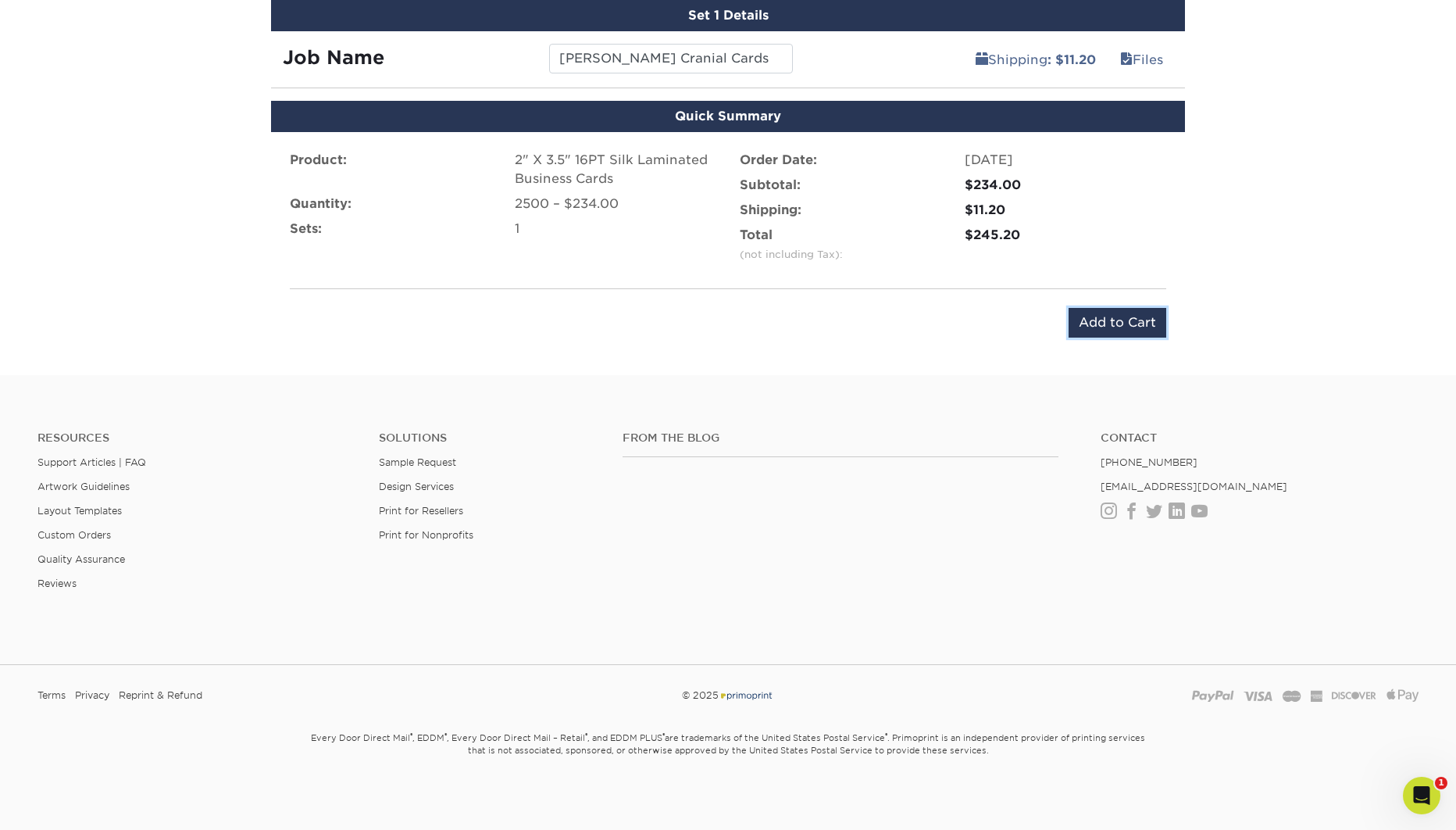
click at [1120, 323] on input "Add to Cart" at bounding box center [1117, 322] width 97 height 30
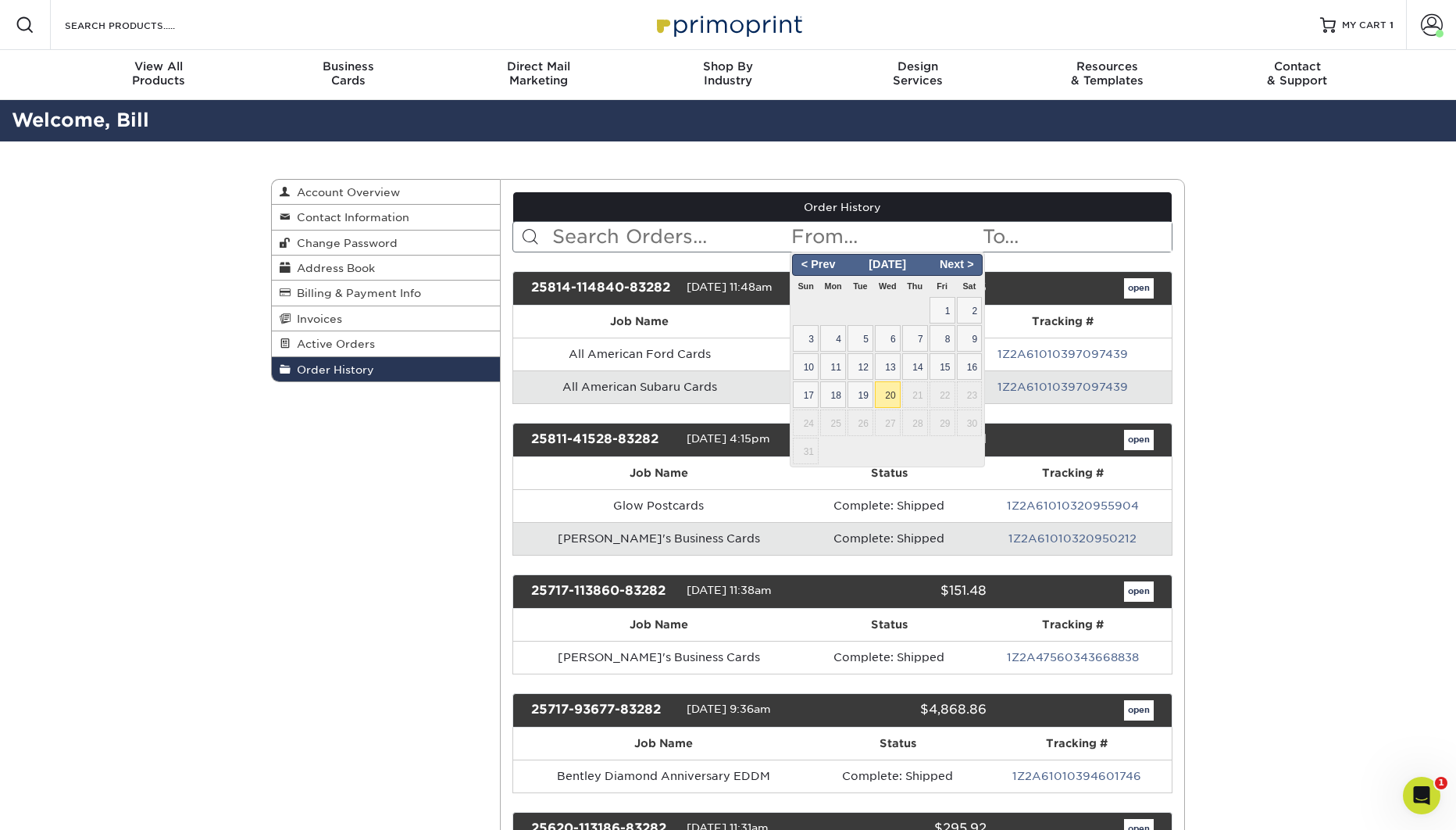
click at [817, 243] on input "text" at bounding box center [885, 237] width 190 height 30
click at [714, 240] on input "text" at bounding box center [670, 237] width 240 height 30
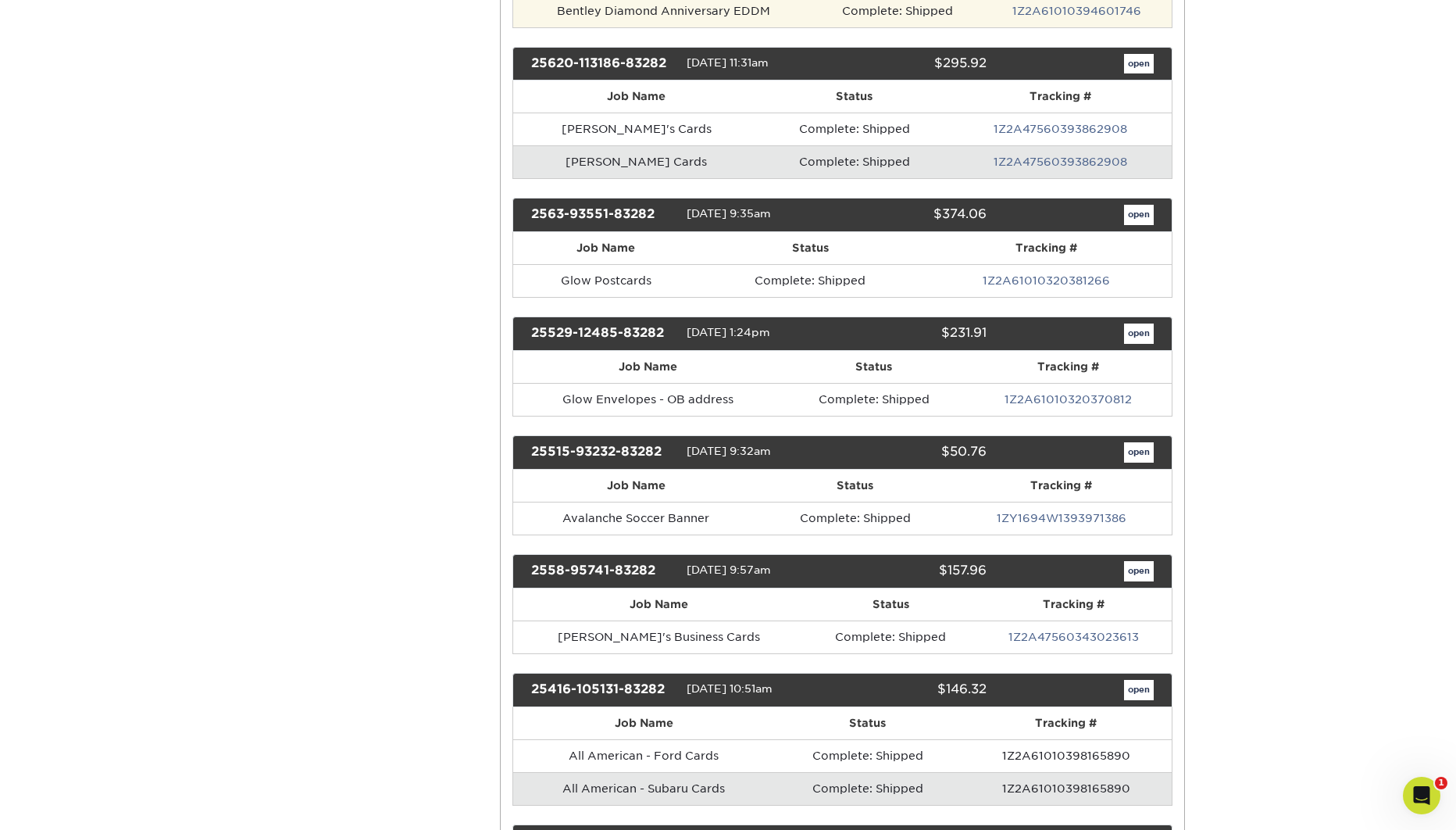
scroll to position [766, 0]
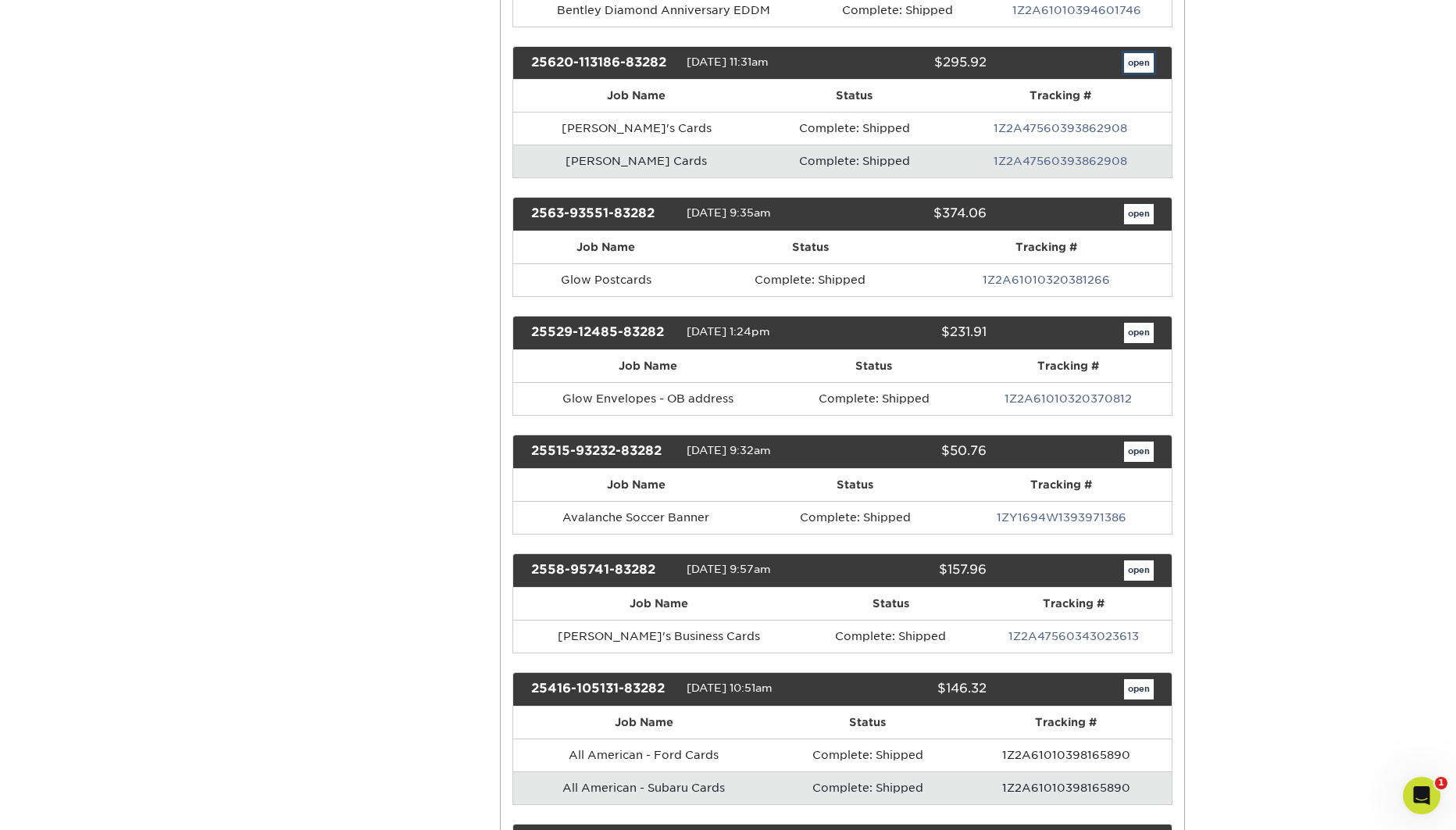
click at [1133, 64] on link "open" at bounding box center [1138, 63] width 30 height 20
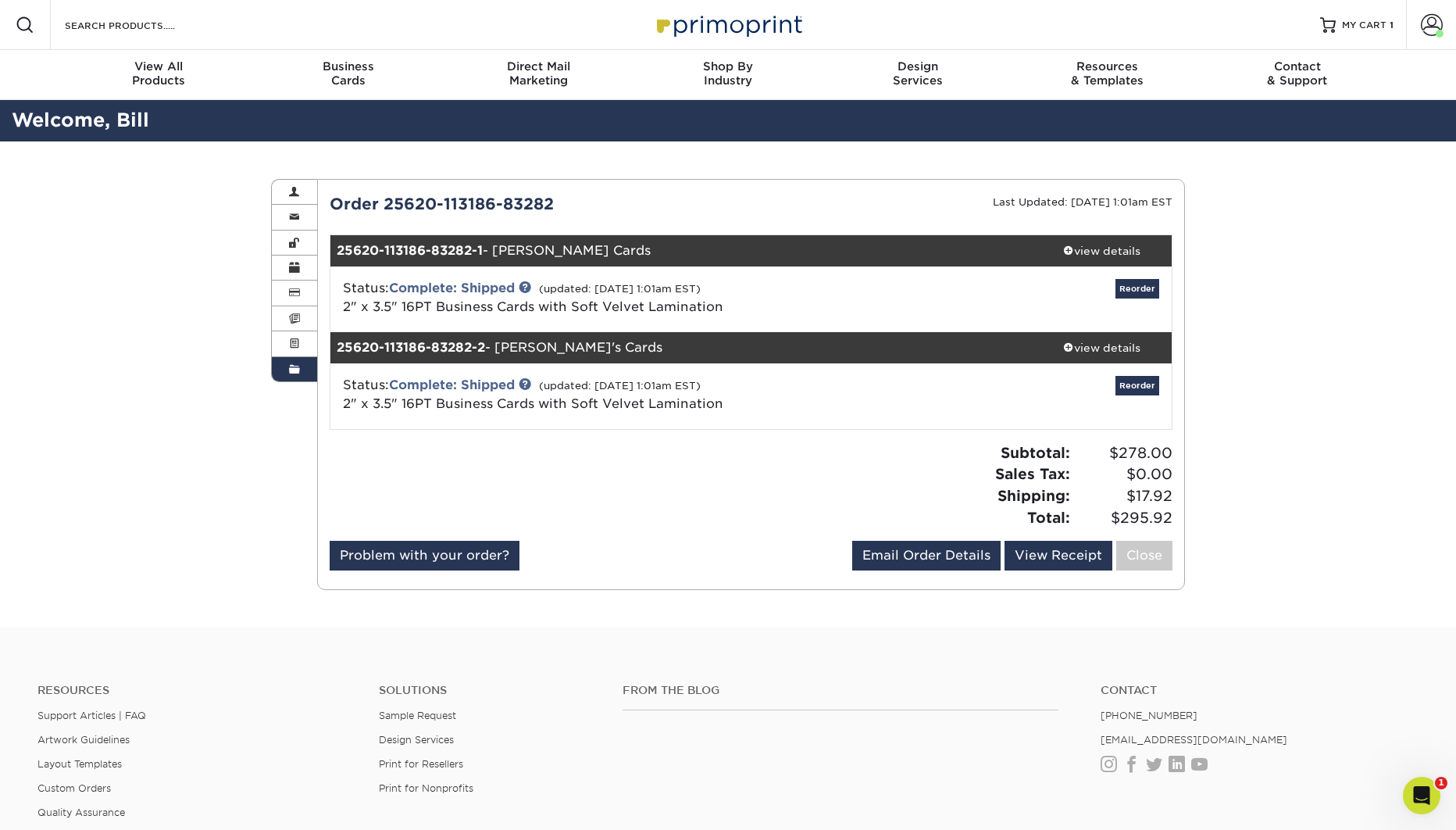
click at [1239, 434] on div "Resources Menu Search Products Account Welcome, [PERSON_NAME] Client Account Da…" at bounding box center [728, 542] width 1456 height 1084
click at [303, 375] on link "Order History" at bounding box center [294, 369] width 45 height 24
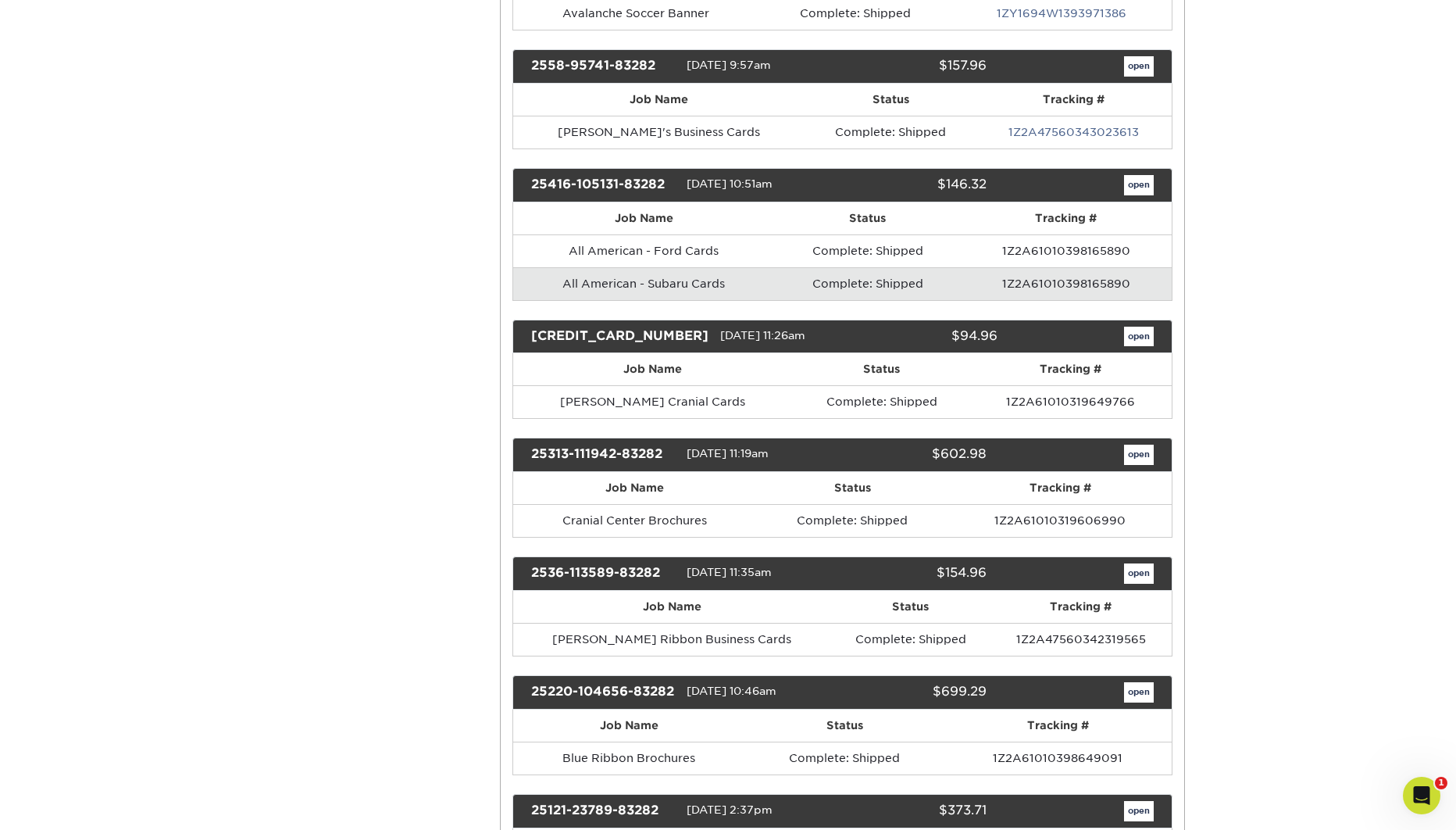
scroll to position [1286, 0]
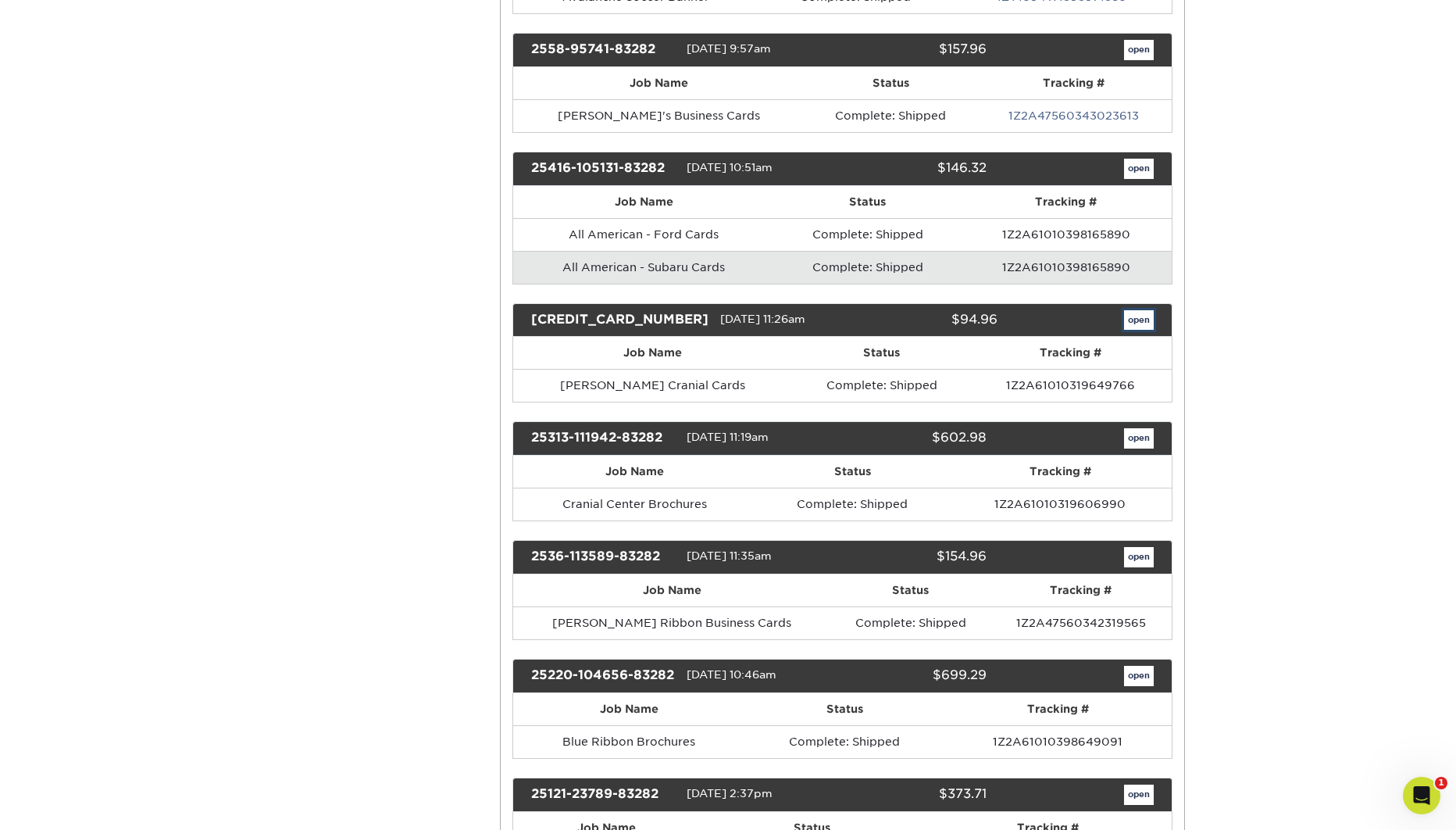
click at [1128, 322] on link "open" at bounding box center [1138, 320] width 30 height 20
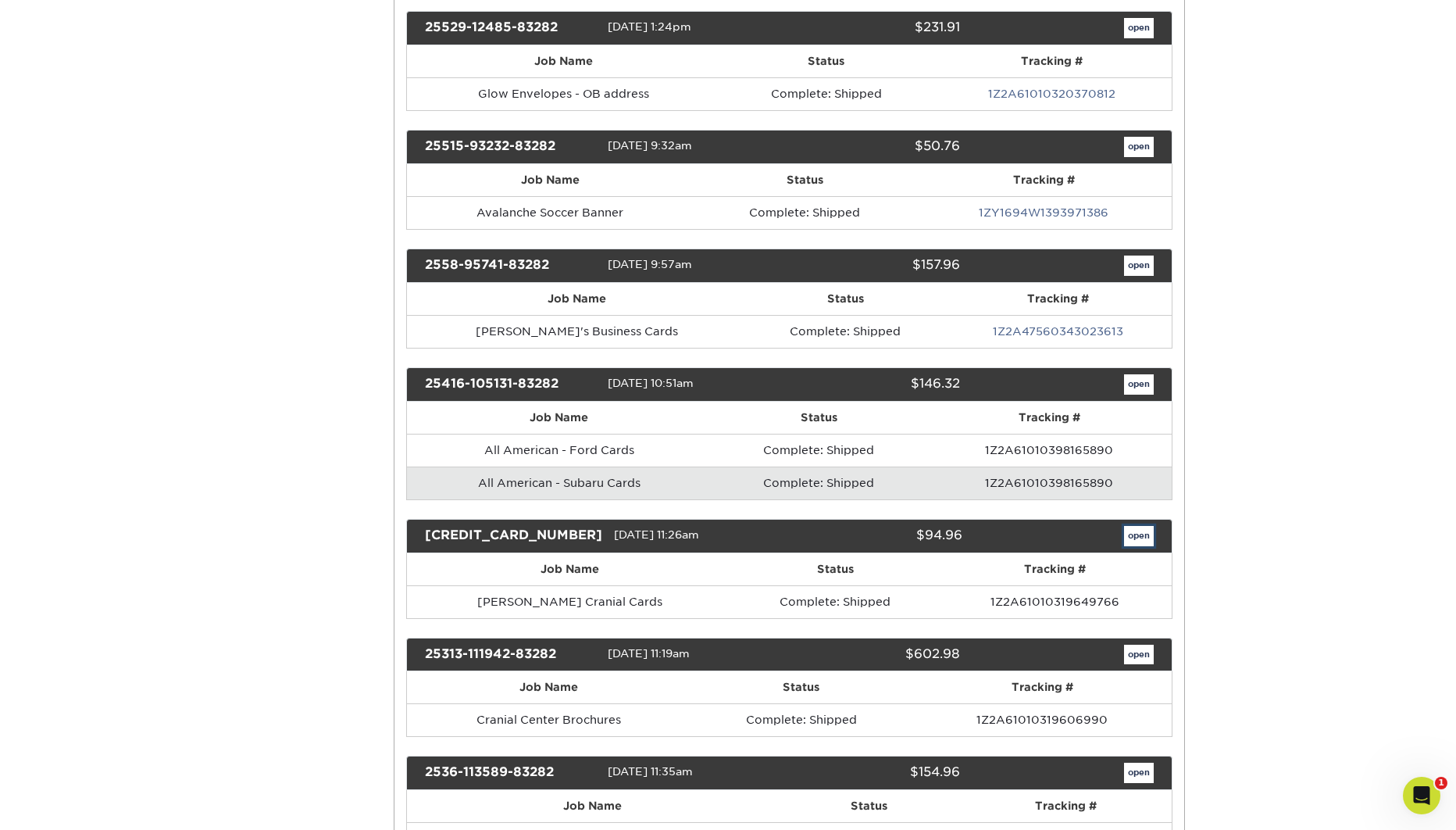
scroll to position [0, 0]
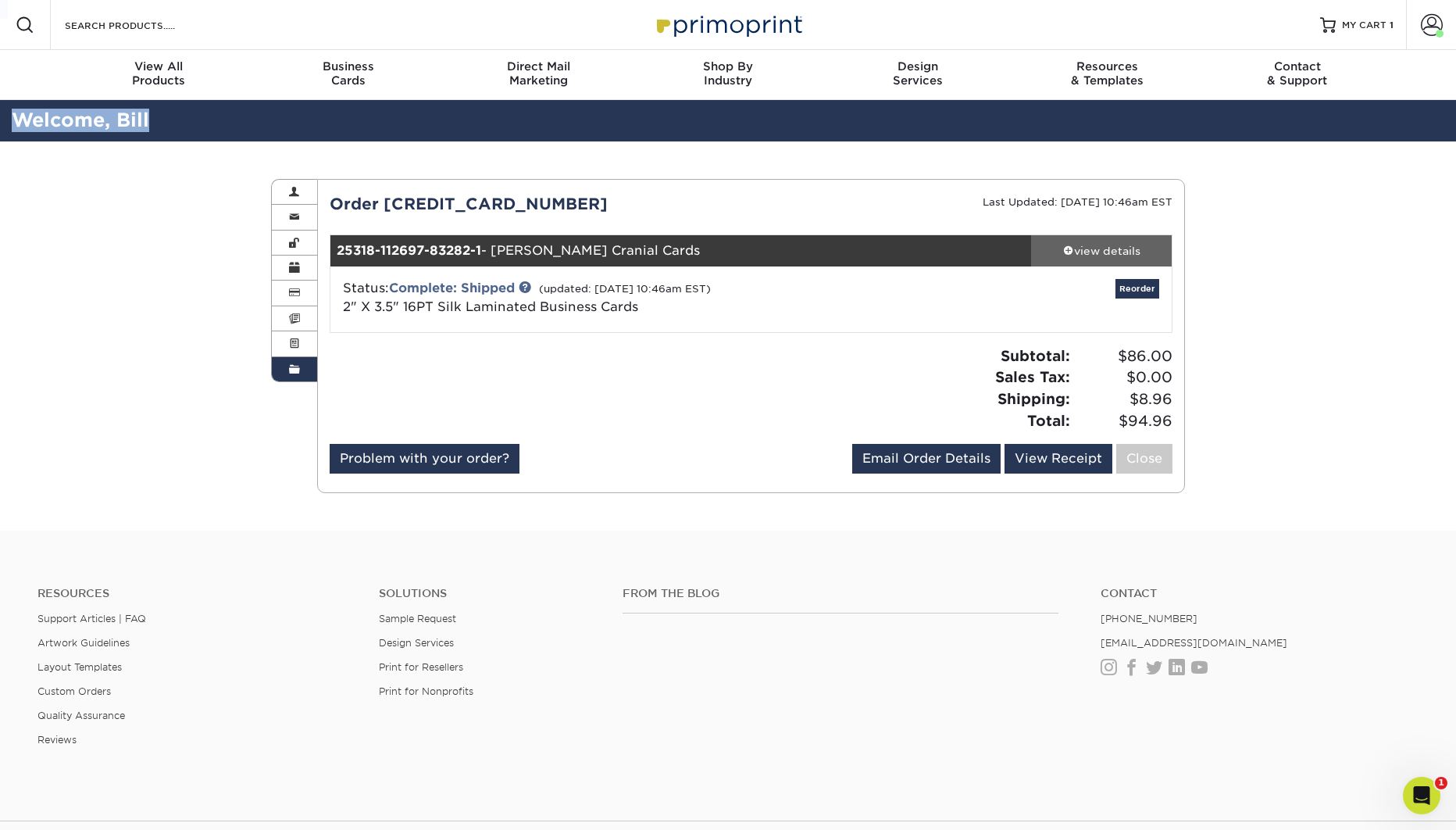
click at [1133, 254] on div "view details" at bounding box center [1102, 251] width 141 height 15
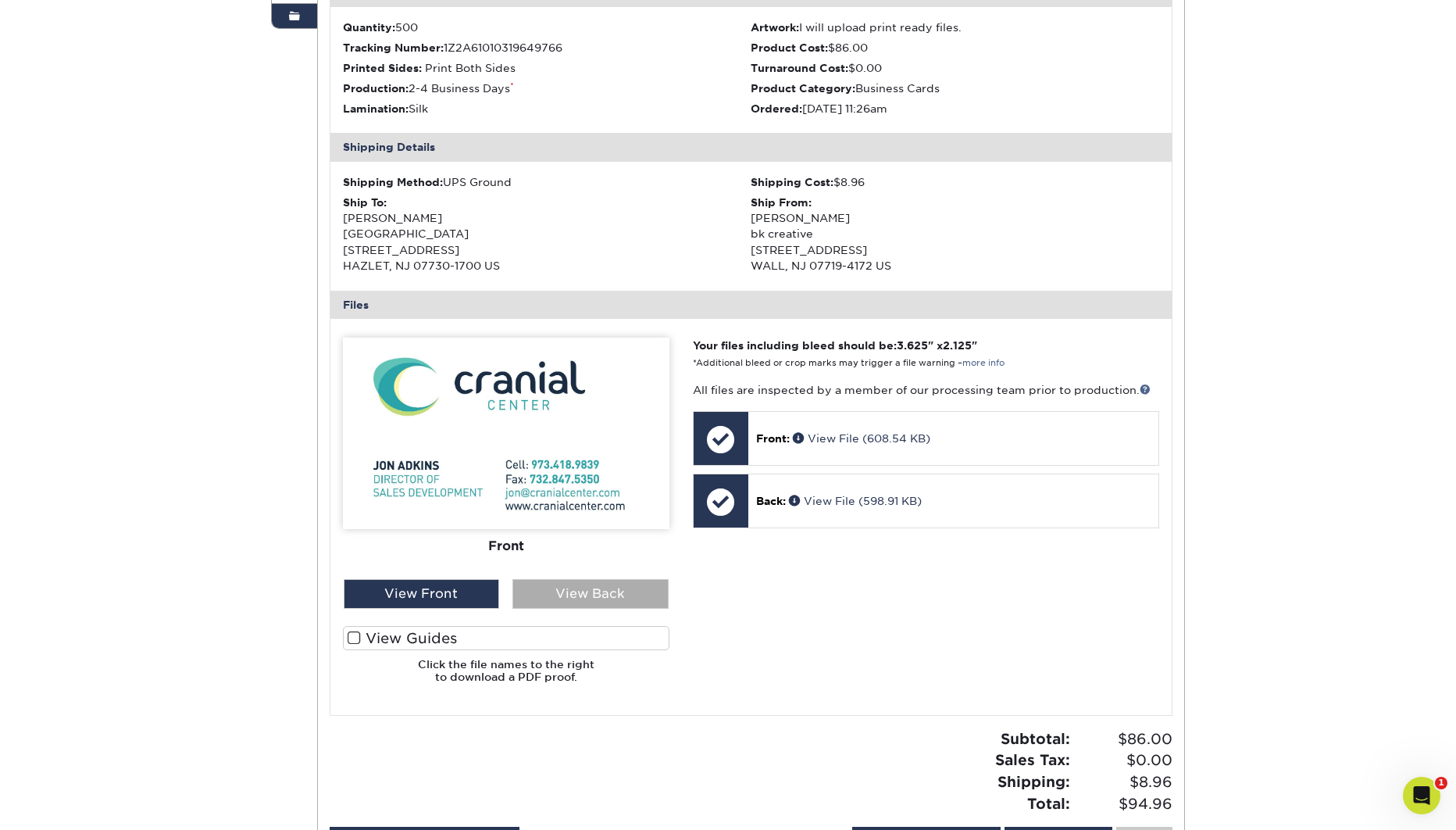
scroll to position [355, 0]
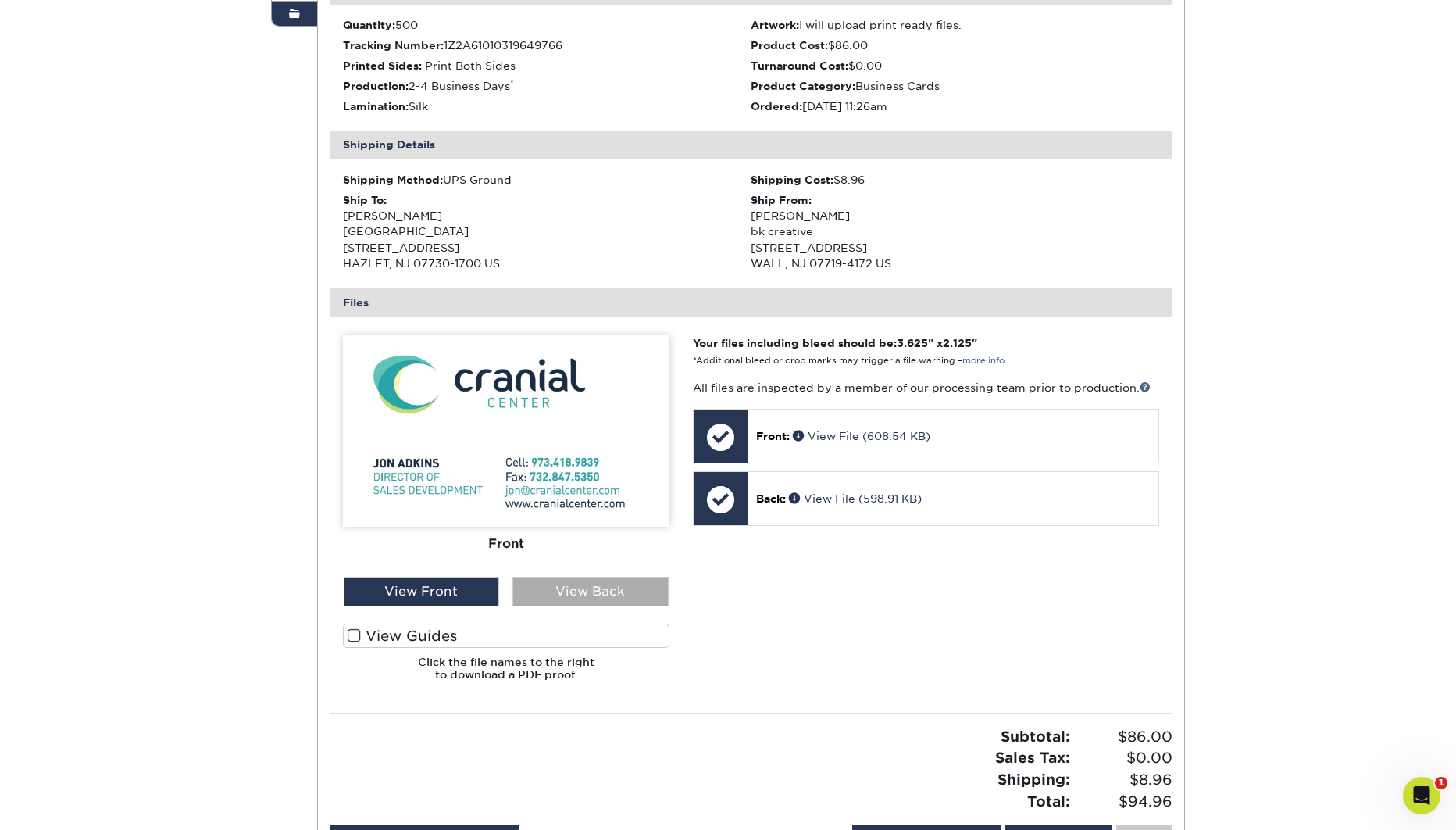
click at [599, 591] on div "View Back" at bounding box center [590, 591] width 156 height 30
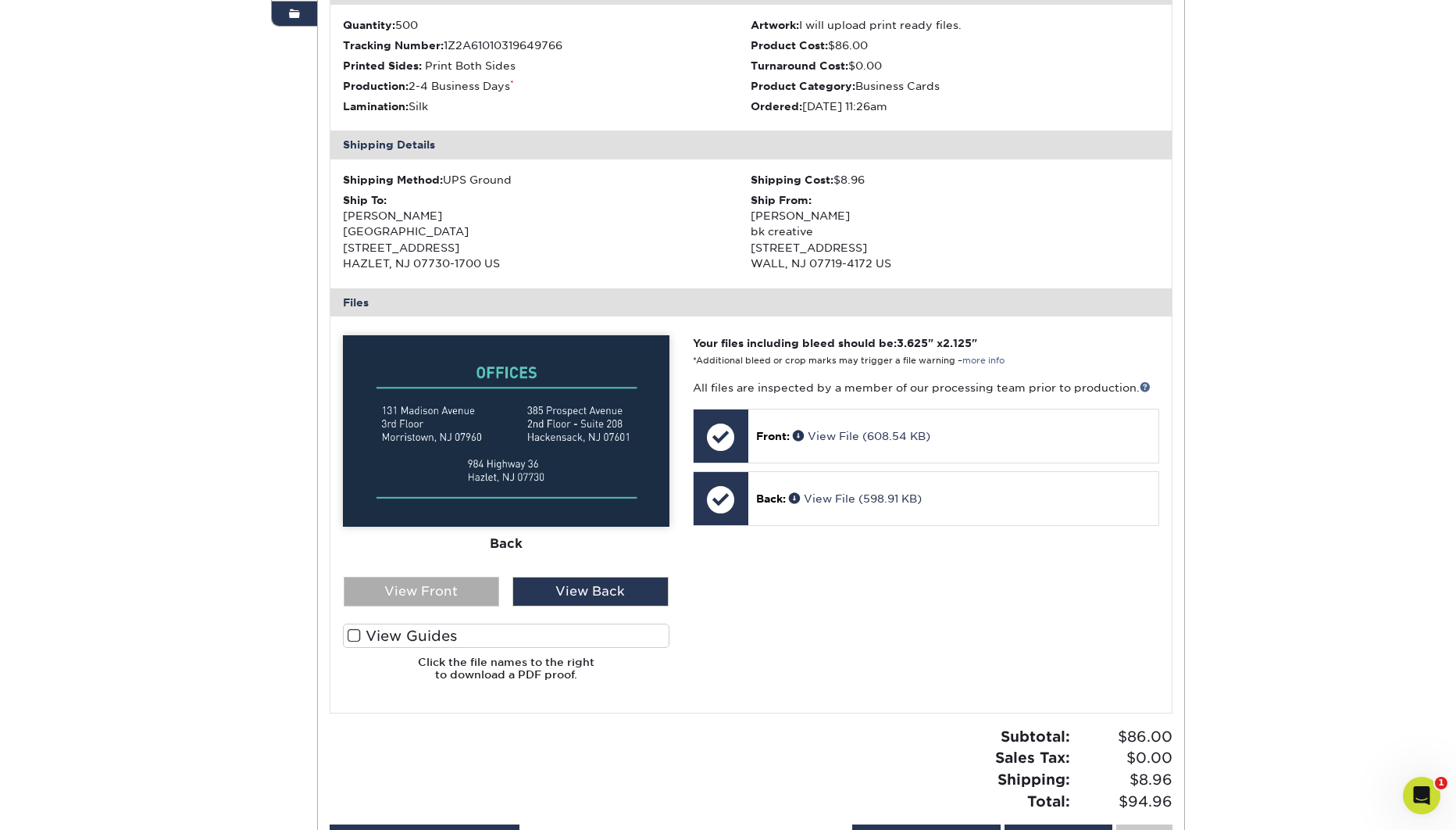
click at [472, 591] on div "View Front" at bounding box center [422, 591] width 156 height 30
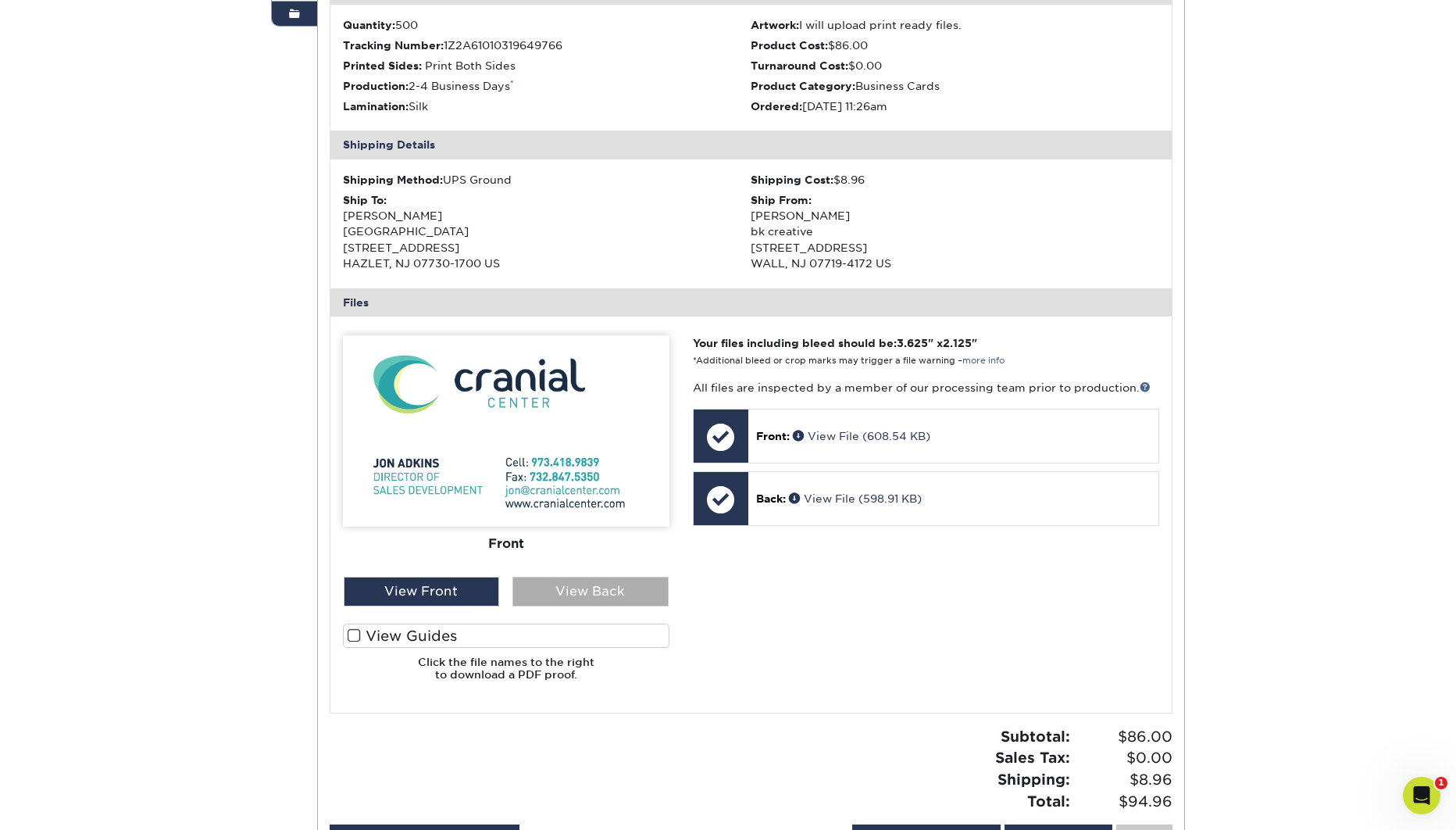
drag, startPoint x: 592, startPoint y: 588, endPoint x: 606, endPoint y: 590, distance: 14.1
click at [592, 589] on div "View Back" at bounding box center [590, 591] width 156 height 30
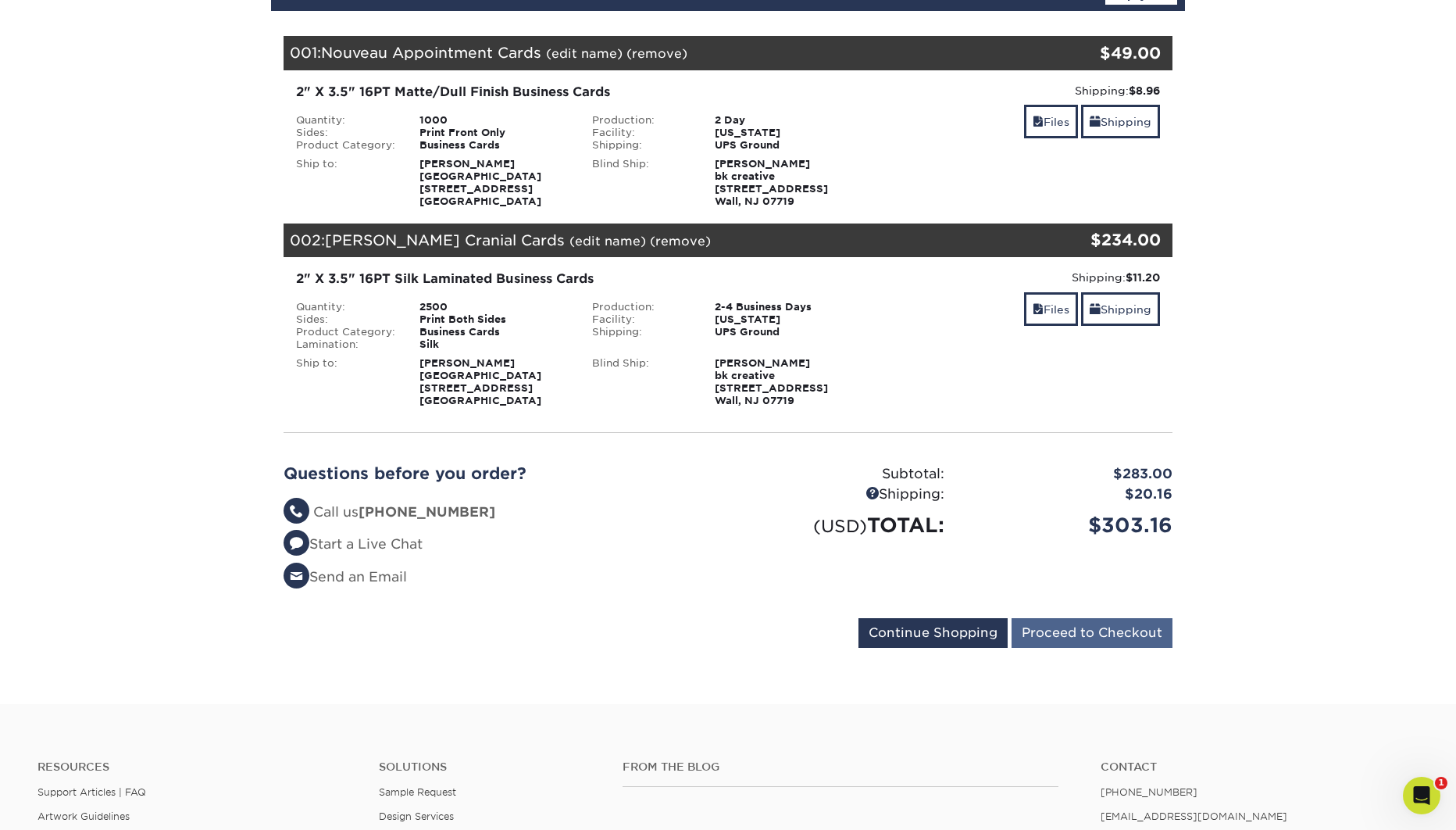
scroll to position [201, 0]
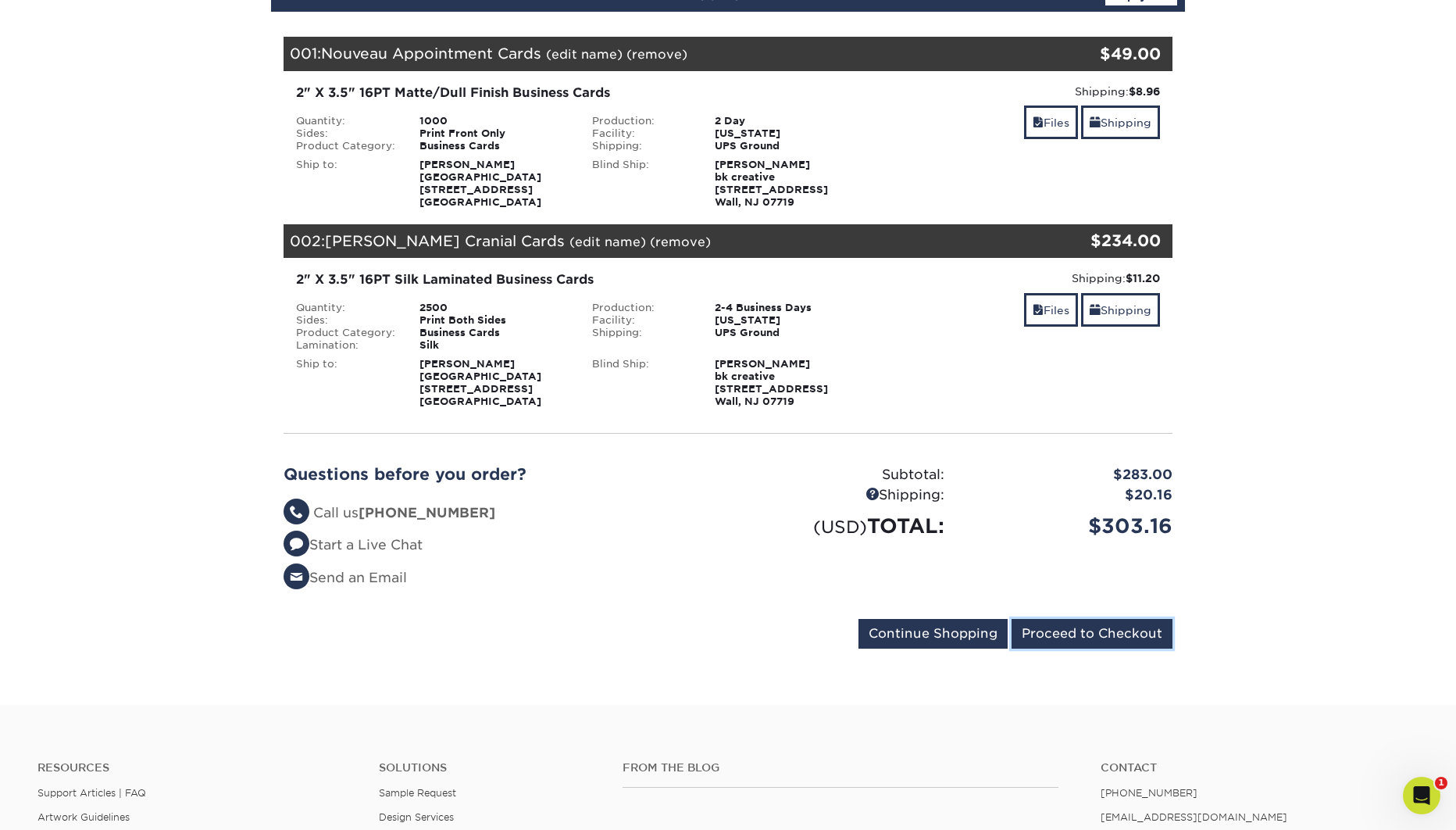
click at [1126, 632] on input "Proceed to Checkout" at bounding box center [1092, 634] width 161 height 30
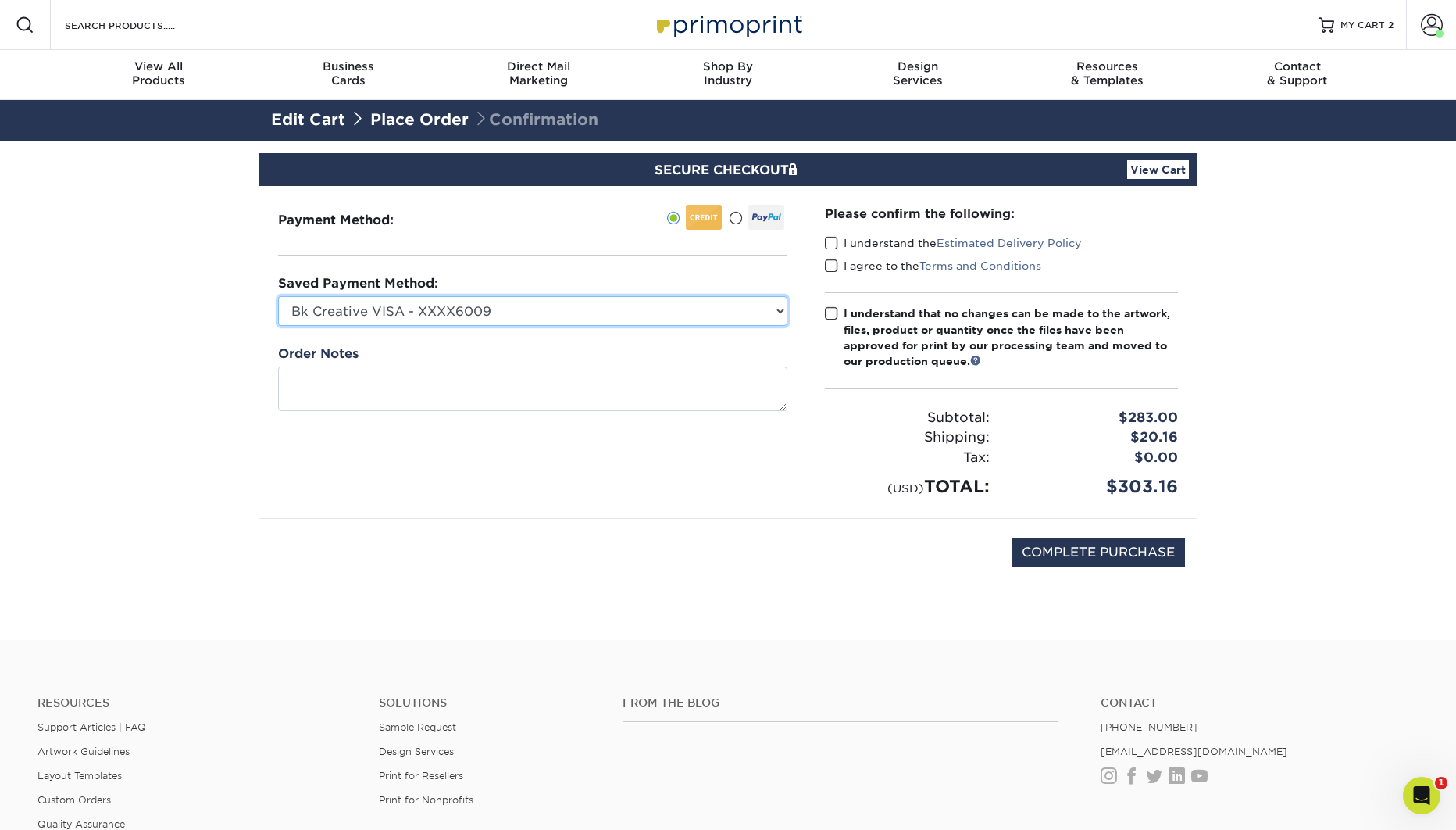
select select
click option "New Credit Card" at bounding box center [0, 0] width 0 height 0
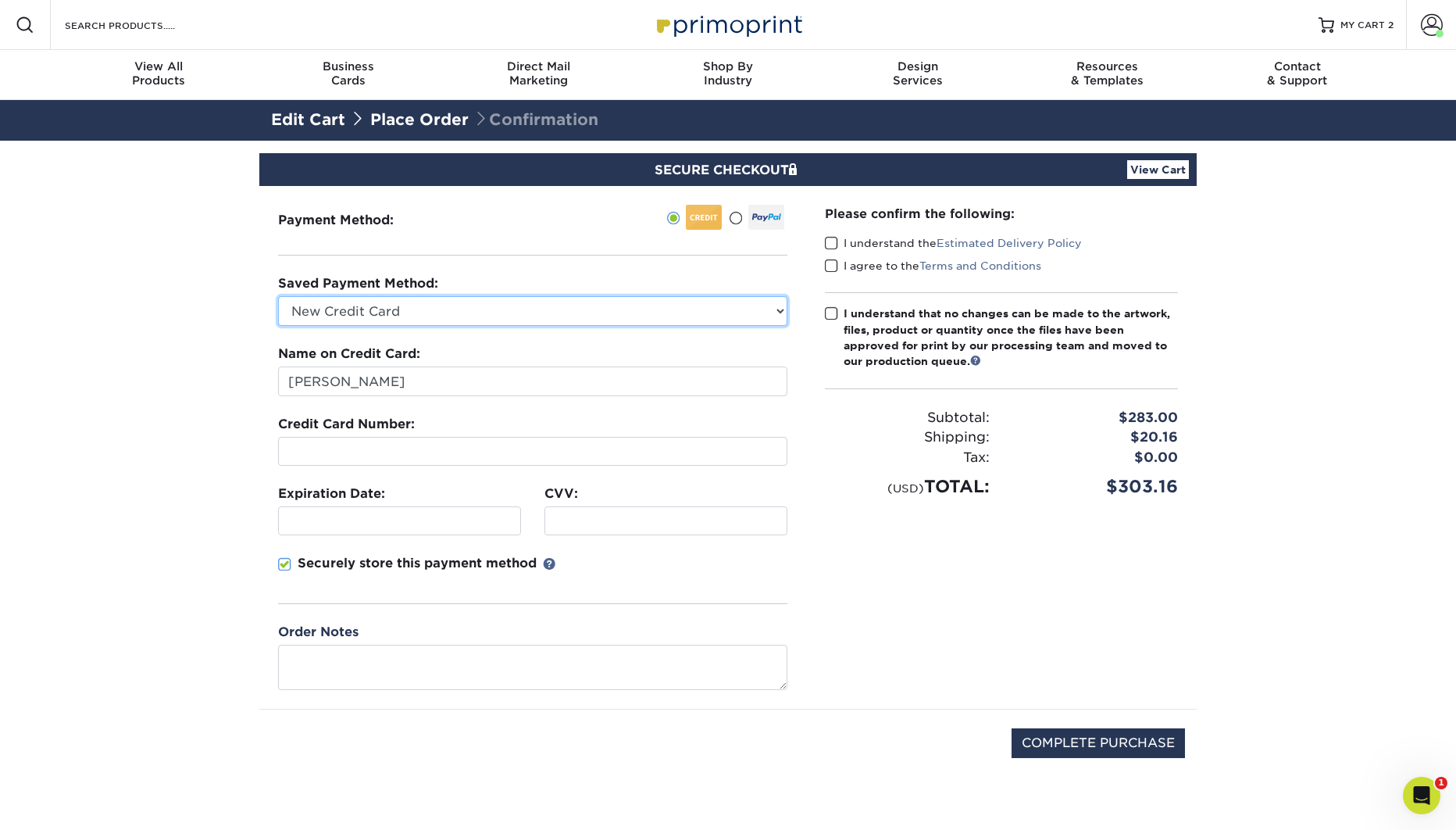
scroll to position [1, 0]
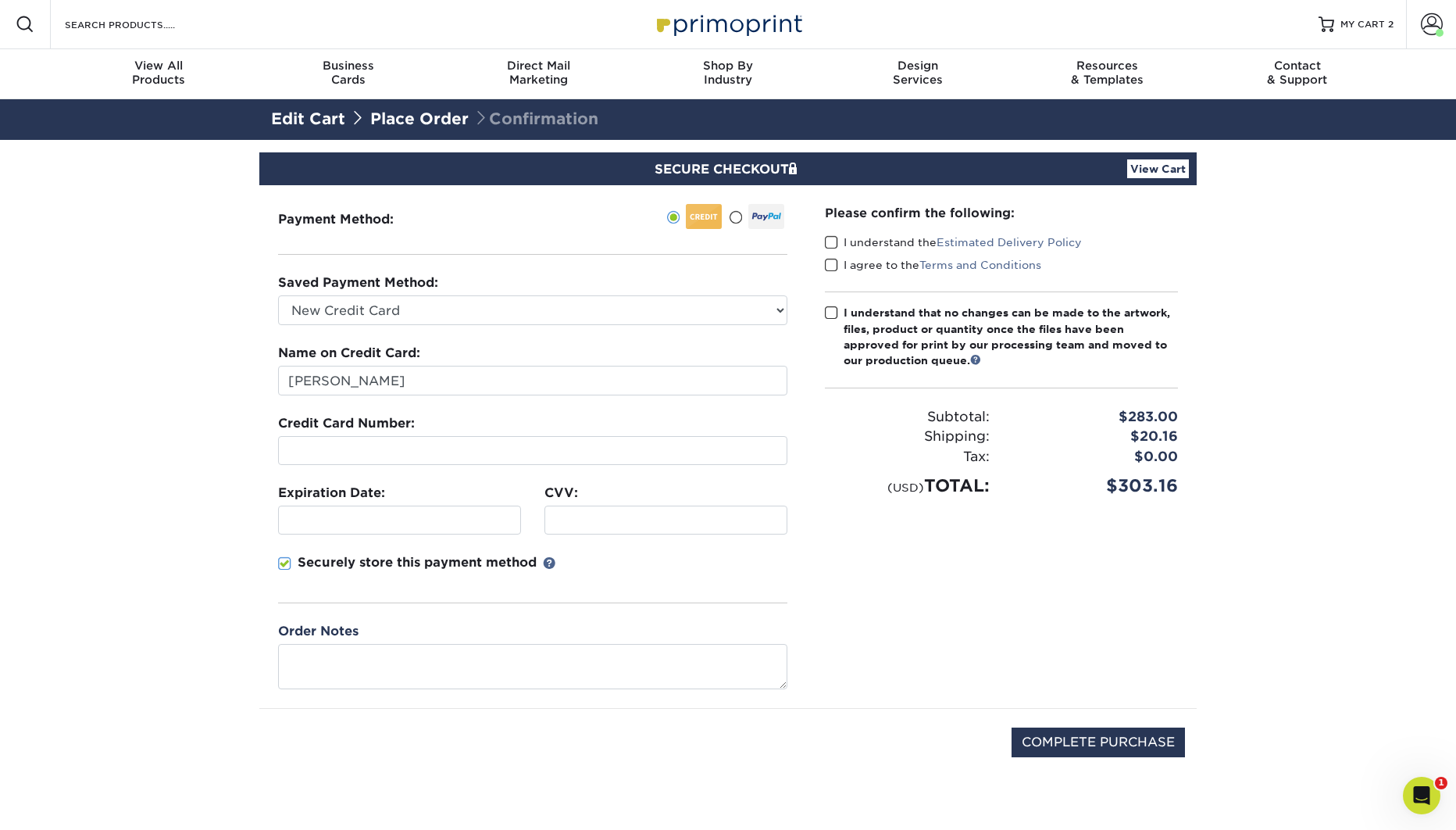
drag, startPoint x: 282, startPoint y: 561, endPoint x: 429, endPoint y: 499, distance: 159.5
click at [282, 562] on span at bounding box center [285, 563] width 14 height 15
click at [0, 0] on input "Securely store this payment method" at bounding box center [0, 0] width 0 height 0
click at [386, 378] on input "[PERSON_NAME]" at bounding box center [533, 380] width 509 height 30
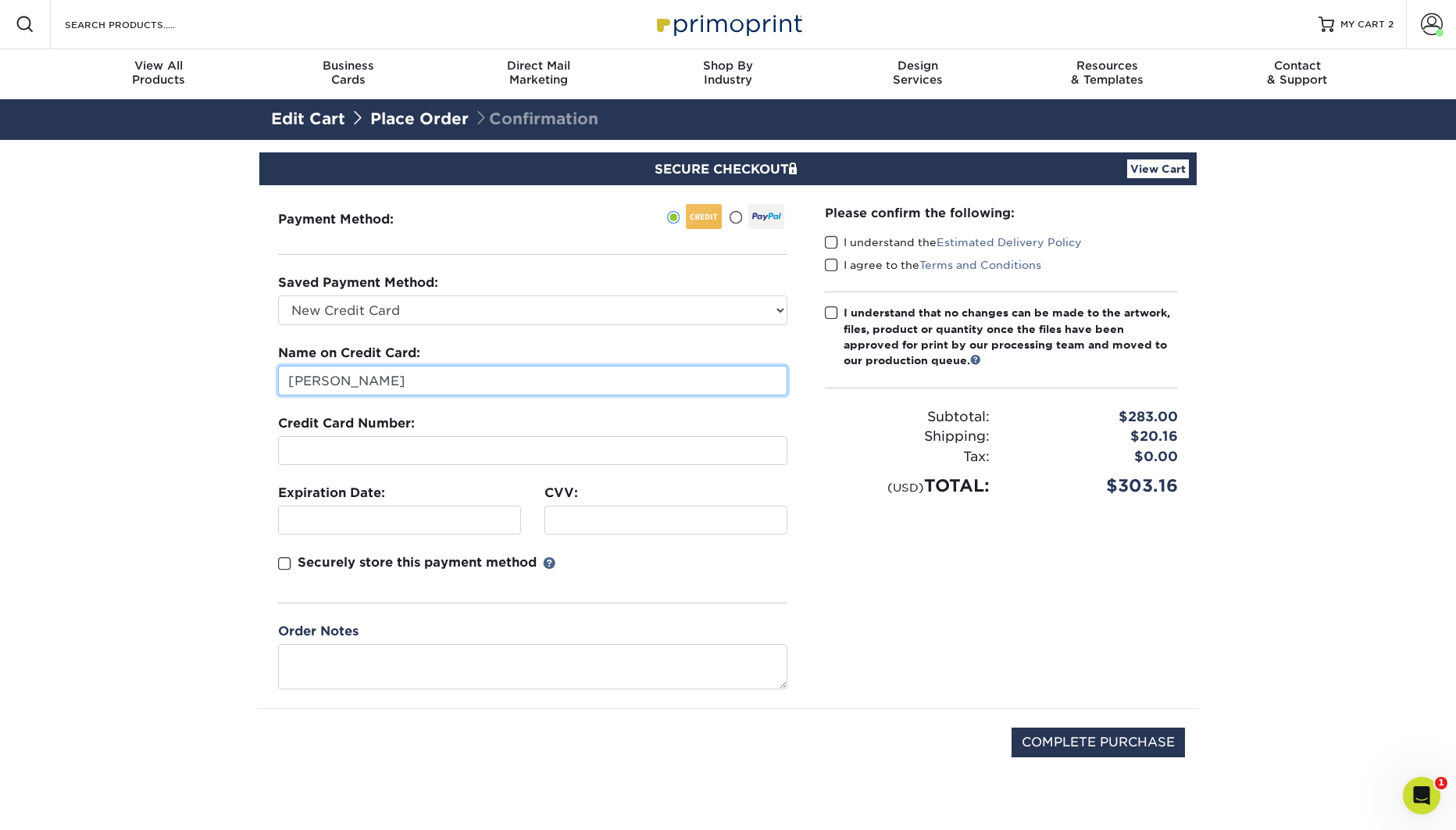
click at [387, 378] on input "[PERSON_NAME]" at bounding box center [533, 380] width 509 height 30
type input "[PERSON_NAME]"
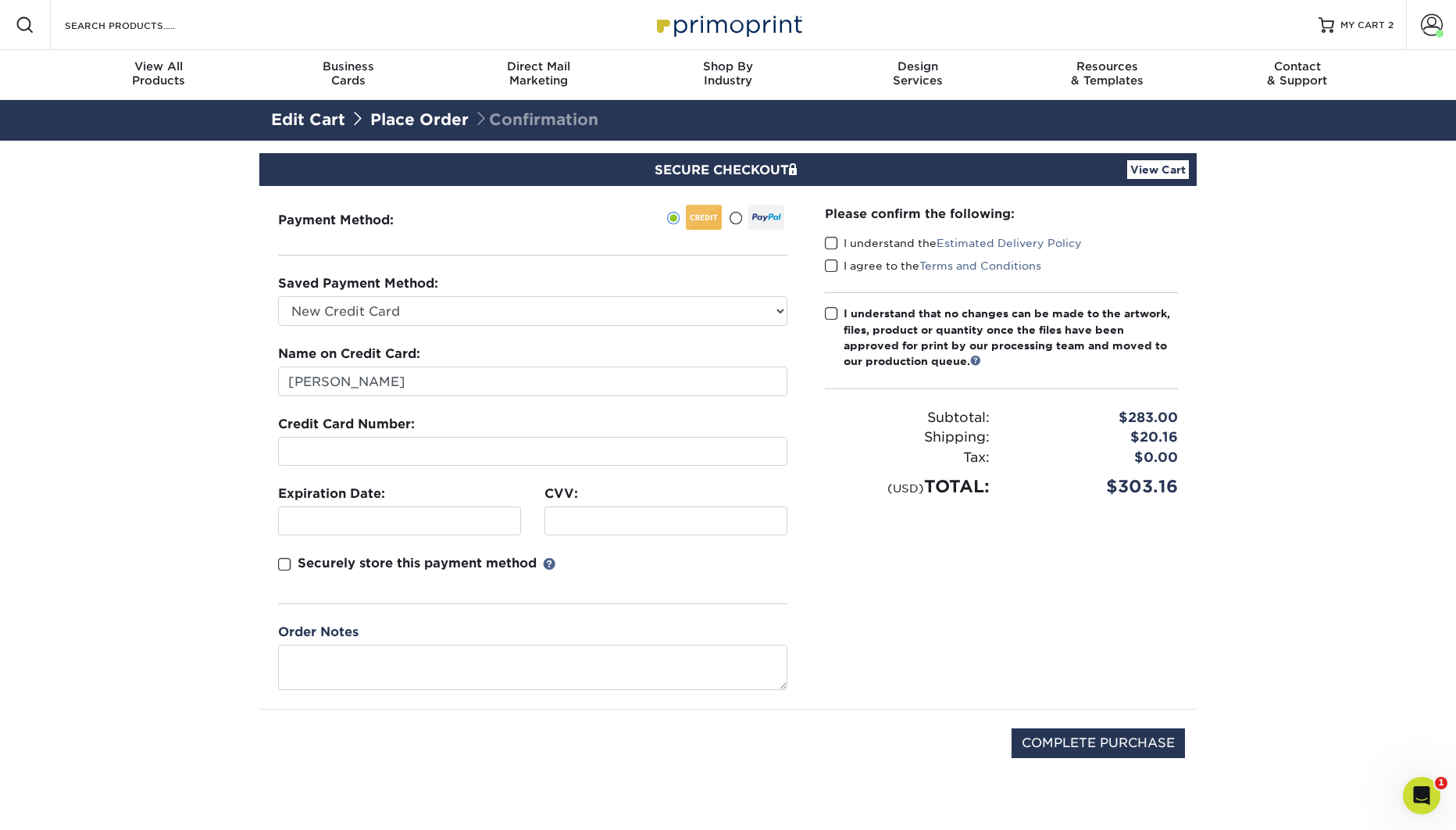
drag, startPoint x: 832, startPoint y: 246, endPoint x: 832, endPoint y: 262, distance: 16.0
click at [832, 246] on span at bounding box center [832, 243] width 14 height 15
click at [0, 0] on input "I understand the Estimated Delivery Policy" at bounding box center [0, 0] width 0 height 0
click at [832, 262] on span at bounding box center [832, 266] width 14 height 15
click at [0, 0] on input "I agree to the Terms and Conditions" at bounding box center [0, 0] width 0 height 0
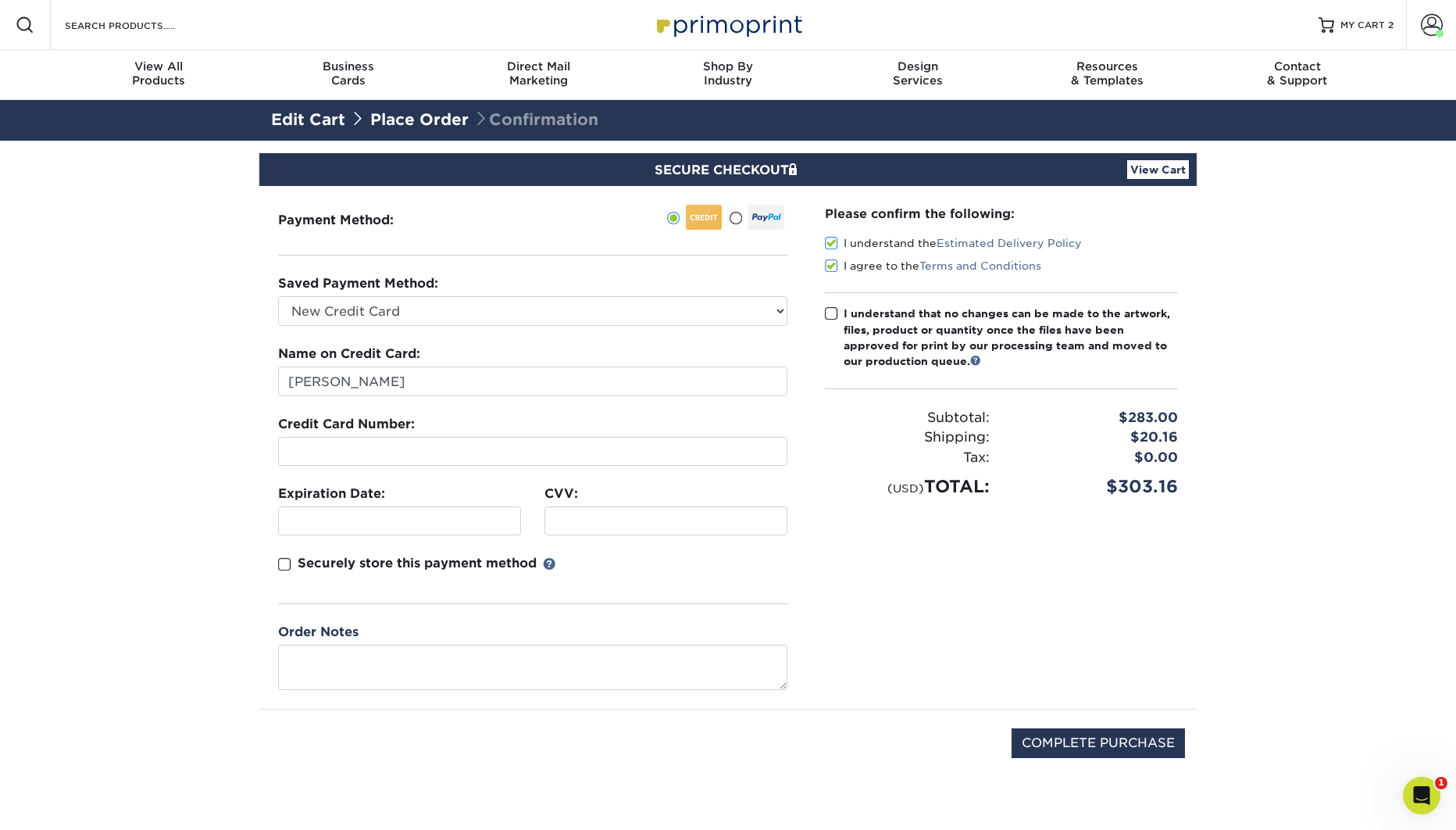
click at [830, 313] on span at bounding box center [832, 313] width 14 height 15
click at [0, 0] on input "I understand that no changes can be made to the artwork, files, product or quan…" at bounding box center [0, 0] width 0 height 0
click at [1116, 740] on input "COMPLETE PURCHASE" at bounding box center [1098, 743] width 173 height 30
type input "PROCESSING, PLEASE WAIT..."
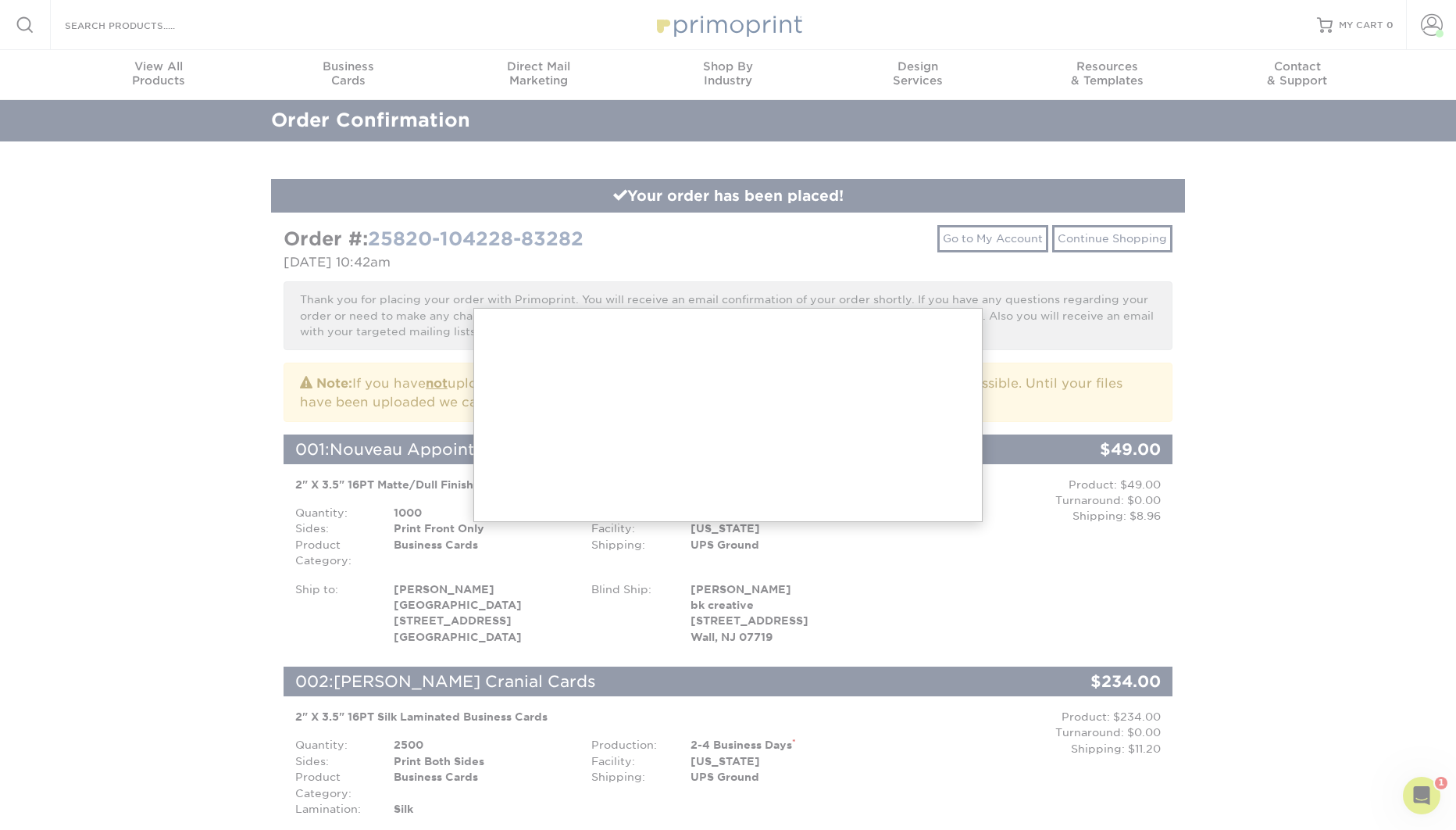
click at [1273, 419] on div at bounding box center [728, 821] width 1456 height 1641
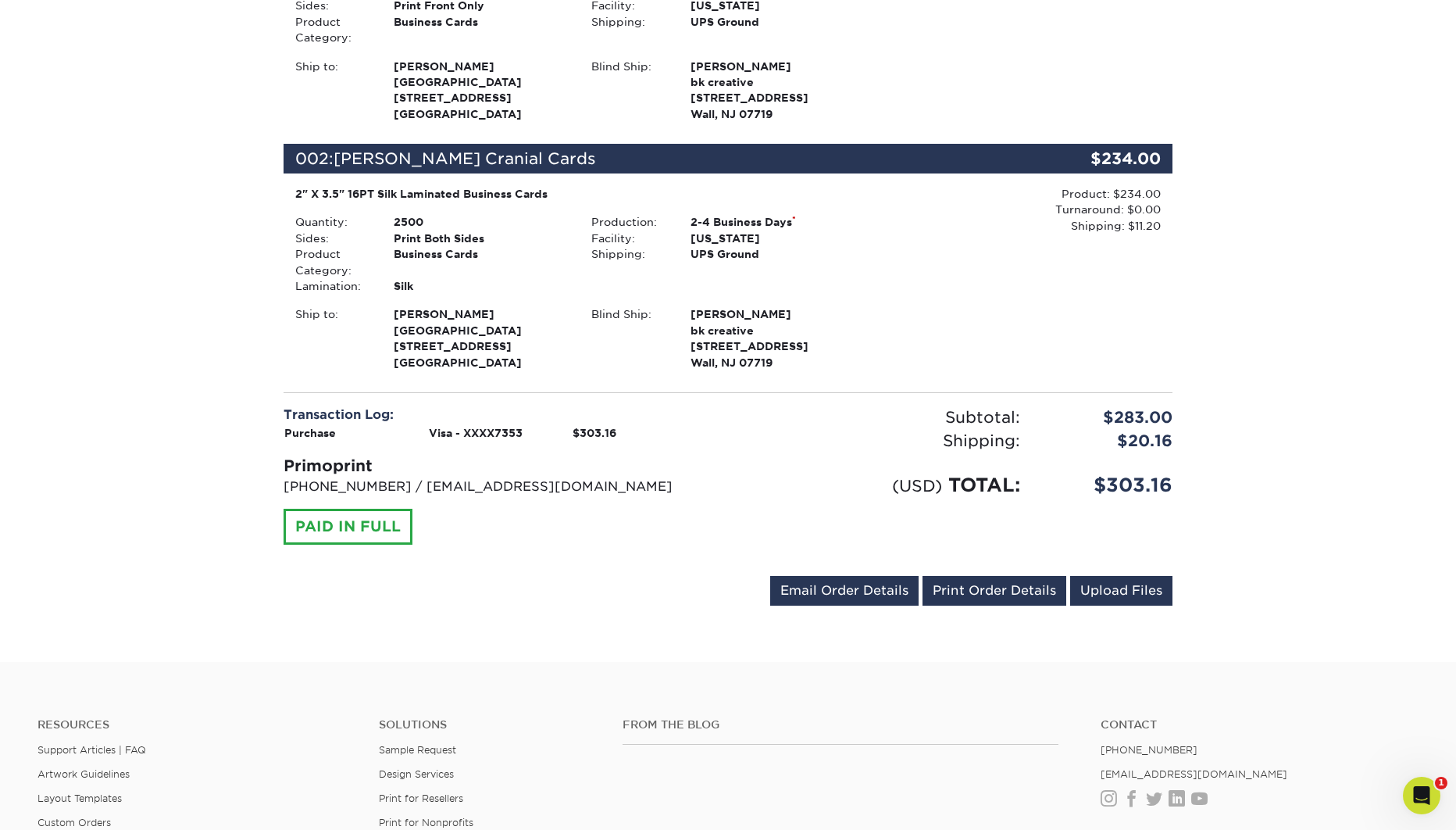
scroll to position [578, 0]
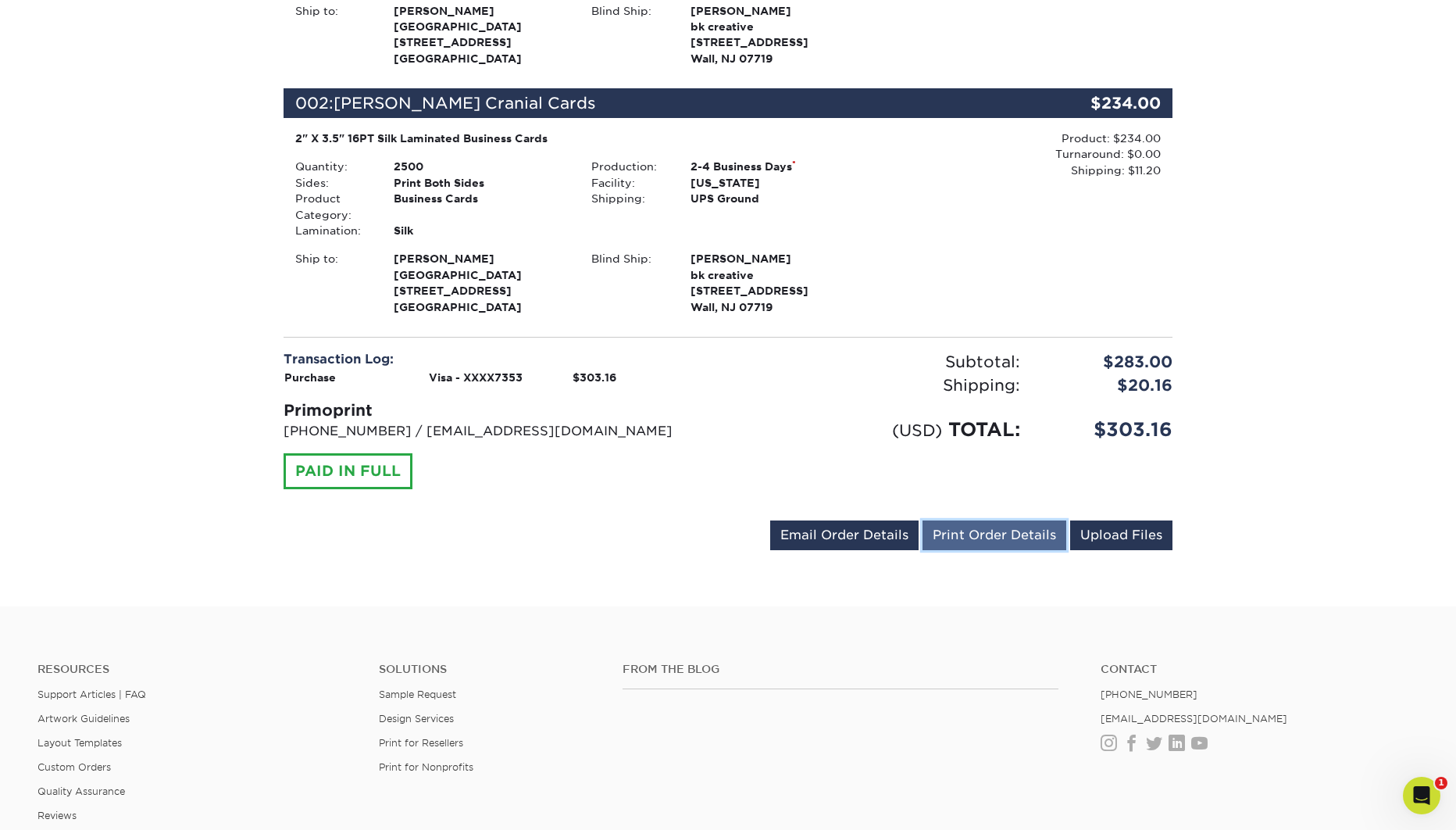
click at [989, 536] on link "Print Order Details" at bounding box center [994, 535] width 143 height 30
